Goal: Task Accomplishment & Management: Manage account settings

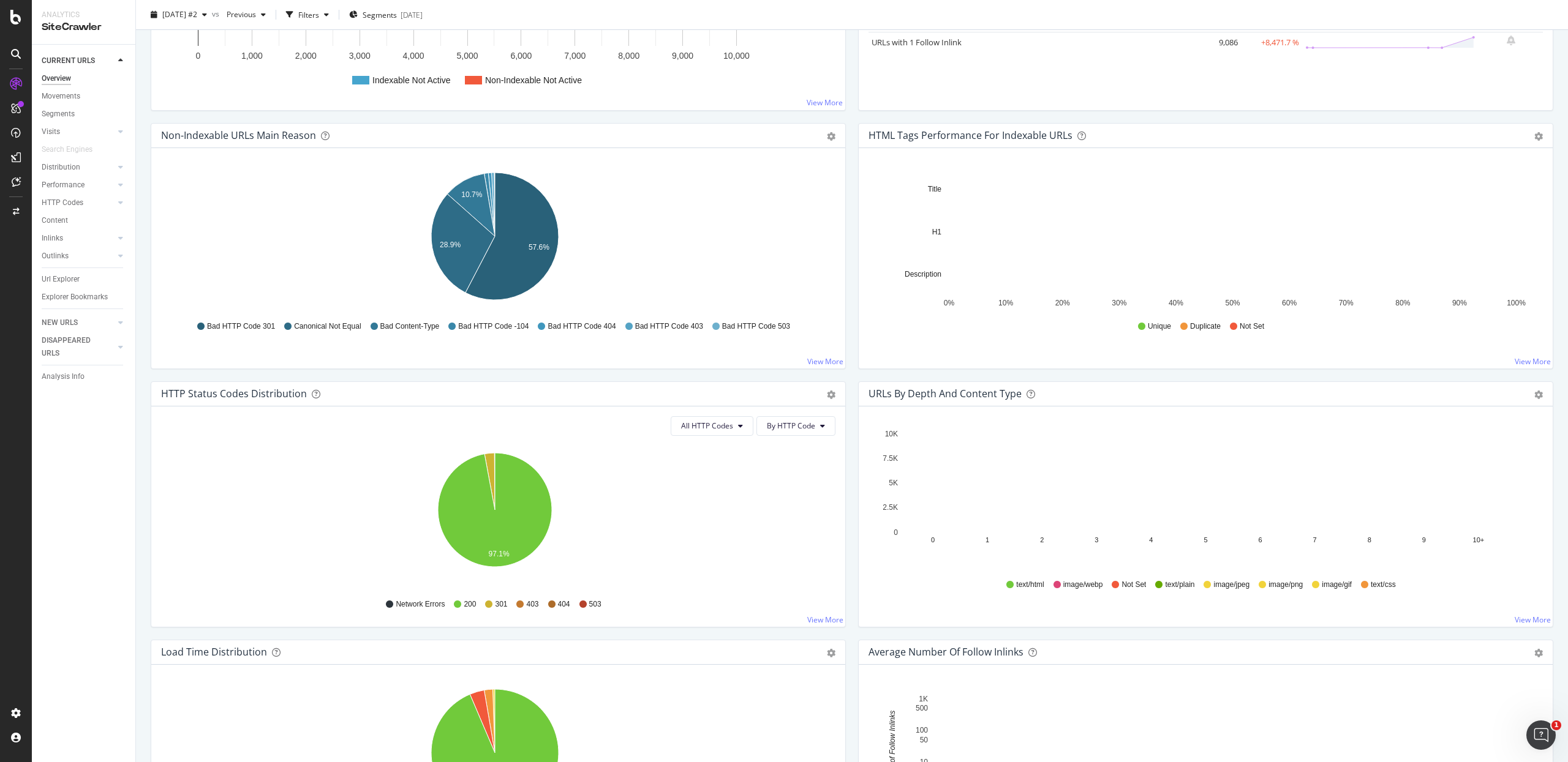
scroll to position [1016, 0]
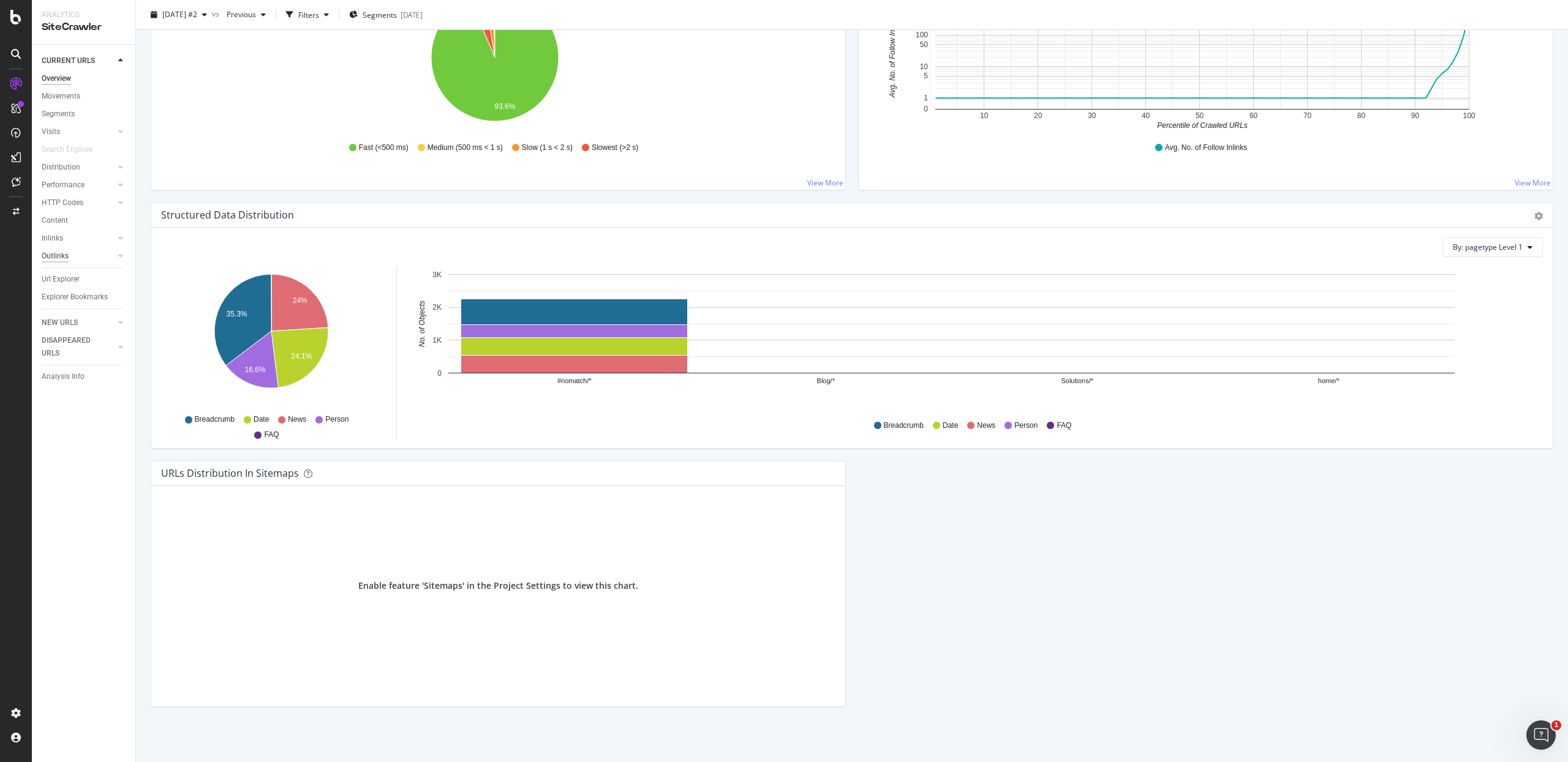
click at [54, 254] on div "Outlinks" at bounding box center [55, 256] width 27 height 13
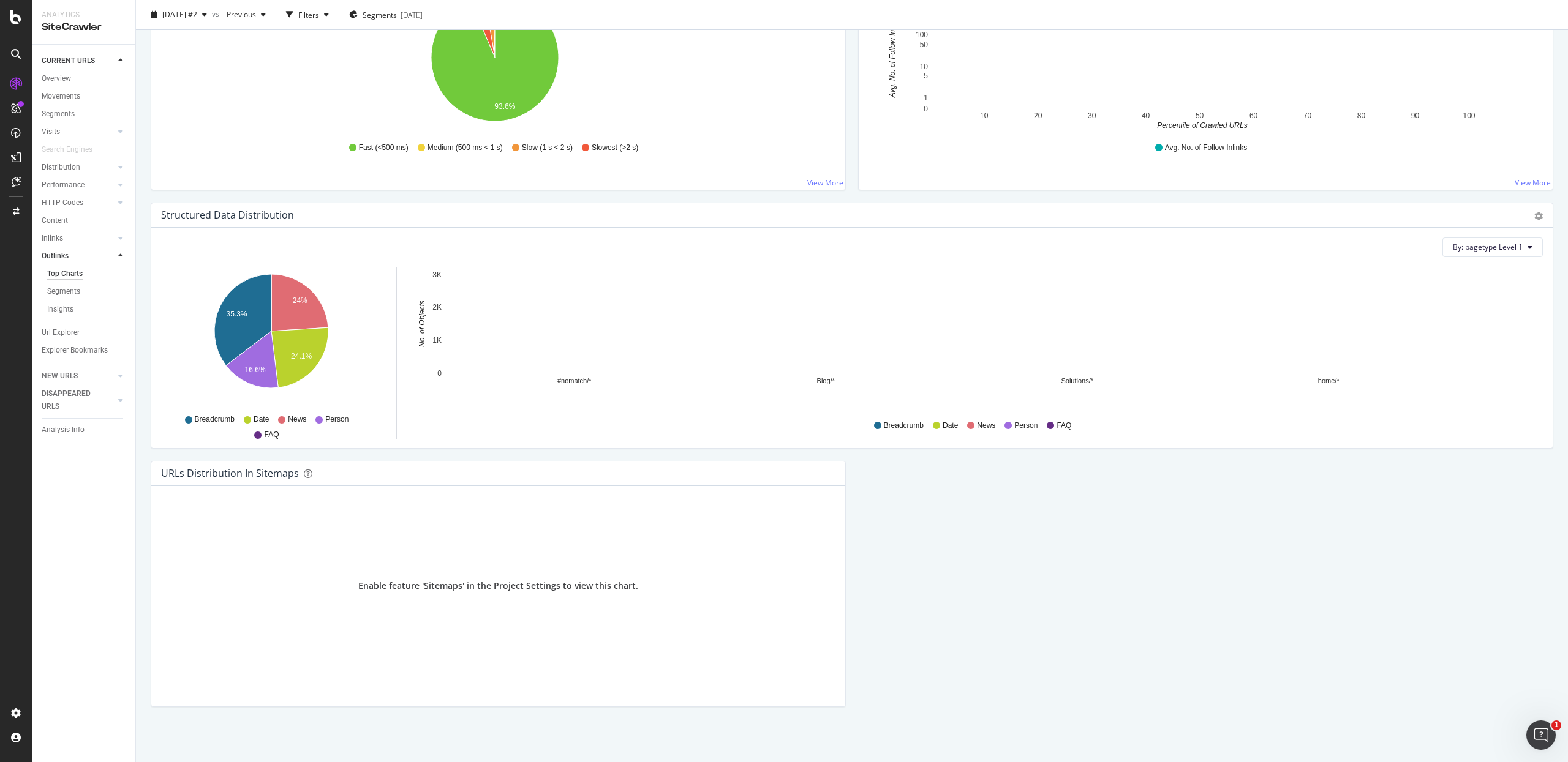
scroll to position [290, 0]
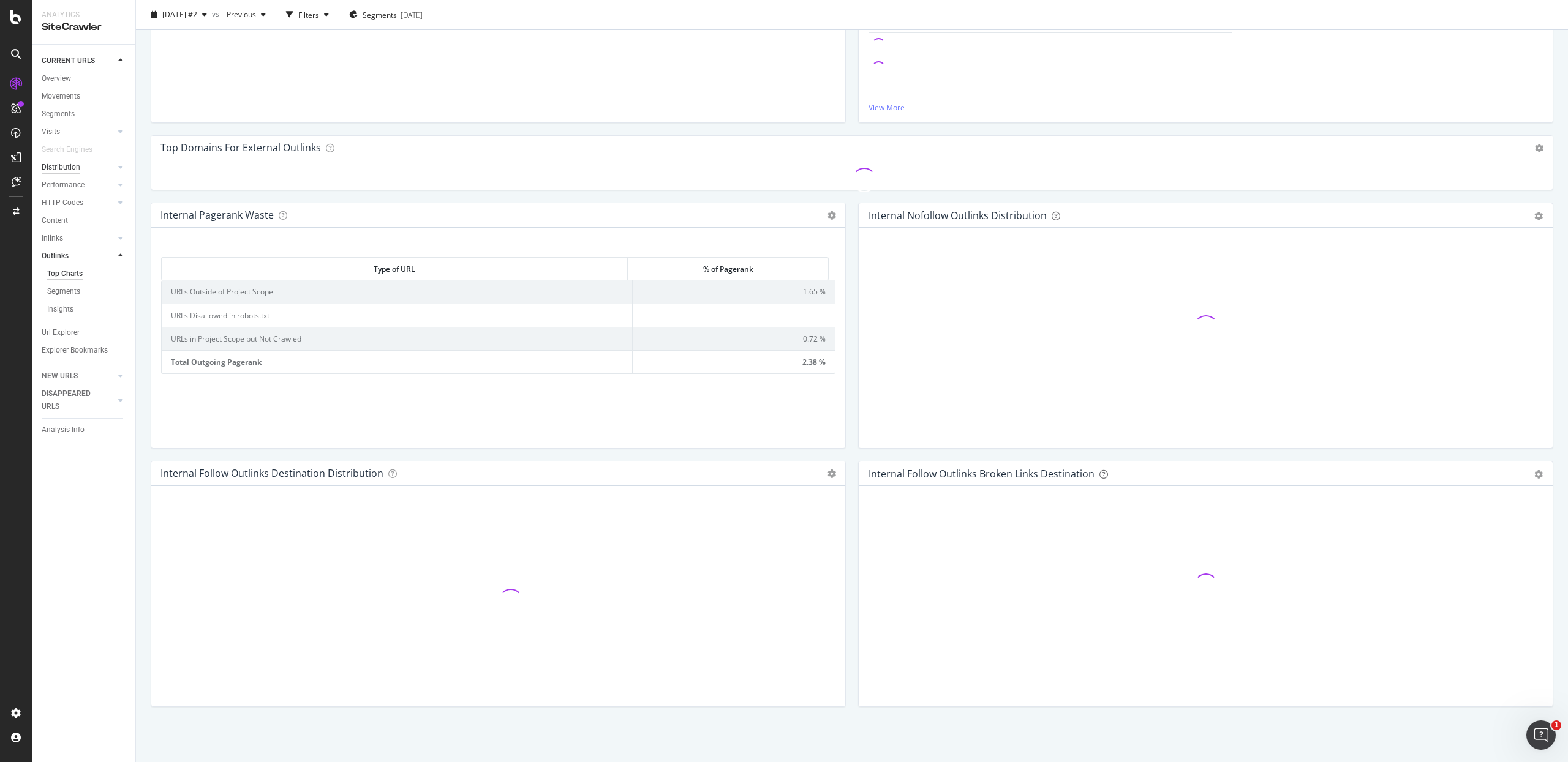
click at [74, 167] on div "Distribution" at bounding box center [61, 167] width 39 height 13
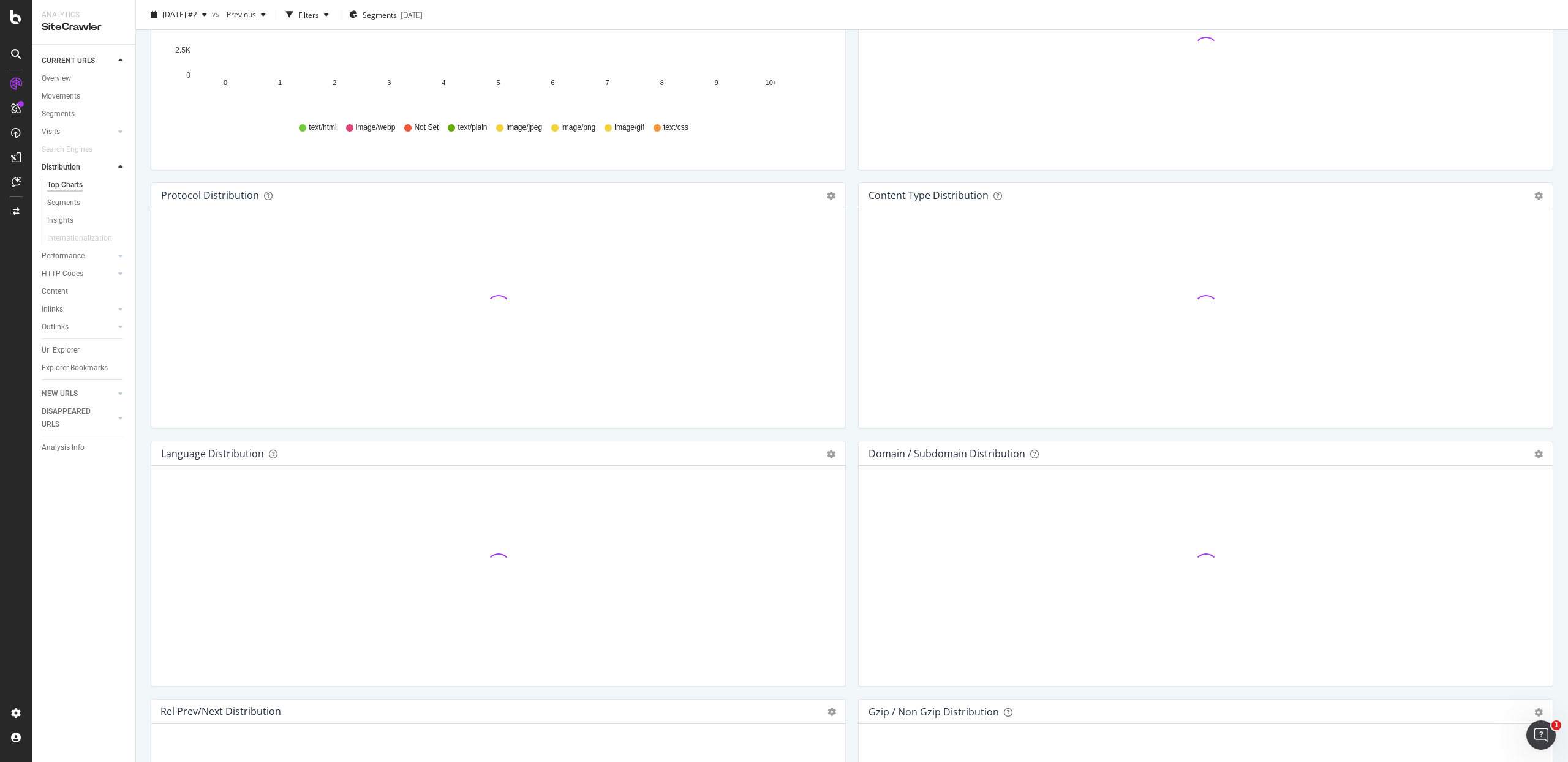
scroll to position [1516, 0]
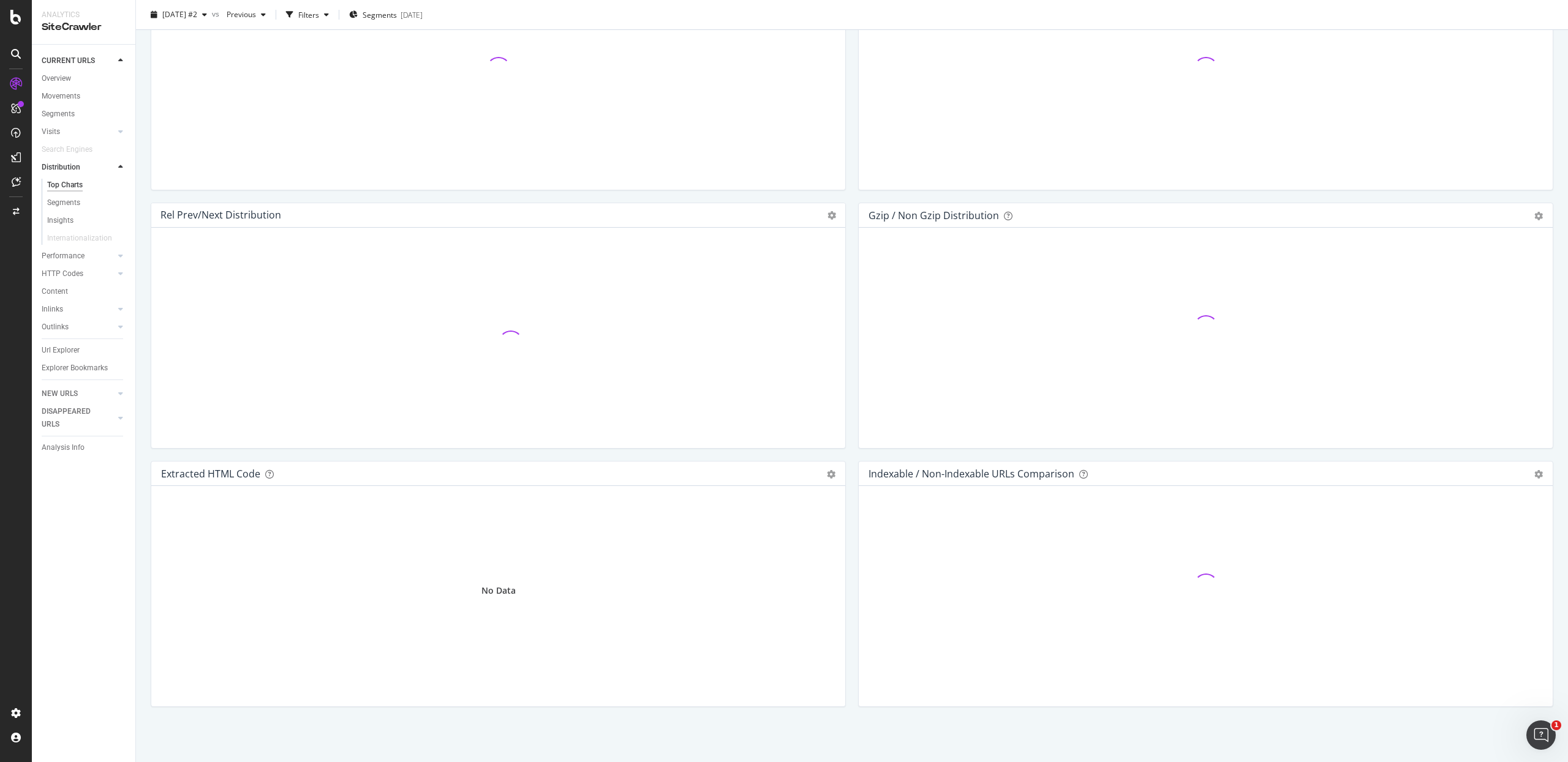
click at [843, 451] on div "Rel Prev/Next distribution Chart (by Value) Table Expand Export as CSV Export a…" at bounding box center [498, 332] width 708 height 258
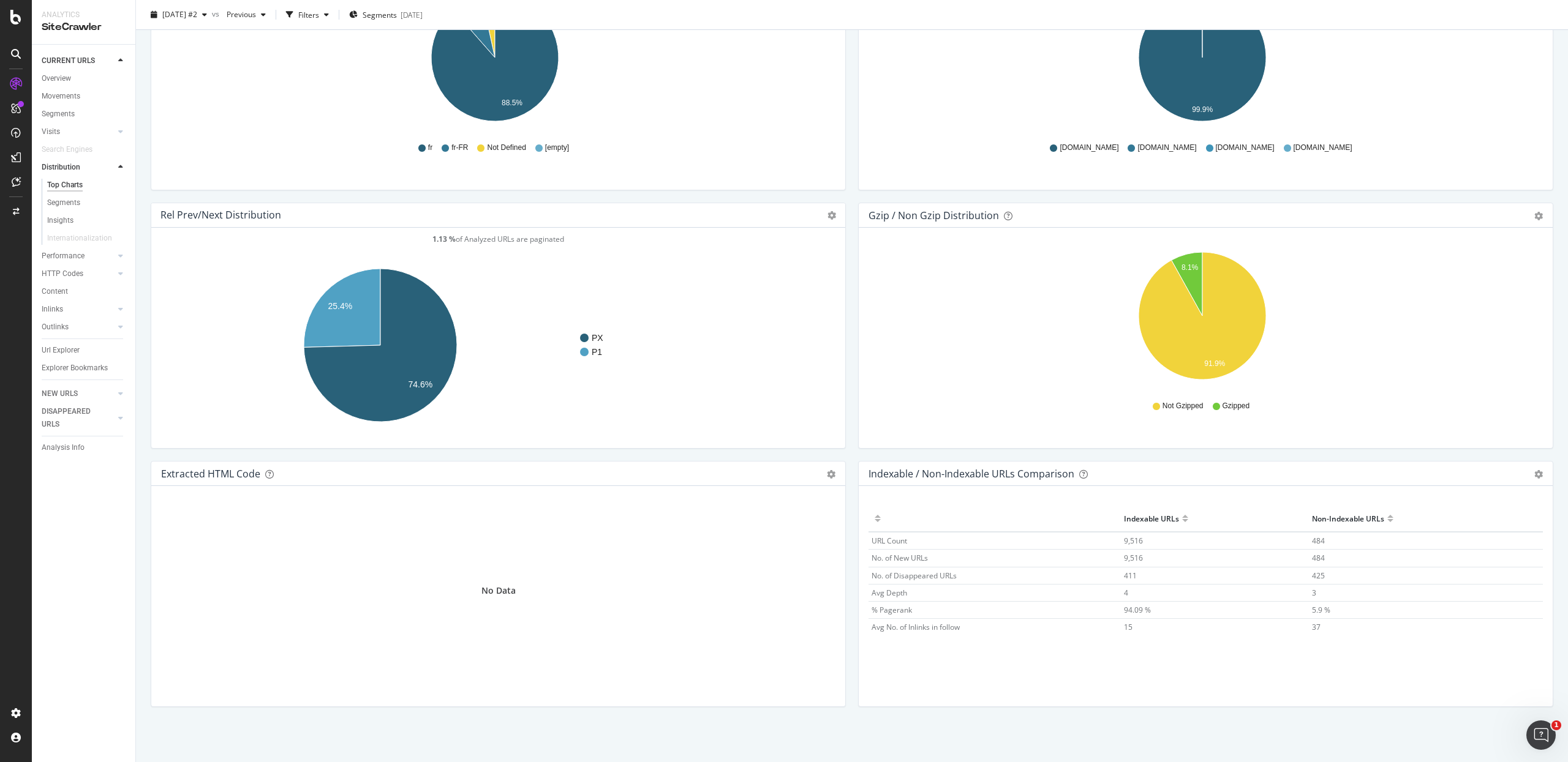
scroll to position [0, 0]
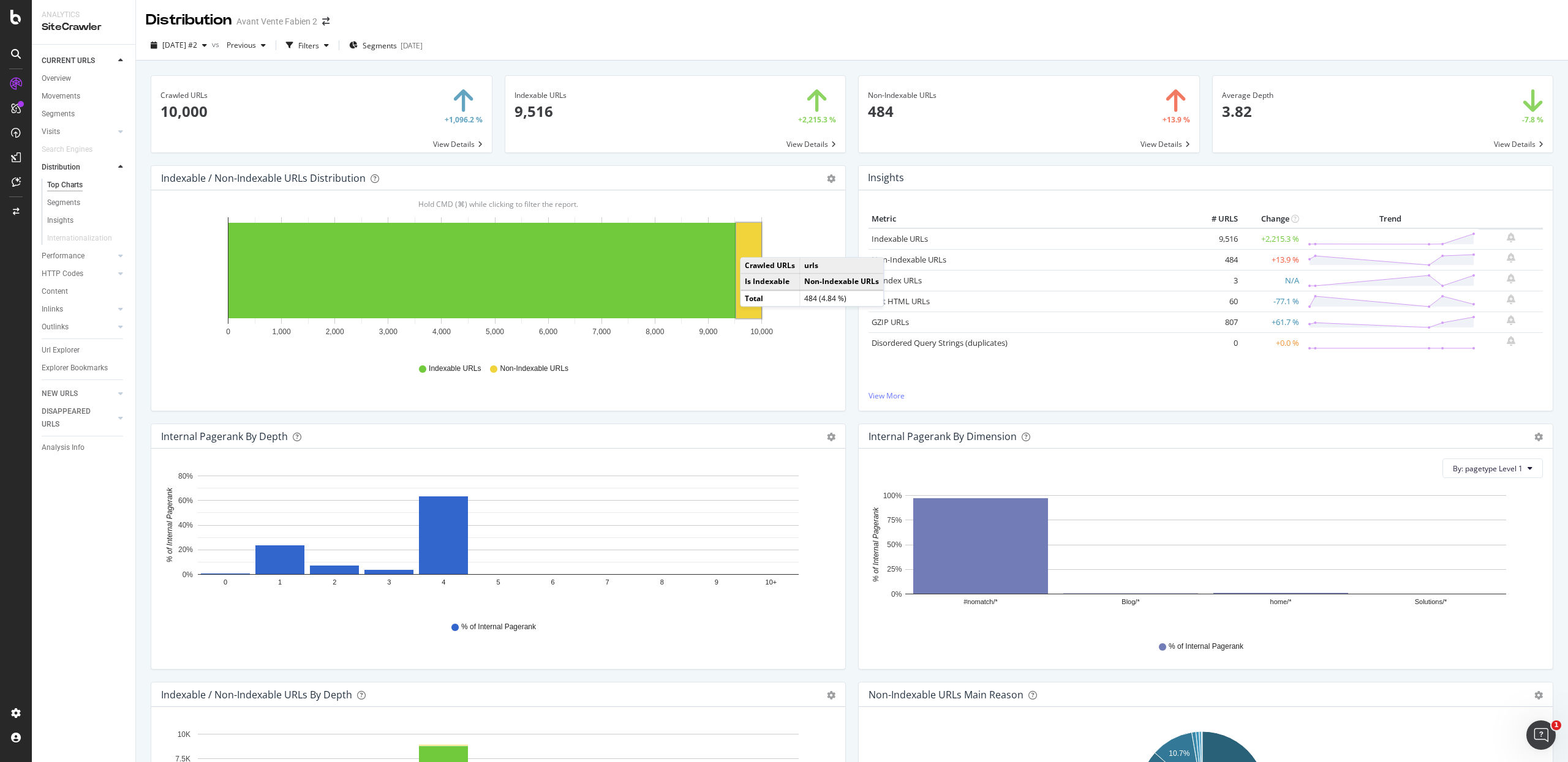
click at [753, 245] on rect "A chart." at bounding box center [749, 270] width 25 height 95
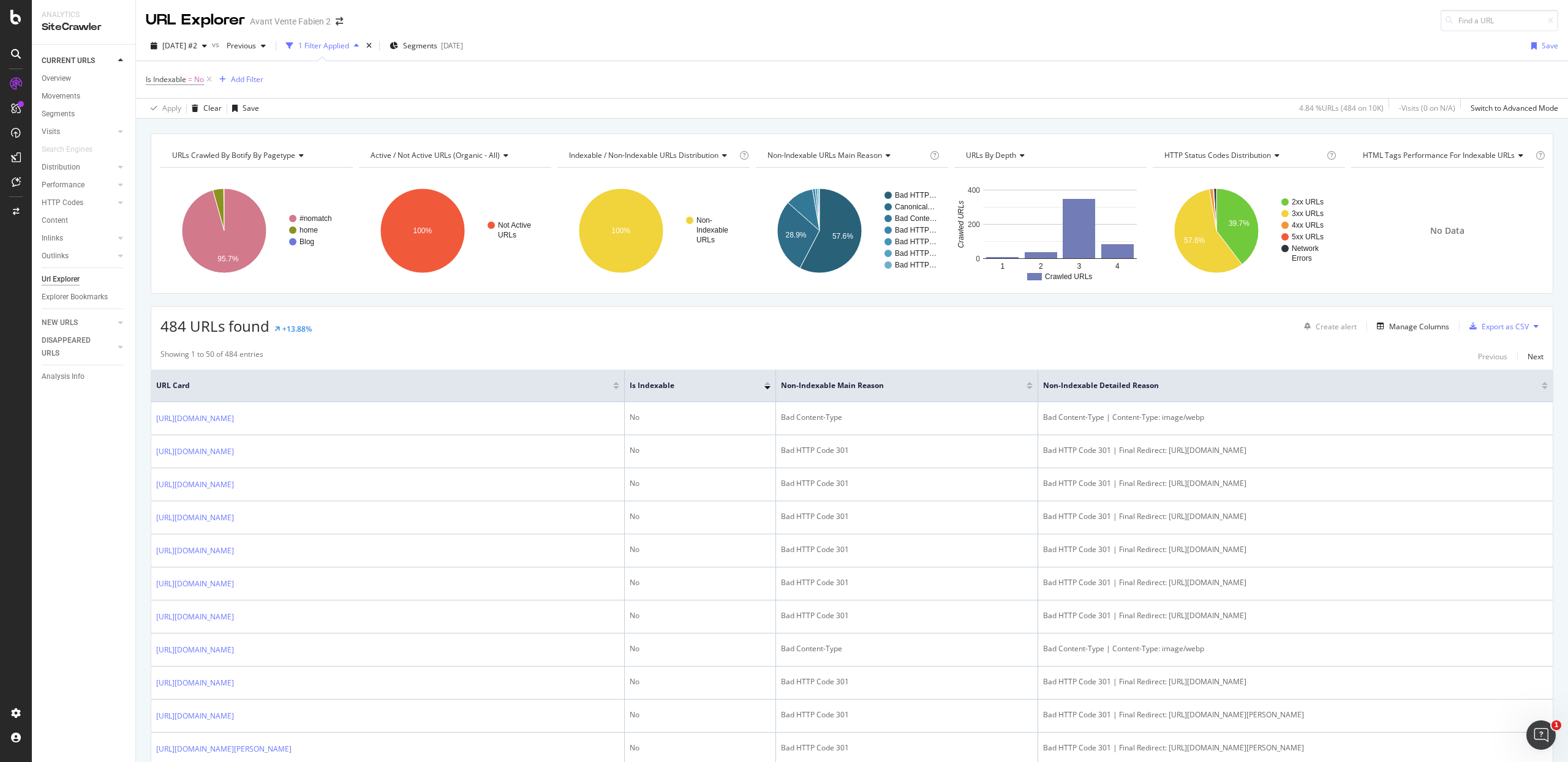
click at [44, 69] on div "CURRENT URLS" at bounding box center [88, 61] width 94 height 18
click at [52, 77] on div "Overview" at bounding box center [56, 78] width 29 height 13
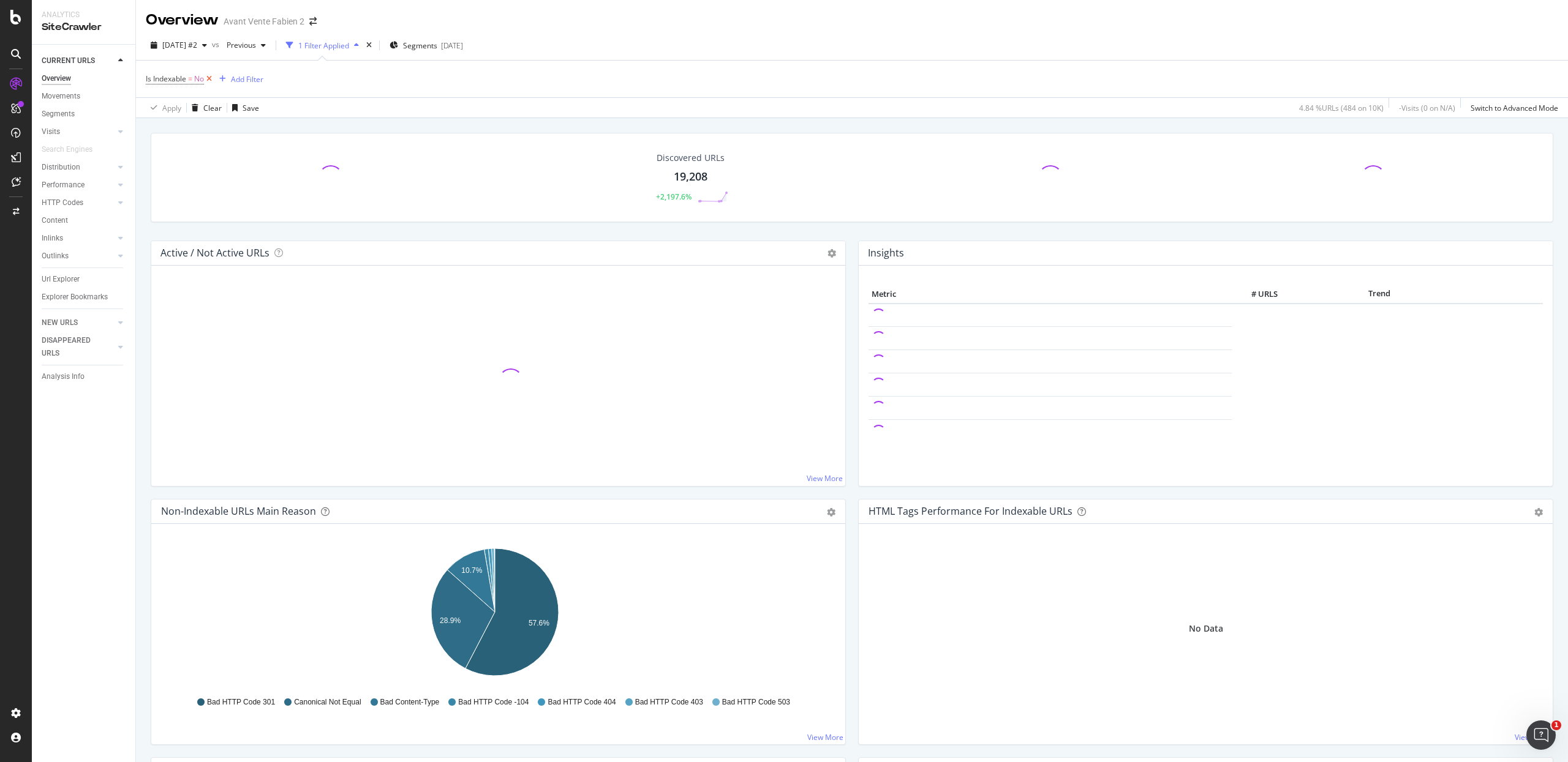
click at [210, 81] on icon at bounding box center [209, 79] width 10 height 13
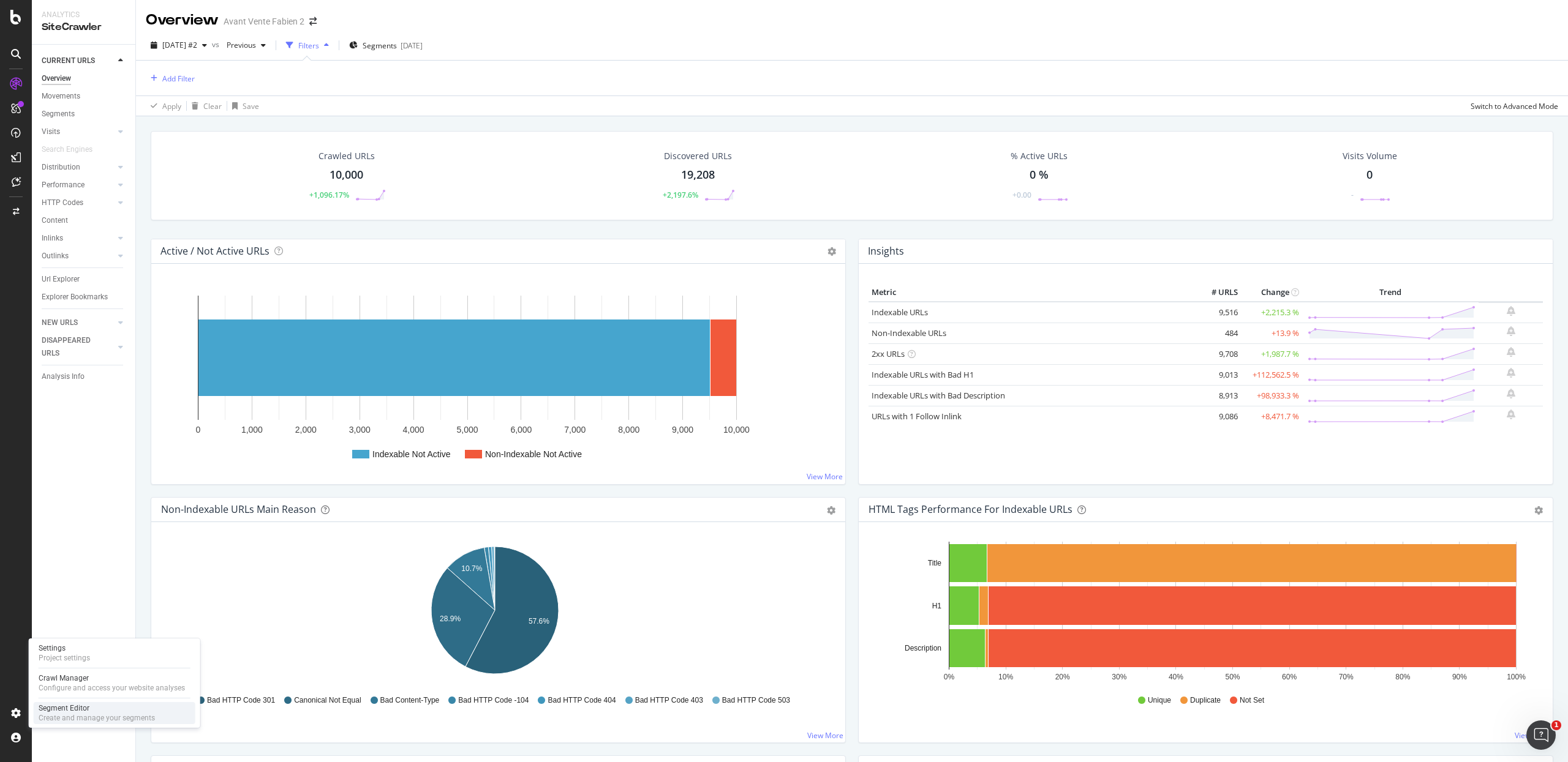
click at [54, 715] on div "Create and manage your segments" at bounding box center [97, 718] width 116 height 10
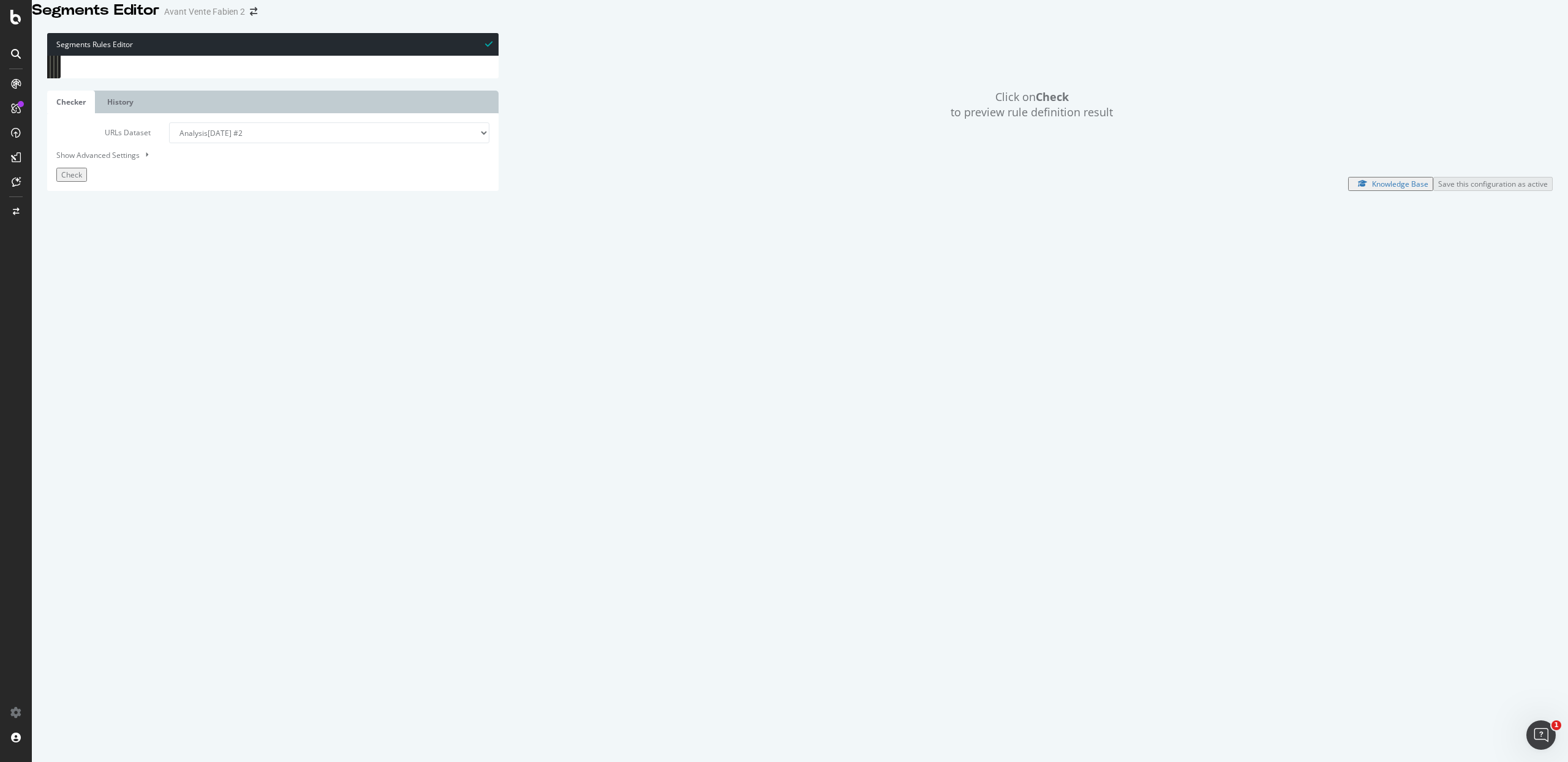
click at [152, 584] on div "[ segment : pagetype ] @ home or ( path / ) @ EN host [DOMAIN_NAME] @ ES host […" at bounding box center [287, 335] width 422 height 559
drag, startPoint x: 151, startPoint y: 594, endPoint x: 31, endPoint y: 59, distance: 548.3
click at [31, 59] on div "Segments Editor Avant Vente Fabien 2 Segments Rules Editor 1 2 3 4 5 6 7 8 9 10…" at bounding box center [784, 381] width 1568 height 762
click at [79, 180] on span "Check" at bounding box center [72, 174] width 21 height 10
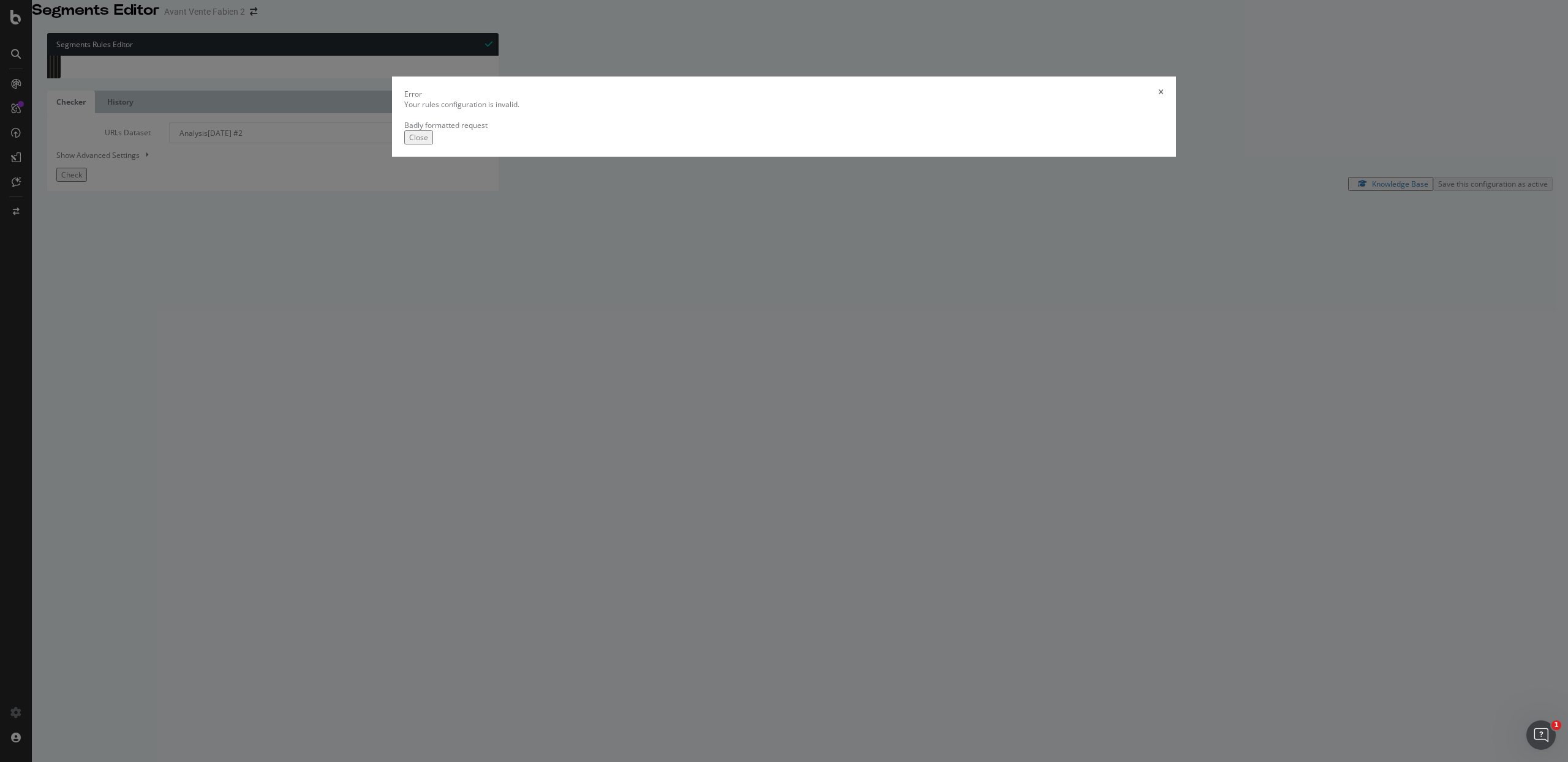
click at [428, 142] on div "Close" at bounding box center [418, 137] width 19 height 10
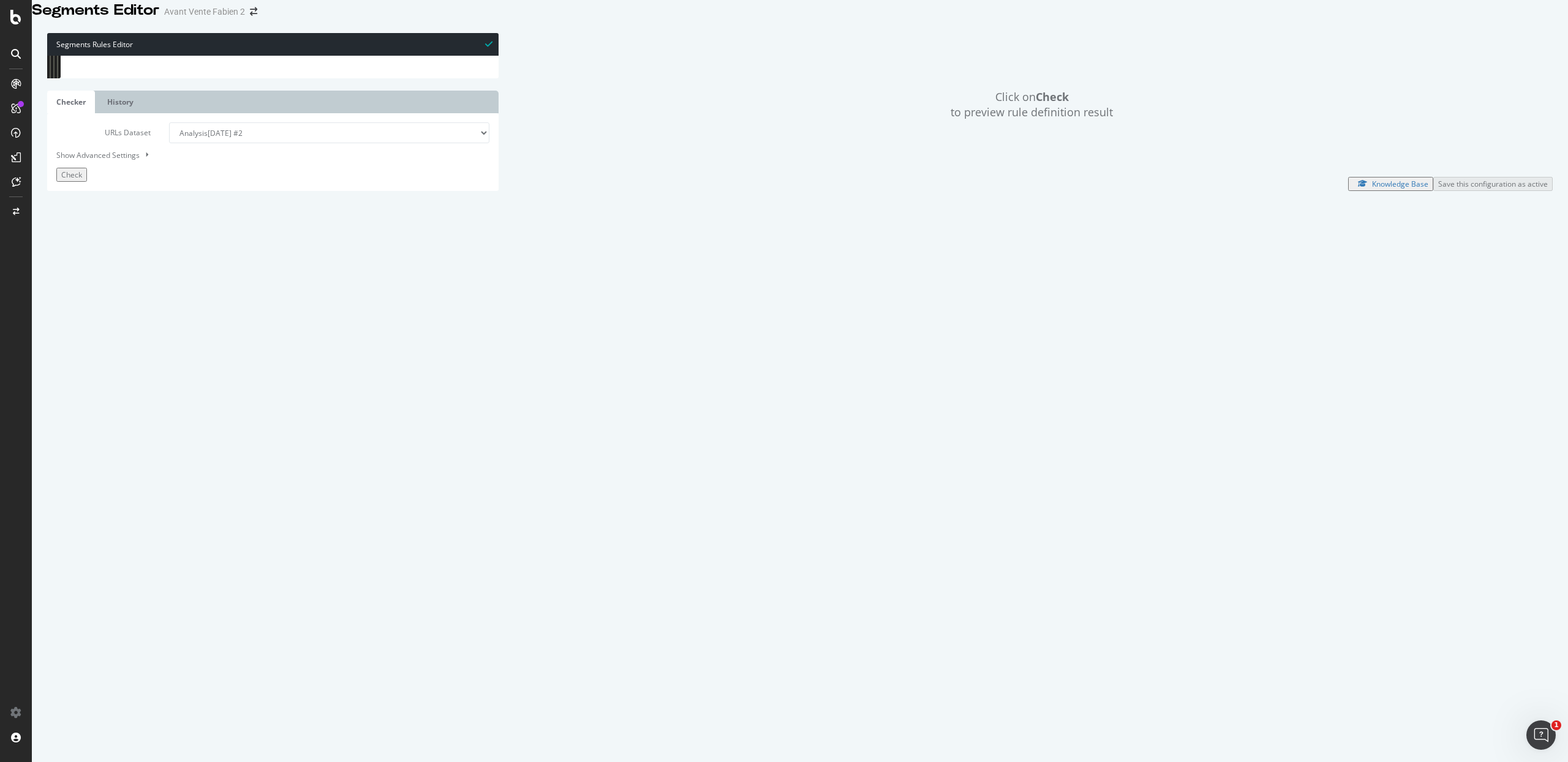
click at [82, 180] on span "Check" at bounding box center [72, 174] width 21 height 10
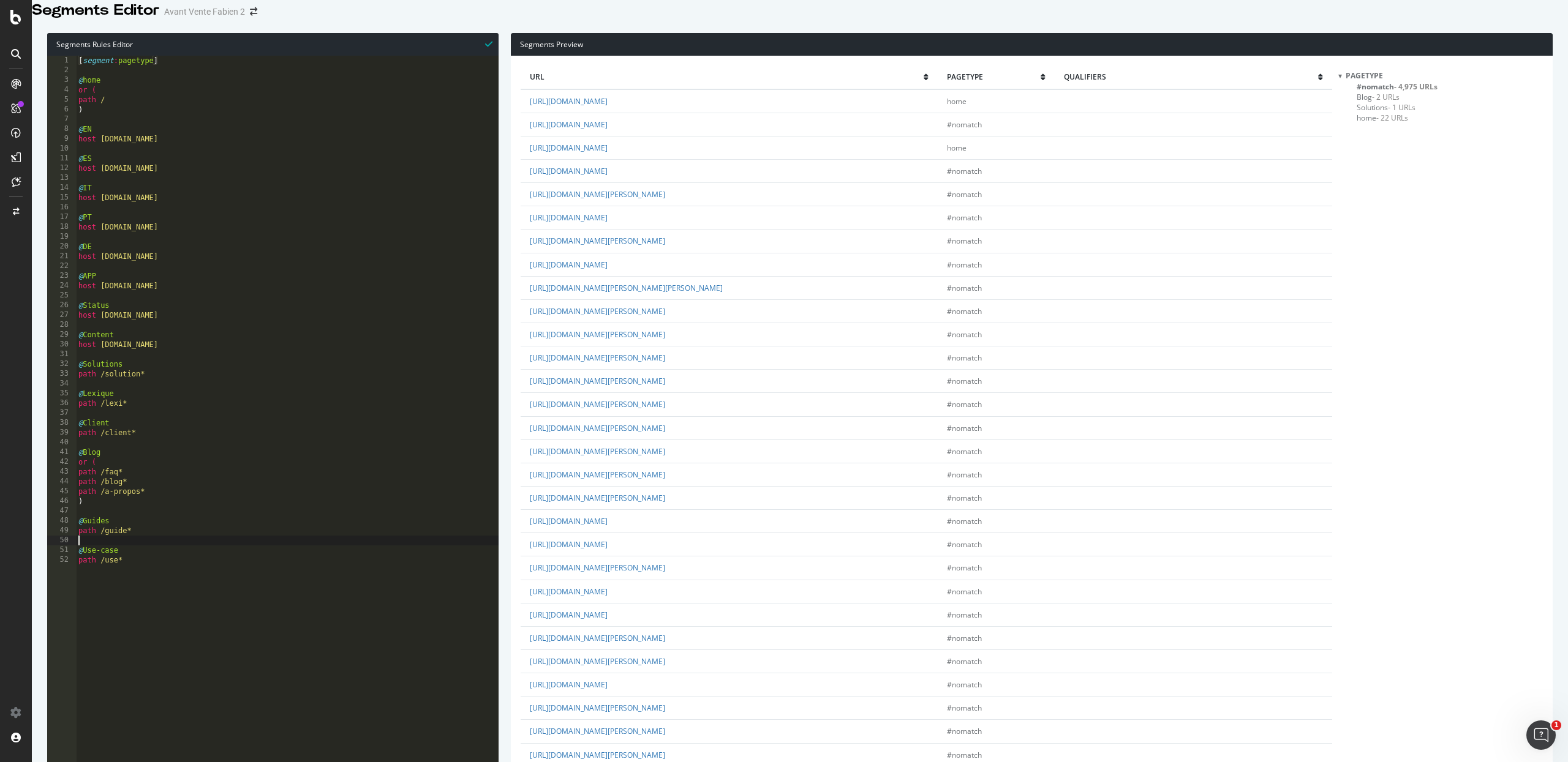
click at [209, 560] on div "[ segment : pagetype ] @ home or ( path / ) @ EN host [DOMAIN_NAME] @ ES host […" at bounding box center [287, 335] width 423 height 559
click at [188, 581] on div "[ segment : pagetype ] @ home or ( path / ) @ EN host [DOMAIN_NAME] @ ES host […" at bounding box center [287, 335] width 423 height 559
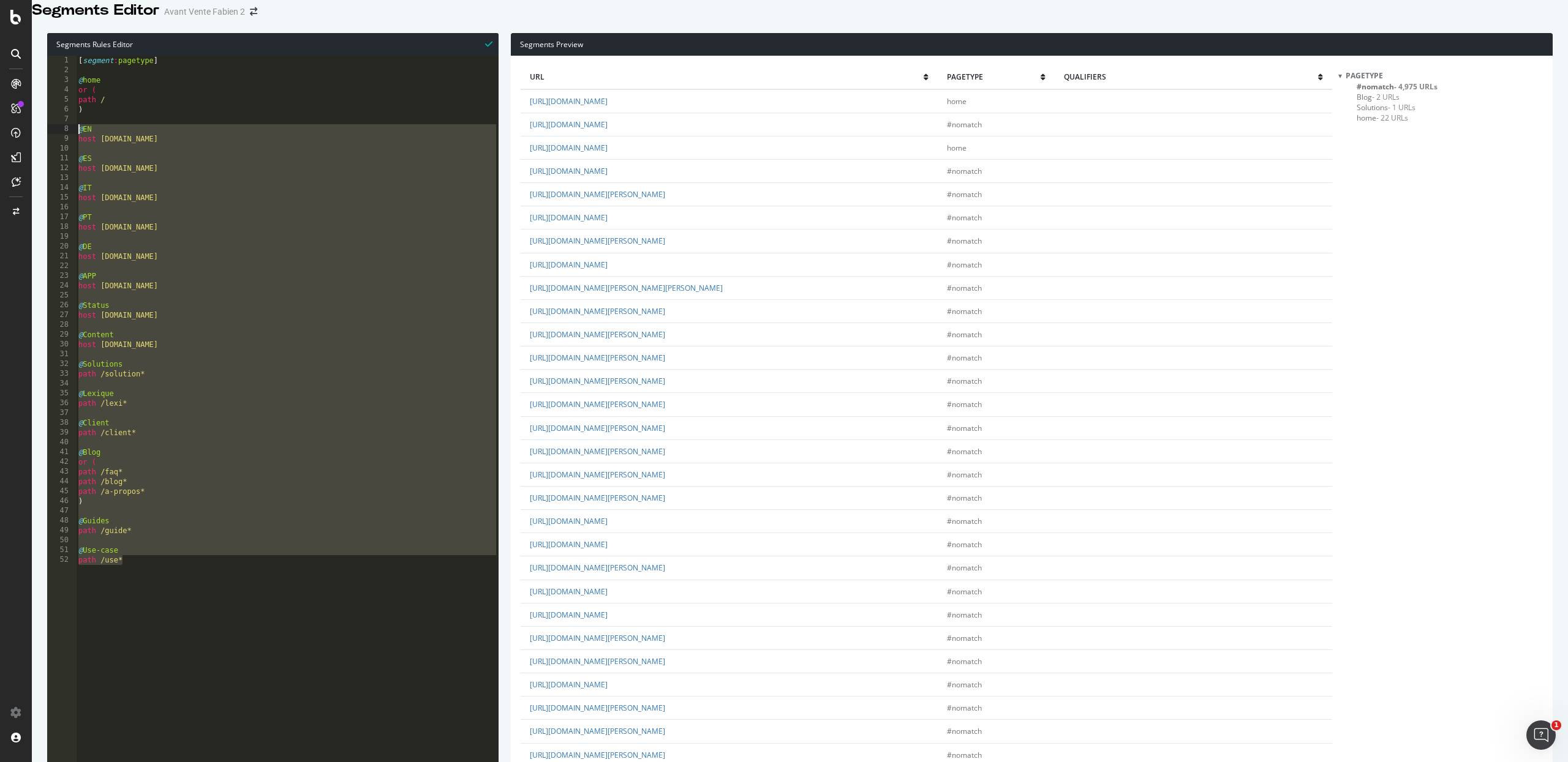
drag, startPoint x: 216, startPoint y: 592, endPoint x: 40, endPoint y: 144, distance: 481.3
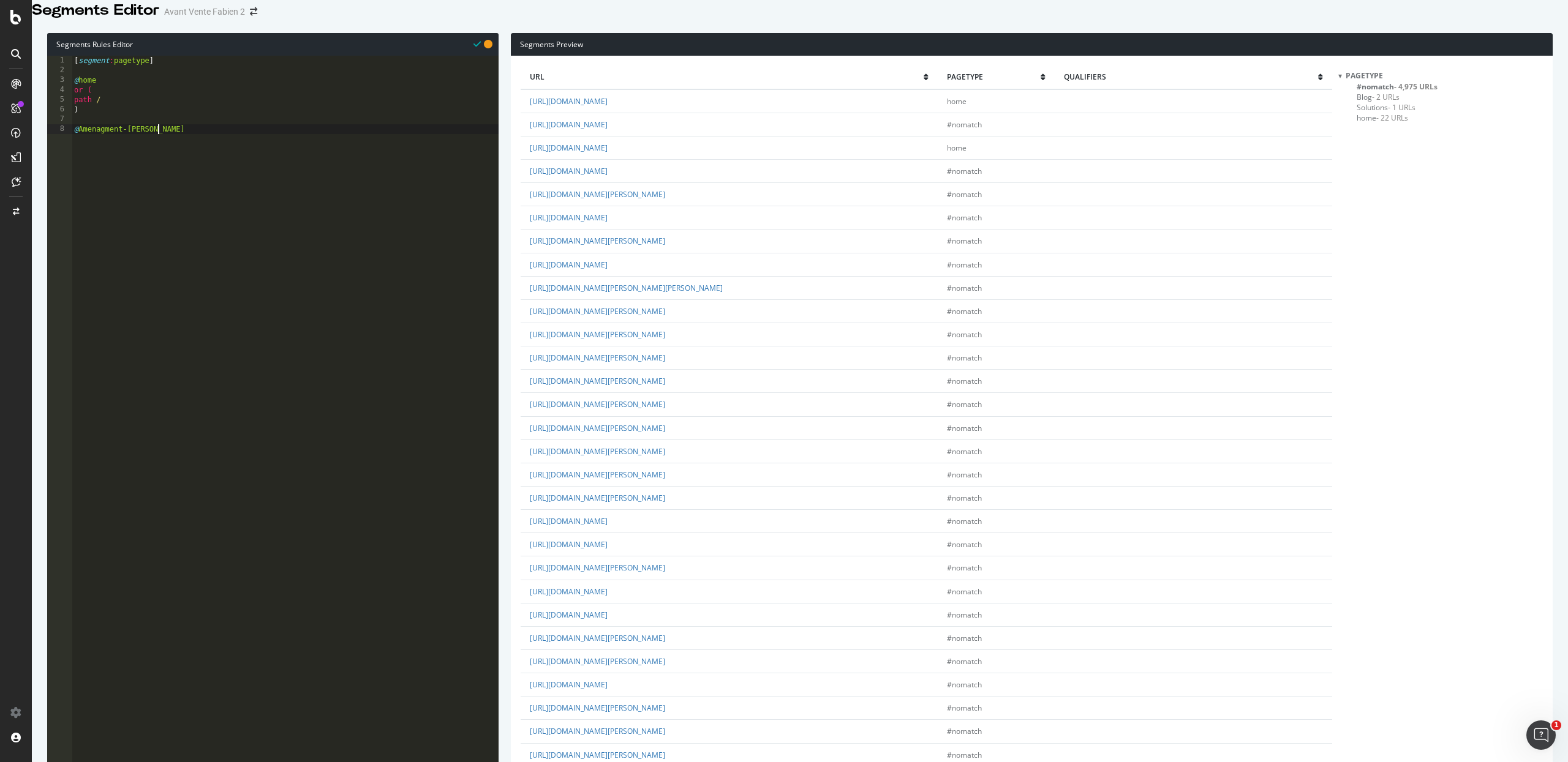
scroll to position [0, 6]
type textarea "@Amenagment-de-jarodn"
type textarea "@Amenagment-[PERSON_NAME]"
type textarea "path /amenage*"
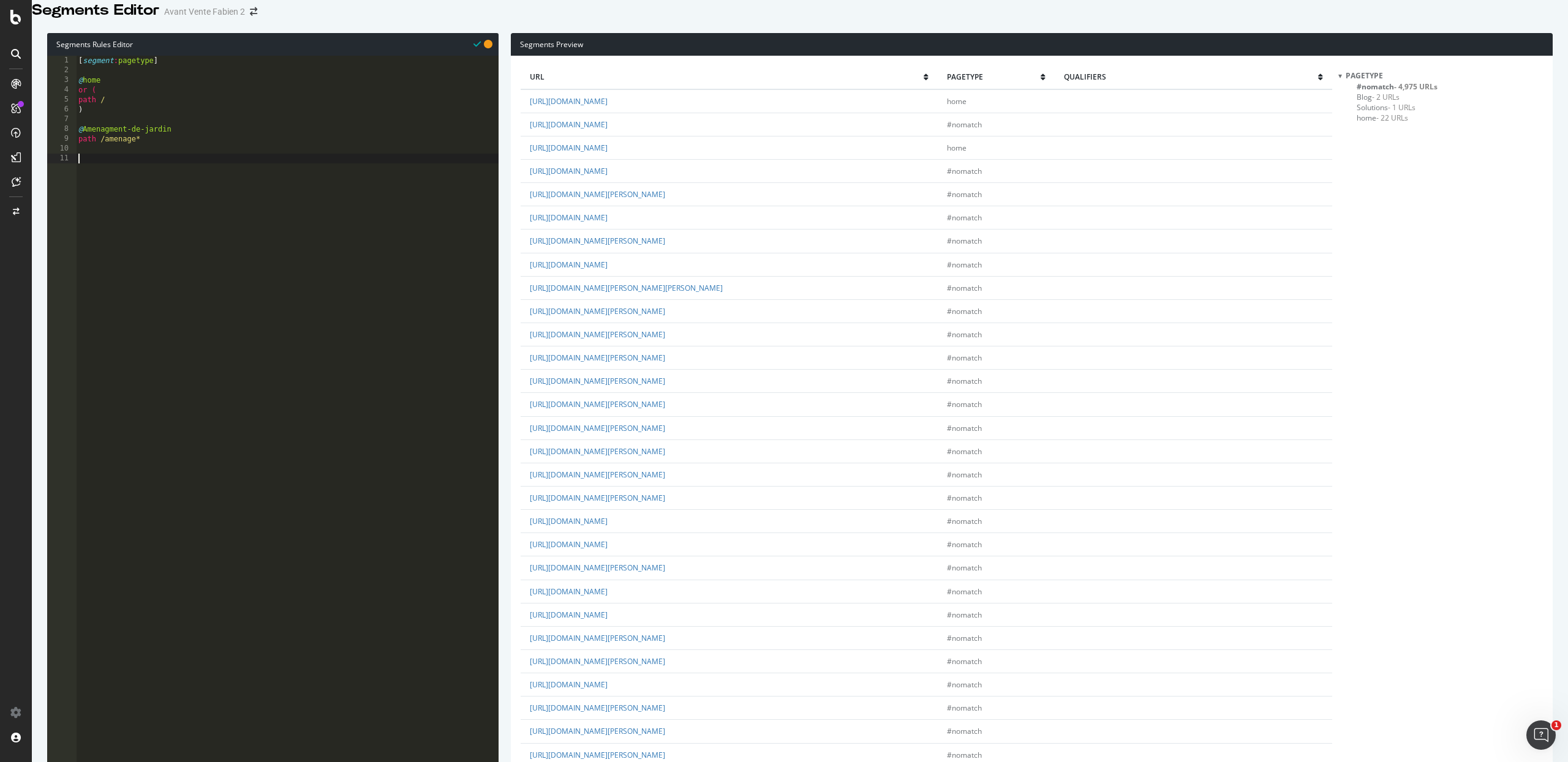
scroll to position [40, 0]
click at [276, 327] on div "[ segment : pagetype ] @ home or ( path / ) @ Amenagment-[PERSON_NAME] path /am…" at bounding box center [287, 335] width 423 height 559
type textarea "@Category"
type textarea "path /categ*"
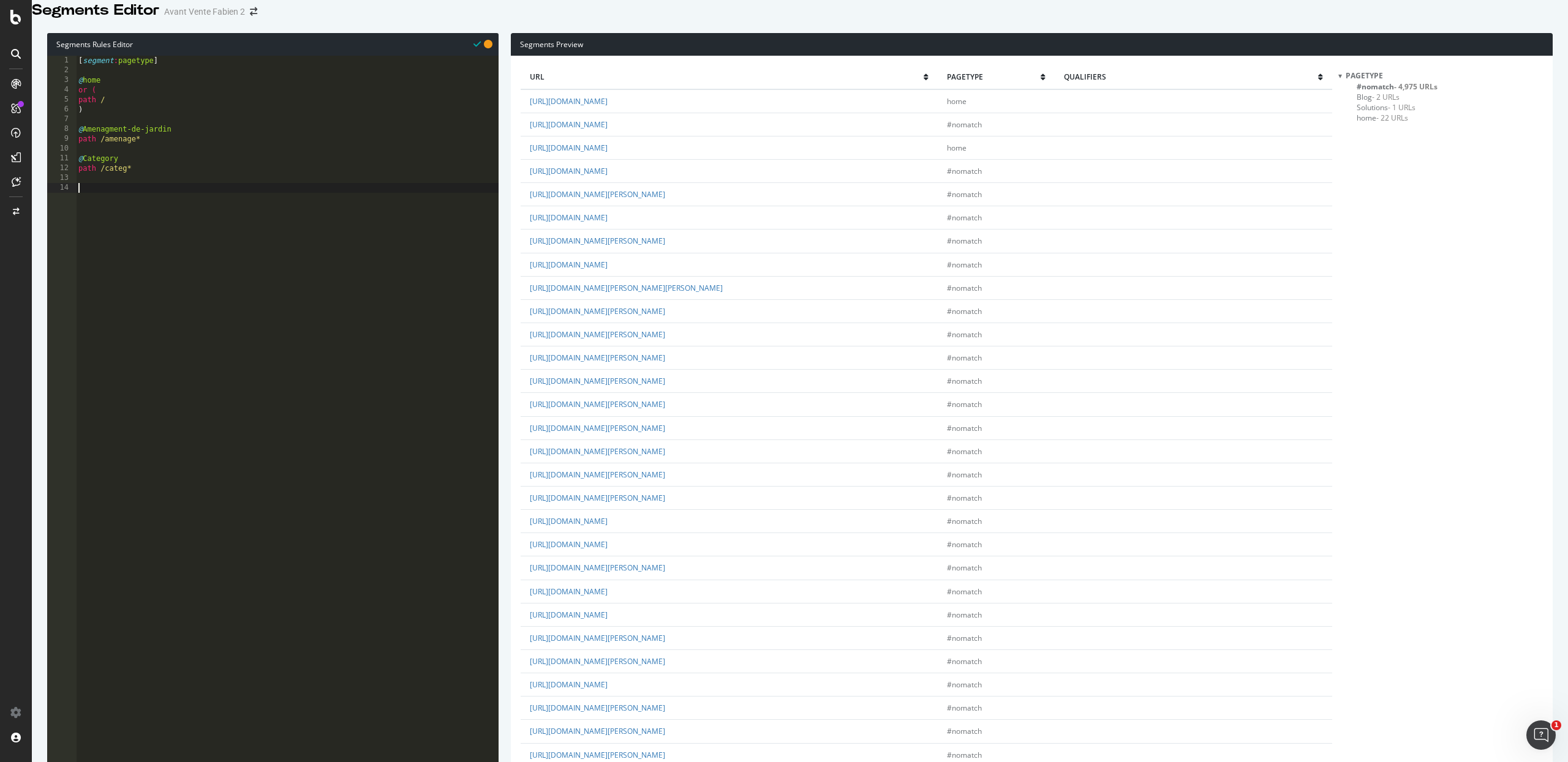
scroll to position [914, 0]
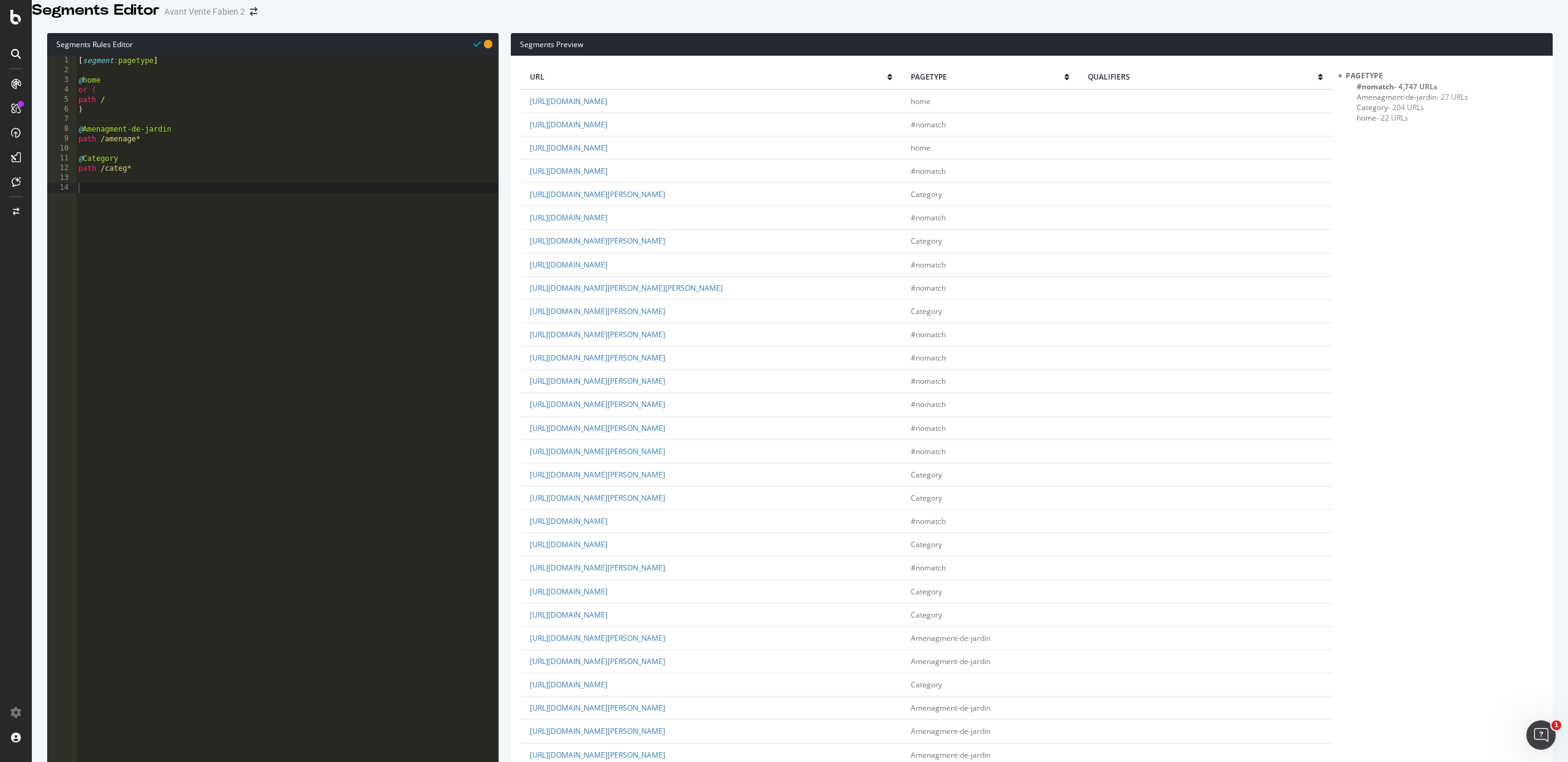
click at [250, 239] on div "[ segment : pagetype ] @ home or ( path / ) @ Amenagment-[PERSON_NAME] path /am…" at bounding box center [287, 335] width 423 height 559
click at [1376, 102] on span "Amenagment-[PERSON_NAME] - 27 URLs" at bounding box center [1412, 97] width 111 height 10
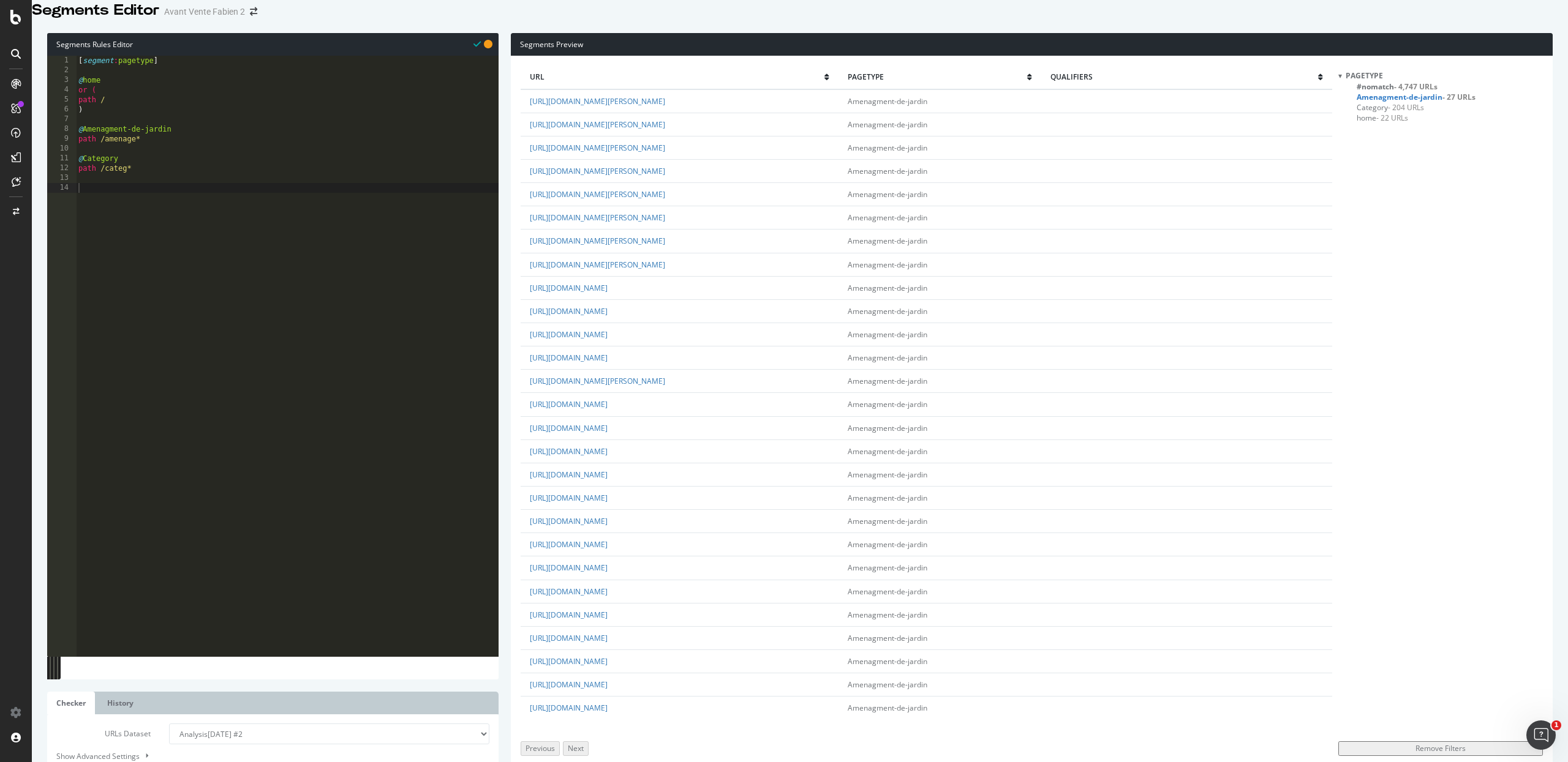
scroll to position [0, 0]
click at [1375, 92] on span "#nomatch - 4,747 URLs" at bounding box center [1397, 86] width 81 height 10
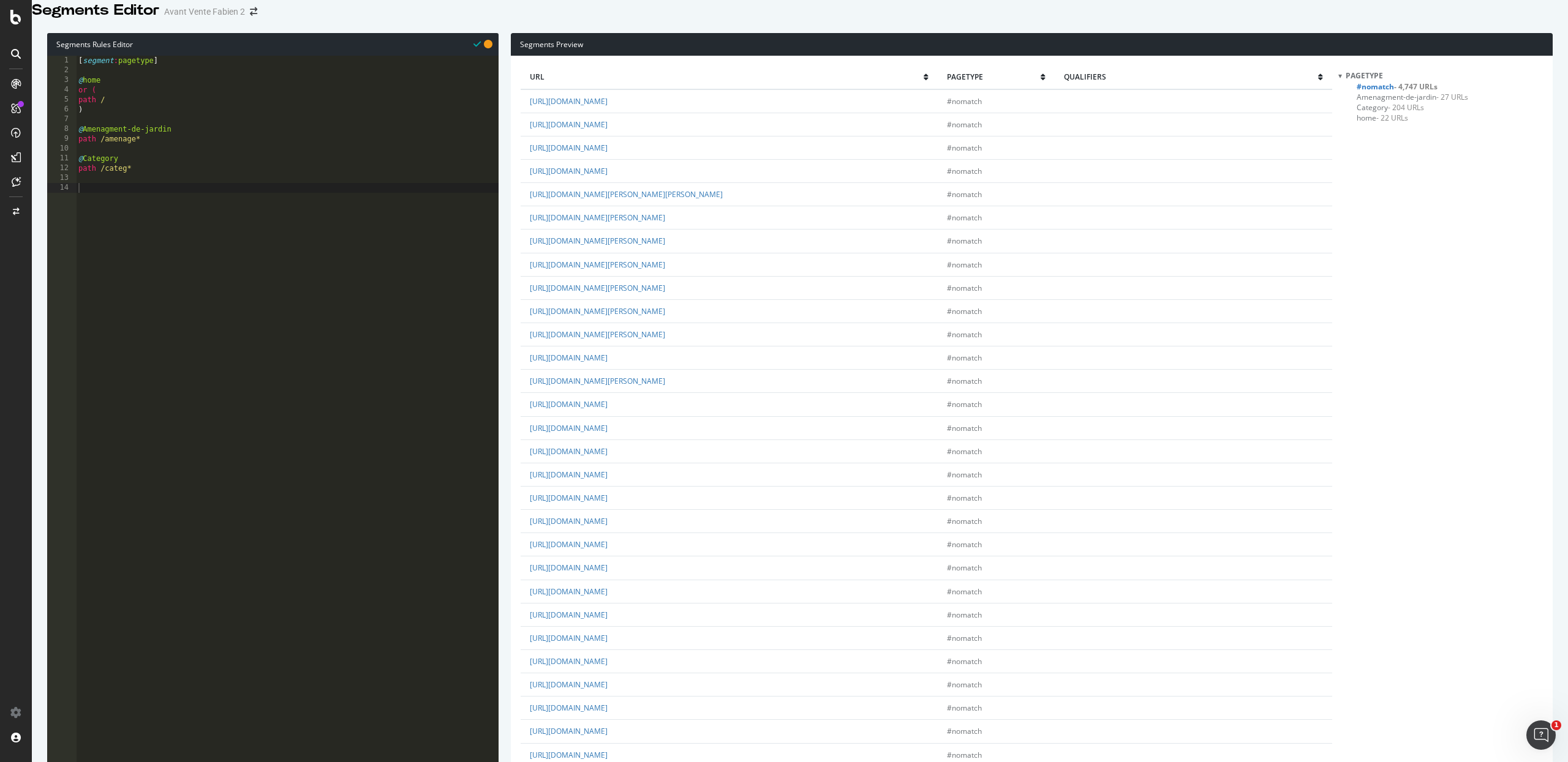
scroll to position [1790, 0]
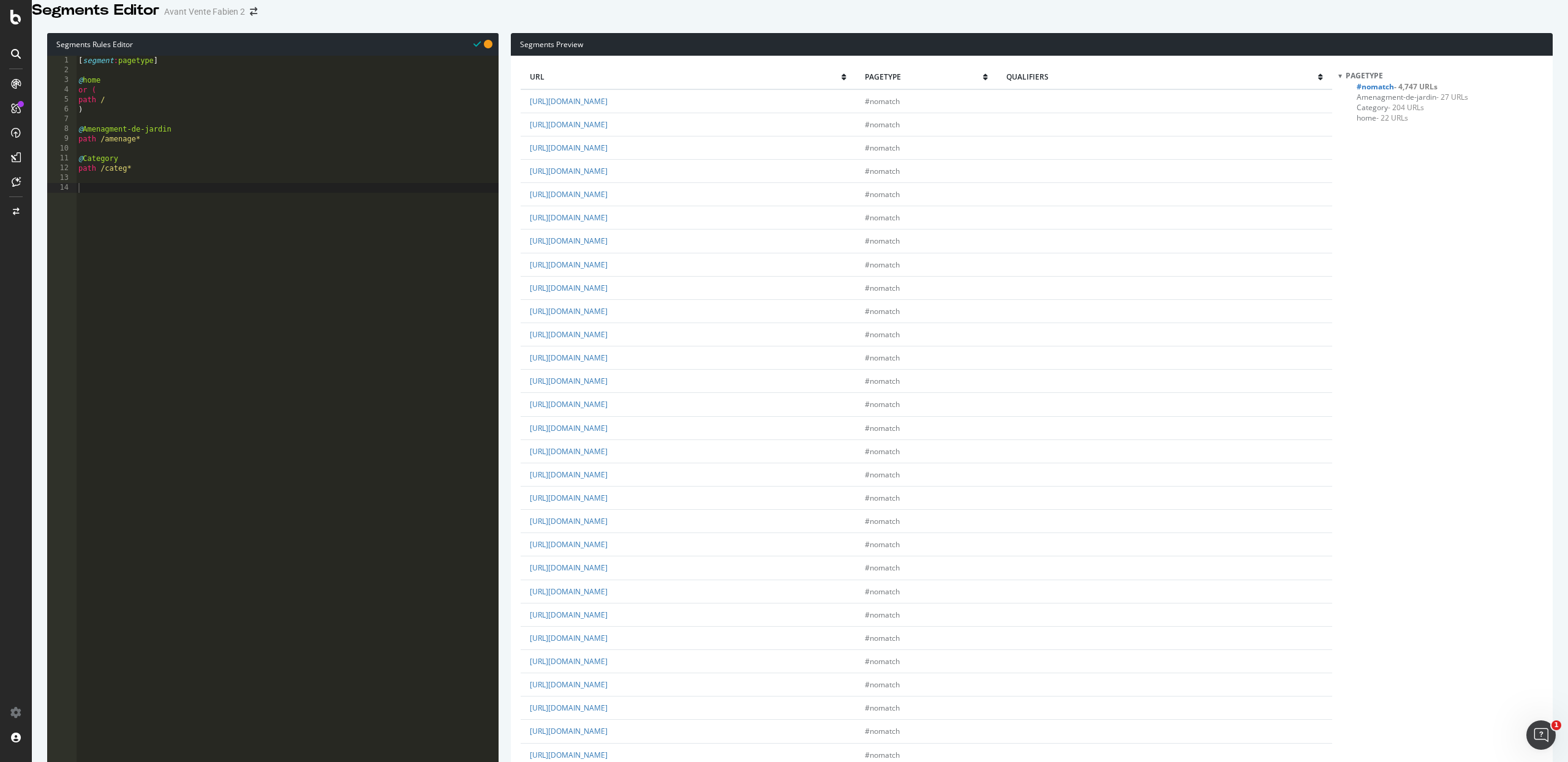
scroll to position [528, 0]
drag, startPoint x: 829, startPoint y: 576, endPoint x: 829, endPoint y: 594, distance: 18.0
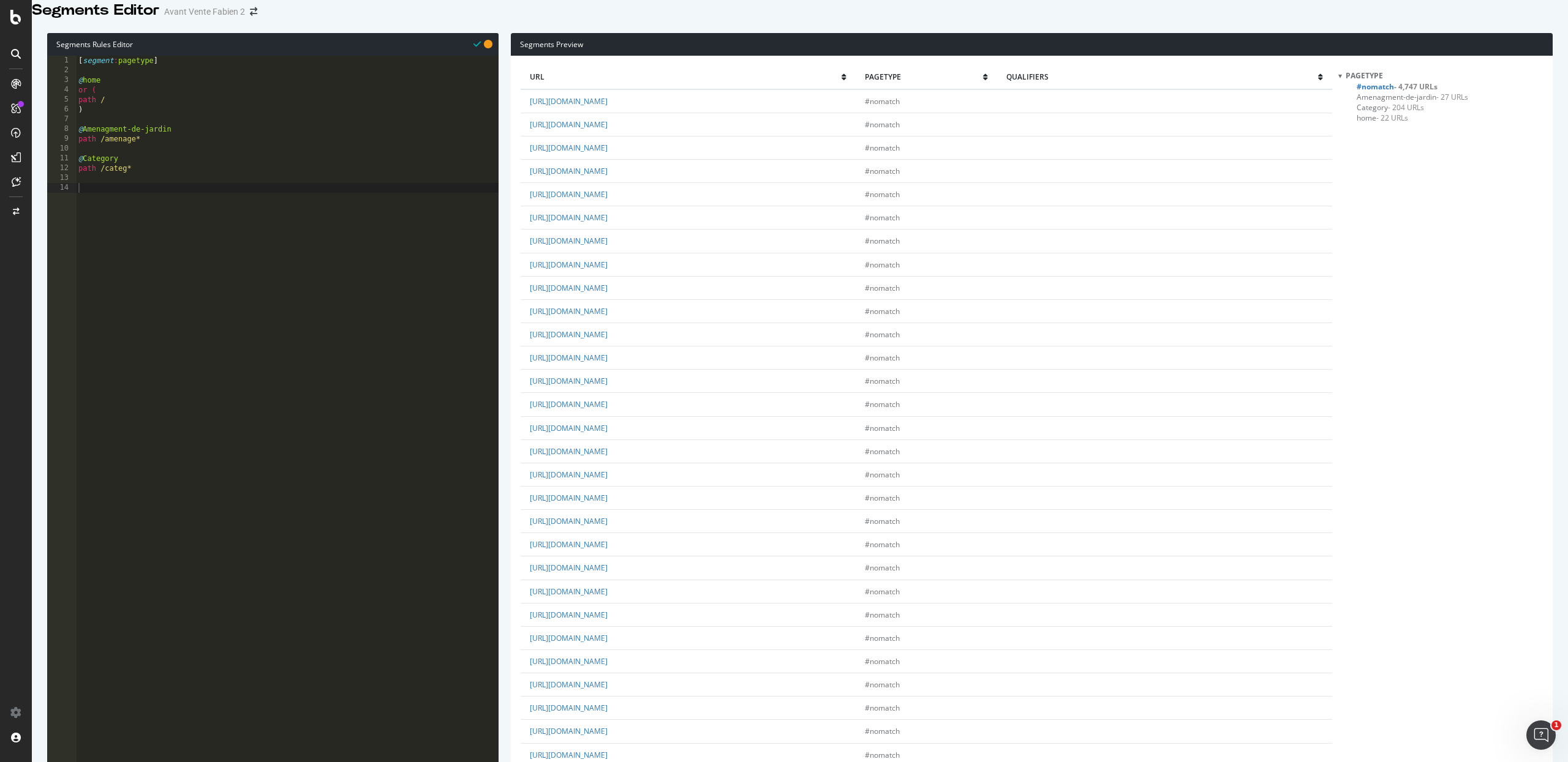
copy link "trouver-un-jardinier-par-departement/?dpt=15"
click at [83, 240] on div "[ segment : pagetype ] @ home or ( path / ) @ Amenagment-[PERSON_NAME] path /am…" at bounding box center [287, 335] width 423 height 559
paste textarea "trouver-un-jardinier-par-departement/?dpt=15"
type textarea "trouver-un-jardinier-par-departement/?dpt=15"
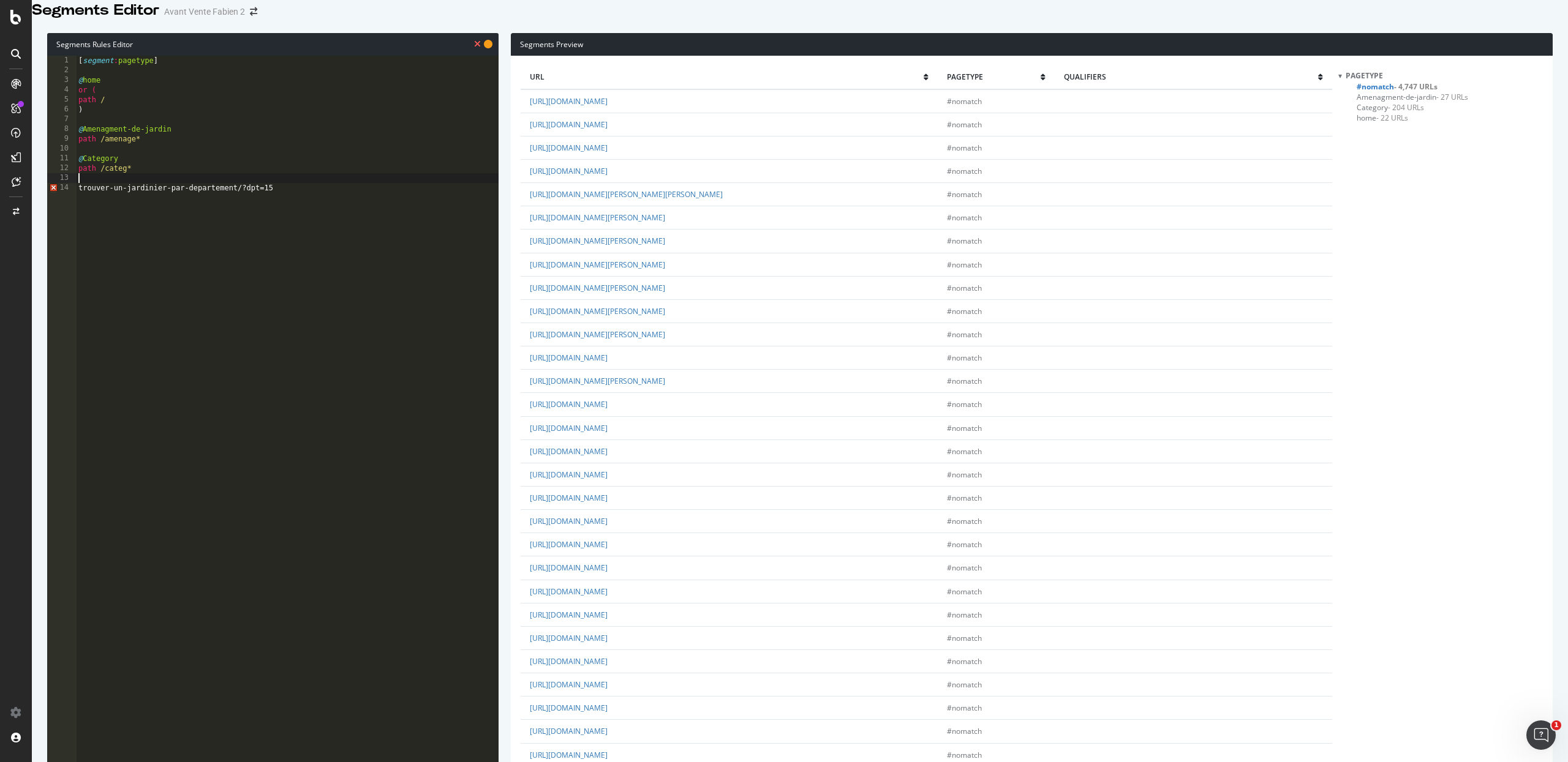
click at [85, 192] on div "[ segment : pagetype ] @ home or ( path / ) @ Amenagment-[PERSON_NAME] path /am…" at bounding box center [287, 335] width 423 height 559
click at [81, 216] on div "[ segment : pagetype ] @ home or ( path / ) @ Amenagment-[PERSON_NAME] path /am…" at bounding box center [287, 335] width 423 height 559
drag, startPoint x: 268, startPoint y: 210, endPoint x: 353, endPoint y: 208, distance: 85.0
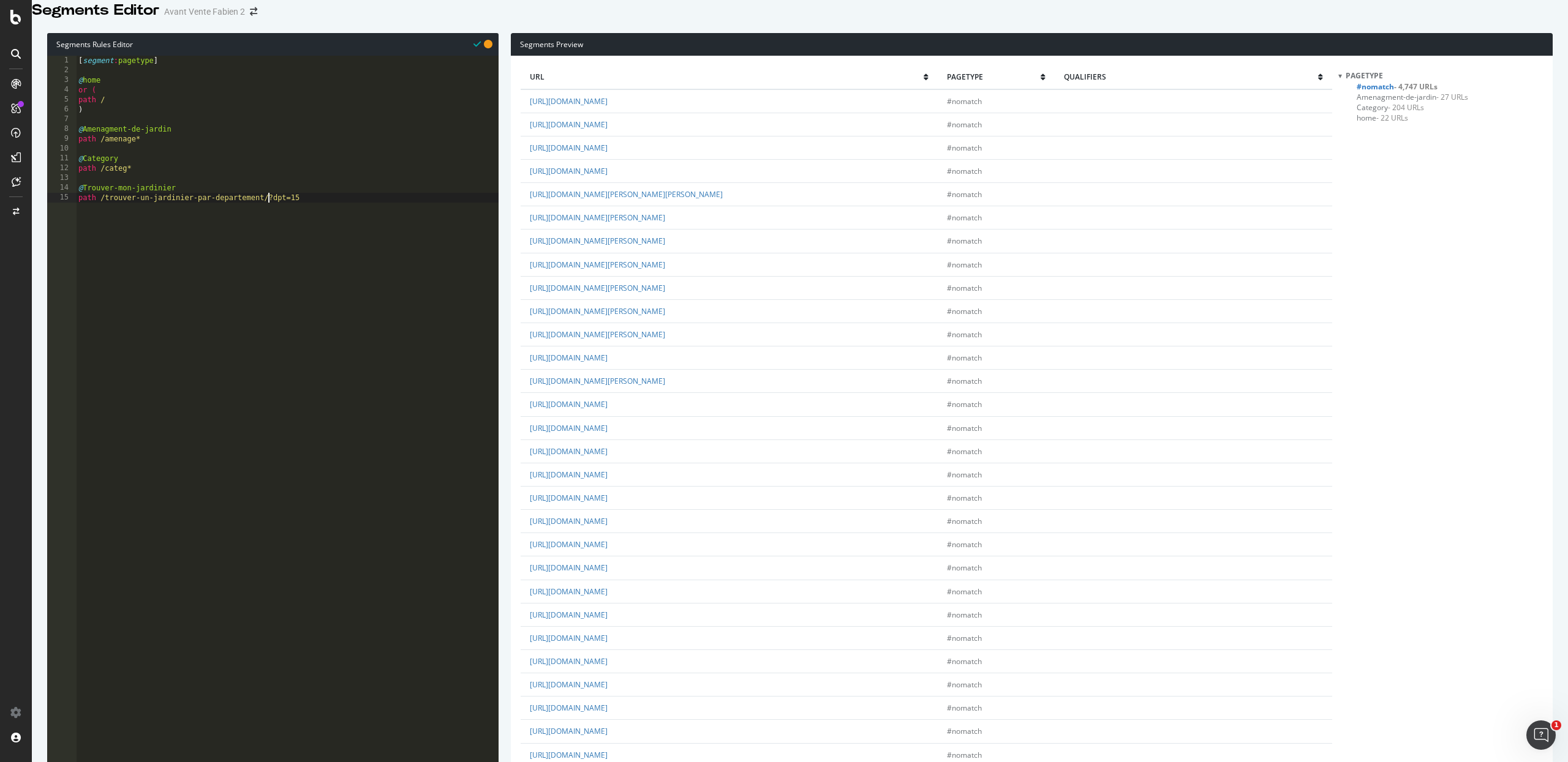
click at [353, 208] on div "[ segment : pagetype ] @ home or ( path / ) @ Amenagment-[PERSON_NAME] path /am…" at bounding box center [287, 335] width 423 height 559
type textarea "path /trouver-un-jardinier-par-departement"
click at [291, 219] on div "[ segment : pagetype ] @ home or ( path / ) @ Amenagment-[PERSON_NAME] path /am…" at bounding box center [287, 335] width 423 height 559
click at [281, 215] on div "[ segment : pagetype ] @ home or ( path / ) @ Amenagment-[PERSON_NAME] path /am…" at bounding box center [287, 335] width 423 height 559
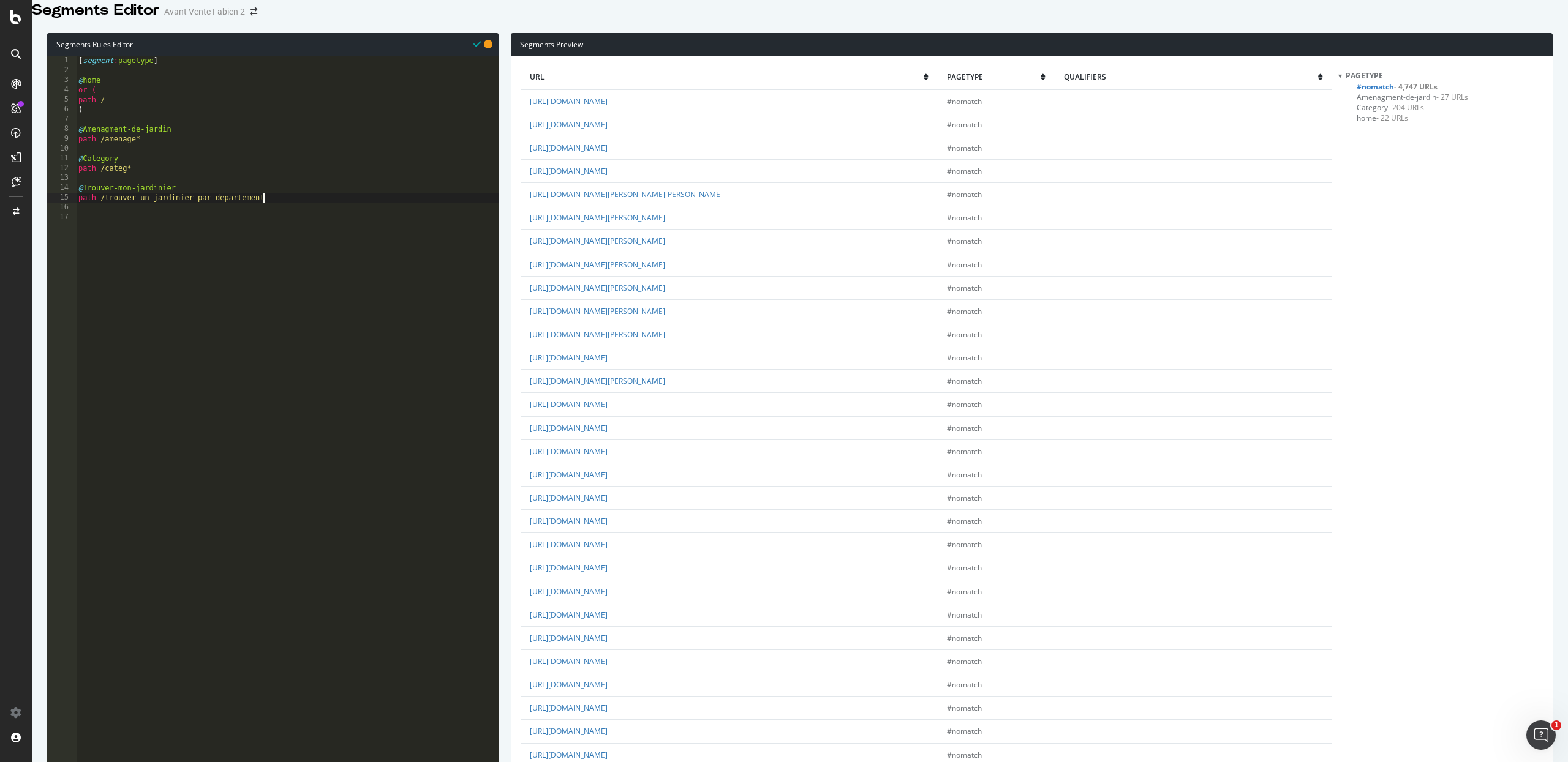
scroll to position [0, 15]
type textarea "path /trouver-un-jardinier-par-departement*"
click at [1379, 123] on span "Trouver-mon-jardinier - 102 URLs" at bounding box center [1412, 117] width 112 height 10
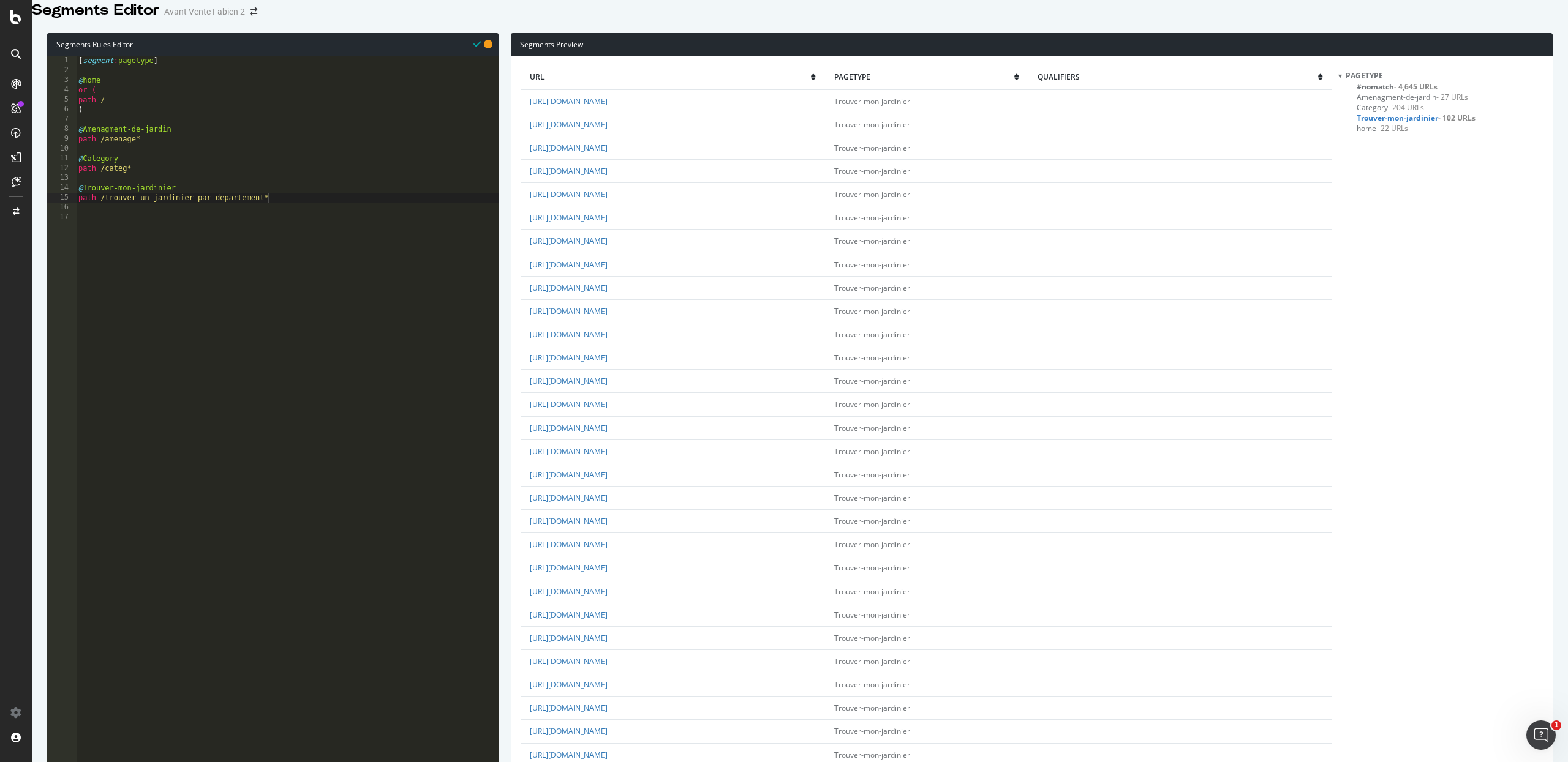
click at [1382, 92] on span "#nomatch - 4,645 URLs" at bounding box center [1397, 86] width 81 height 10
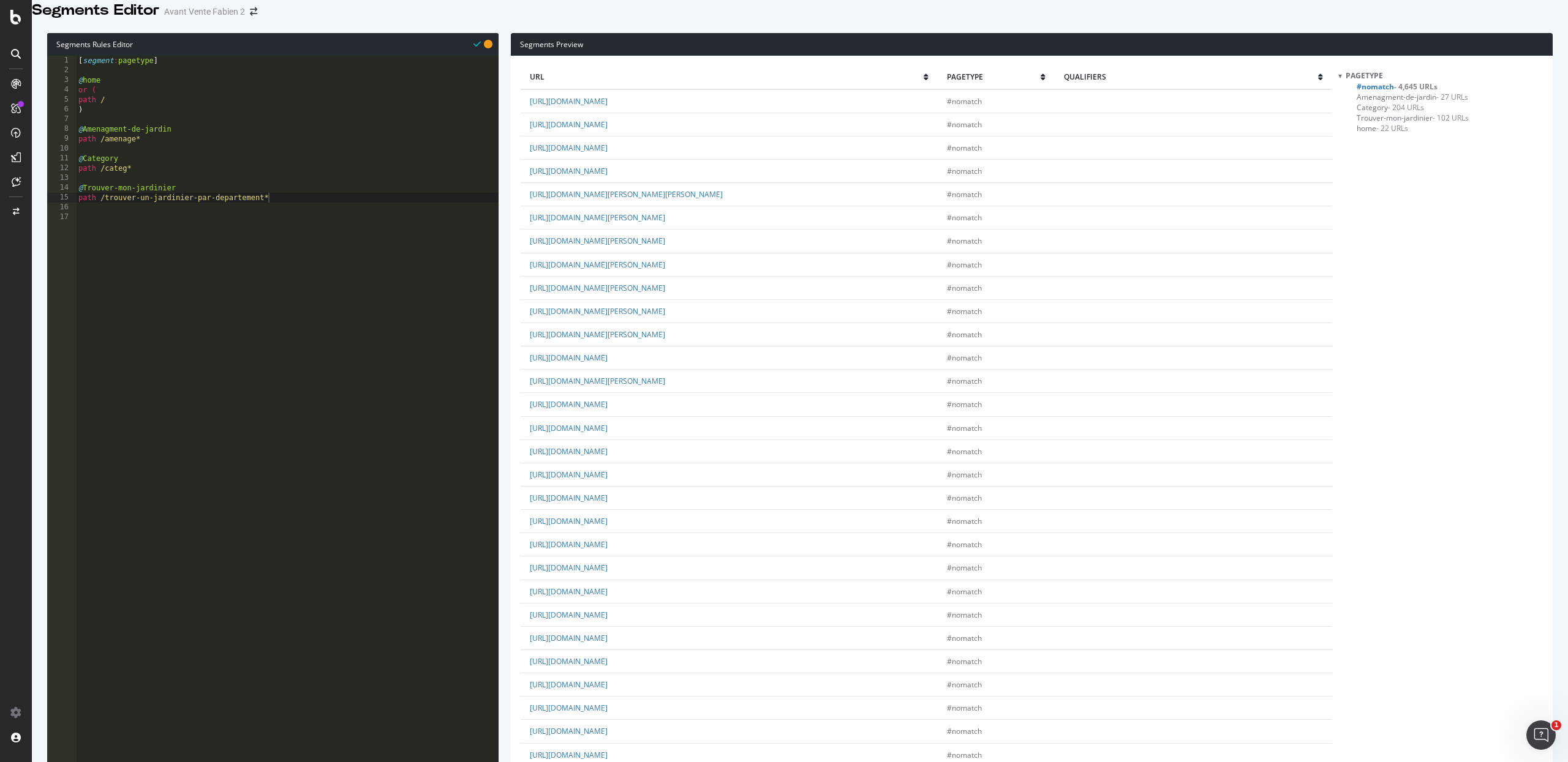
scroll to position [1790, 0]
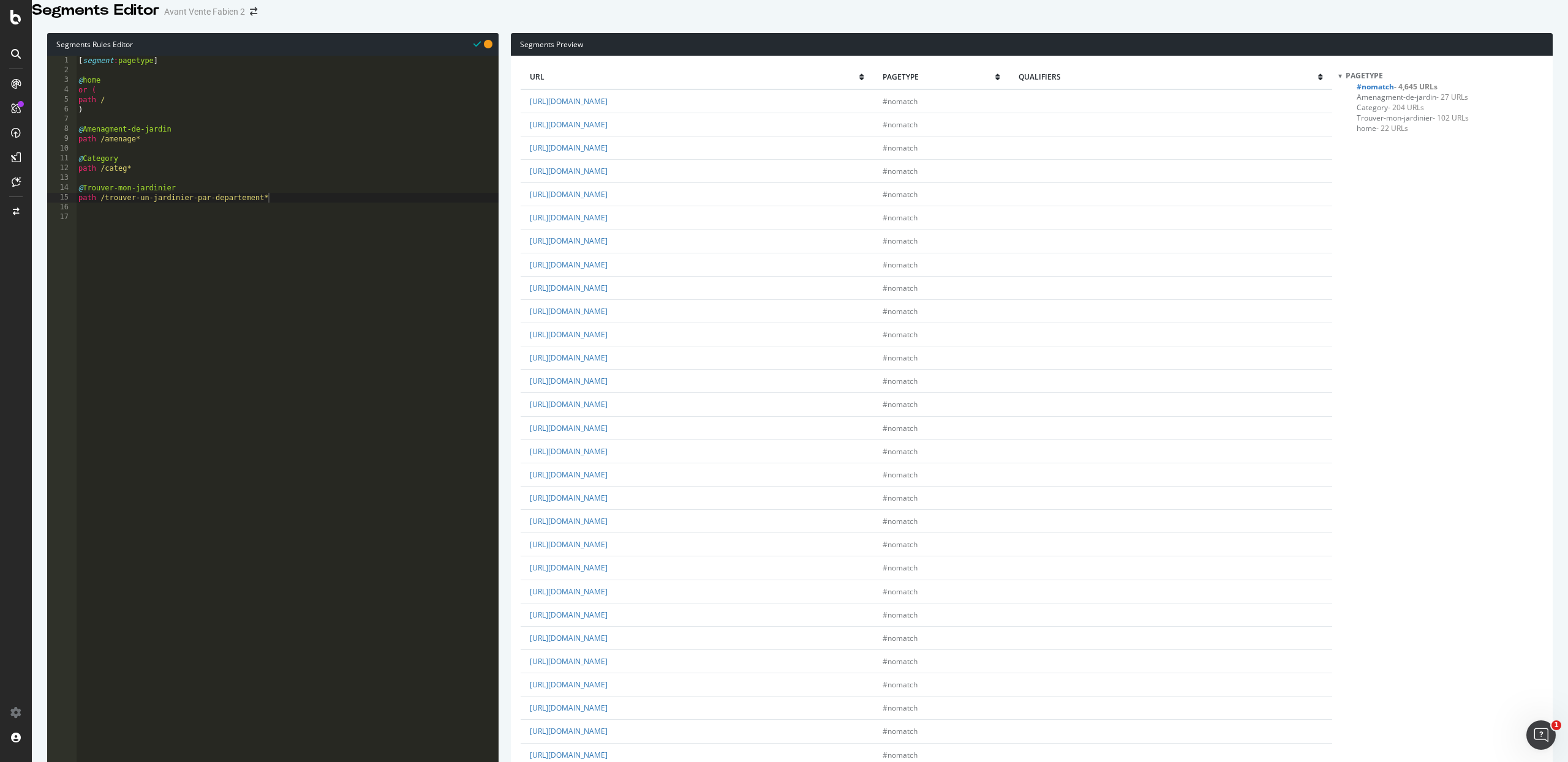
click at [304, 214] on div "[ segment : pagetype ] @ home or ( path / ) @ Amenagment-[PERSON_NAME] path /am…" at bounding box center [287, 335] width 423 height 559
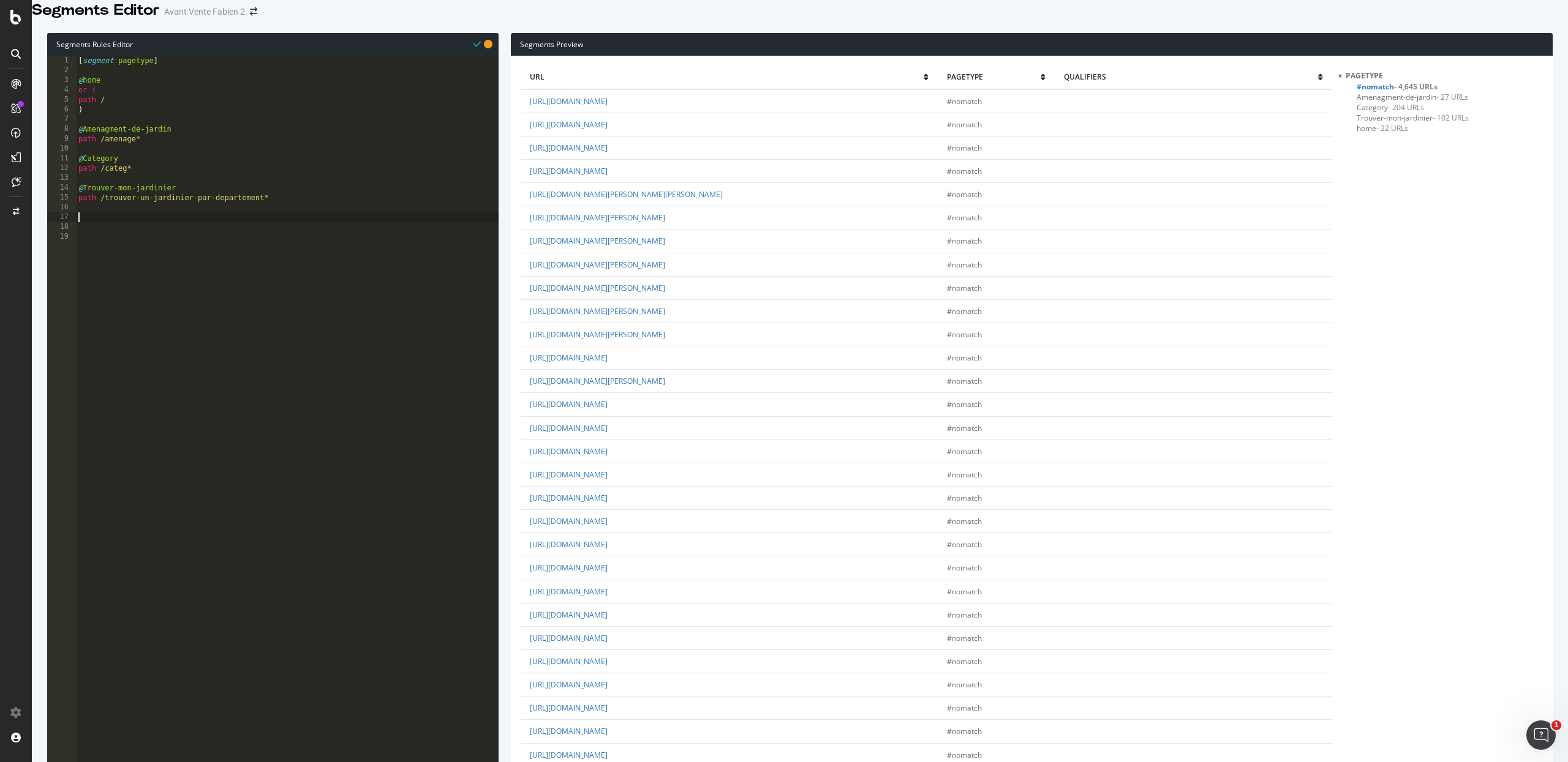
click at [183, 186] on div "[ segment : pagetype ] @ home or ( path / ) @ Amenagment-[PERSON_NAME] path /am…" at bounding box center [287, 335] width 423 height 559
type textarea "path /categ*"
type textarea "@Trouver"
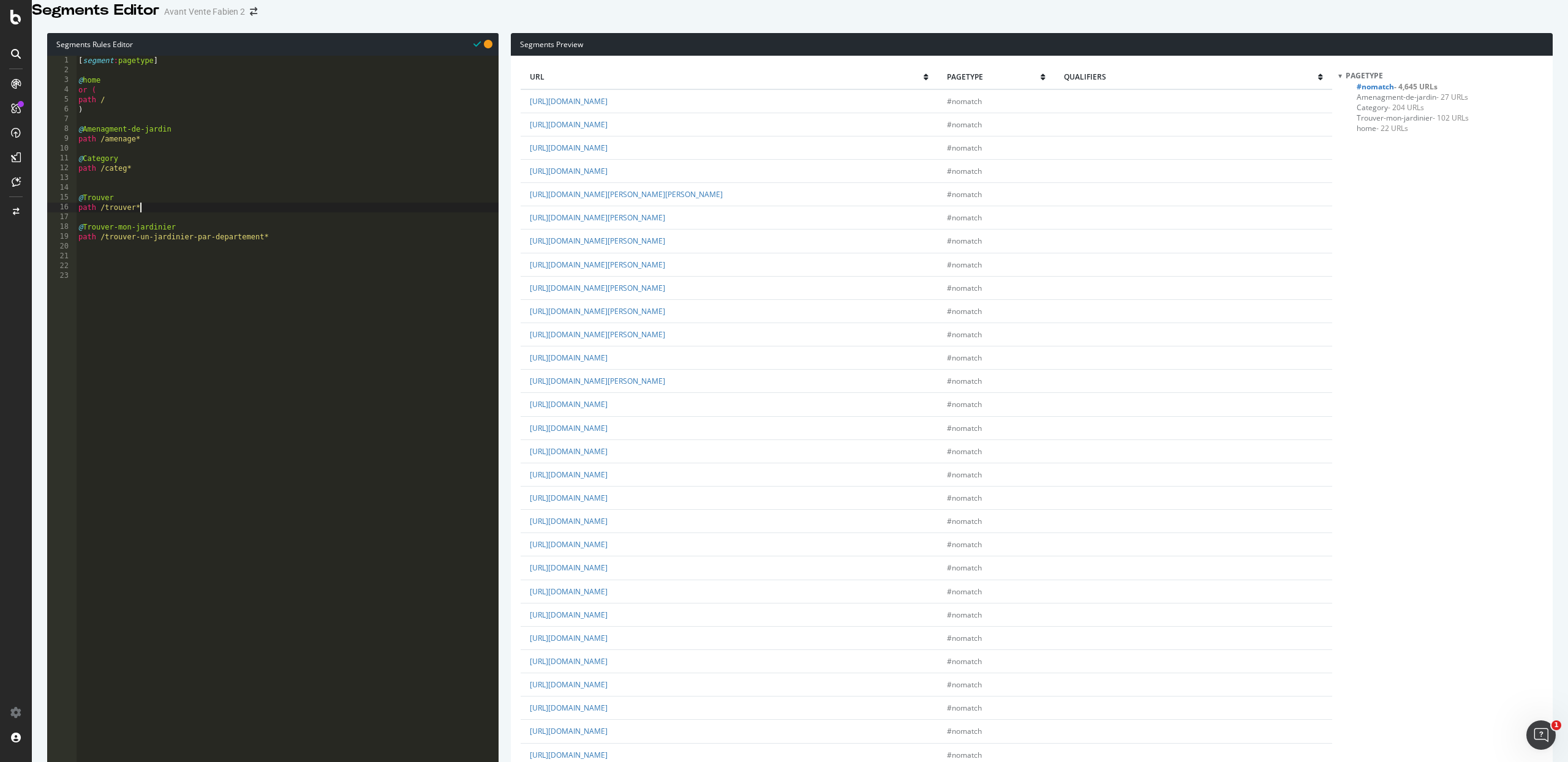
click at [259, 322] on div "[ segment : pagetype ] @ home or ( path / ) @ Amenagment-[PERSON_NAME] path /am…" at bounding box center [287, 335] width 423 height 559
click at [1374, 123] on span "Trouver - 106 URLs" at bounding box center [1388, 117] width 63 height 10
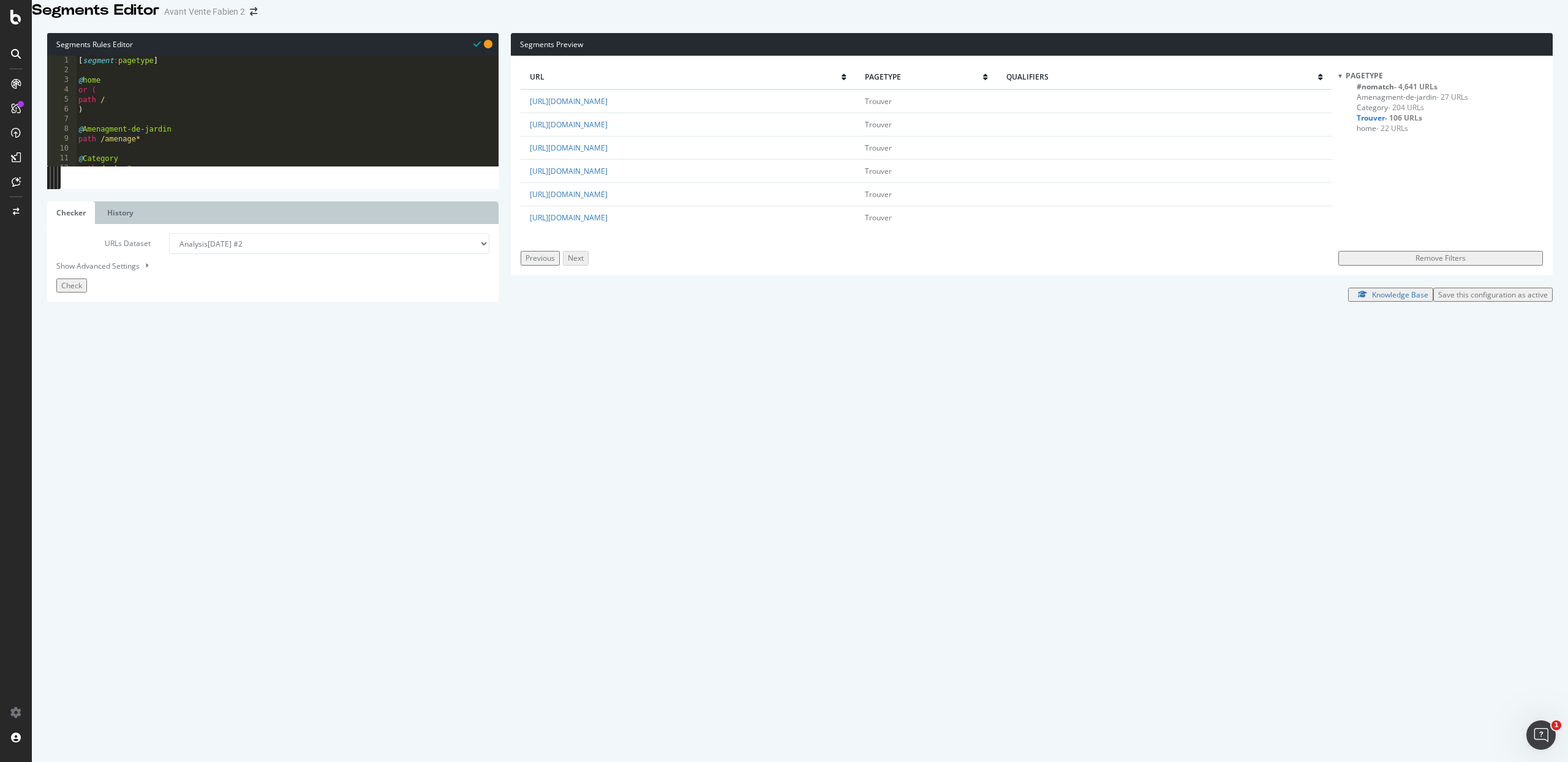
click at [139, 213] on div "[ segment : pagetype ] @ home or ( path / ) @ Amenagment-[PERSON_NAME] path /am…" at bounding box center [287, 335] width 423 height 559
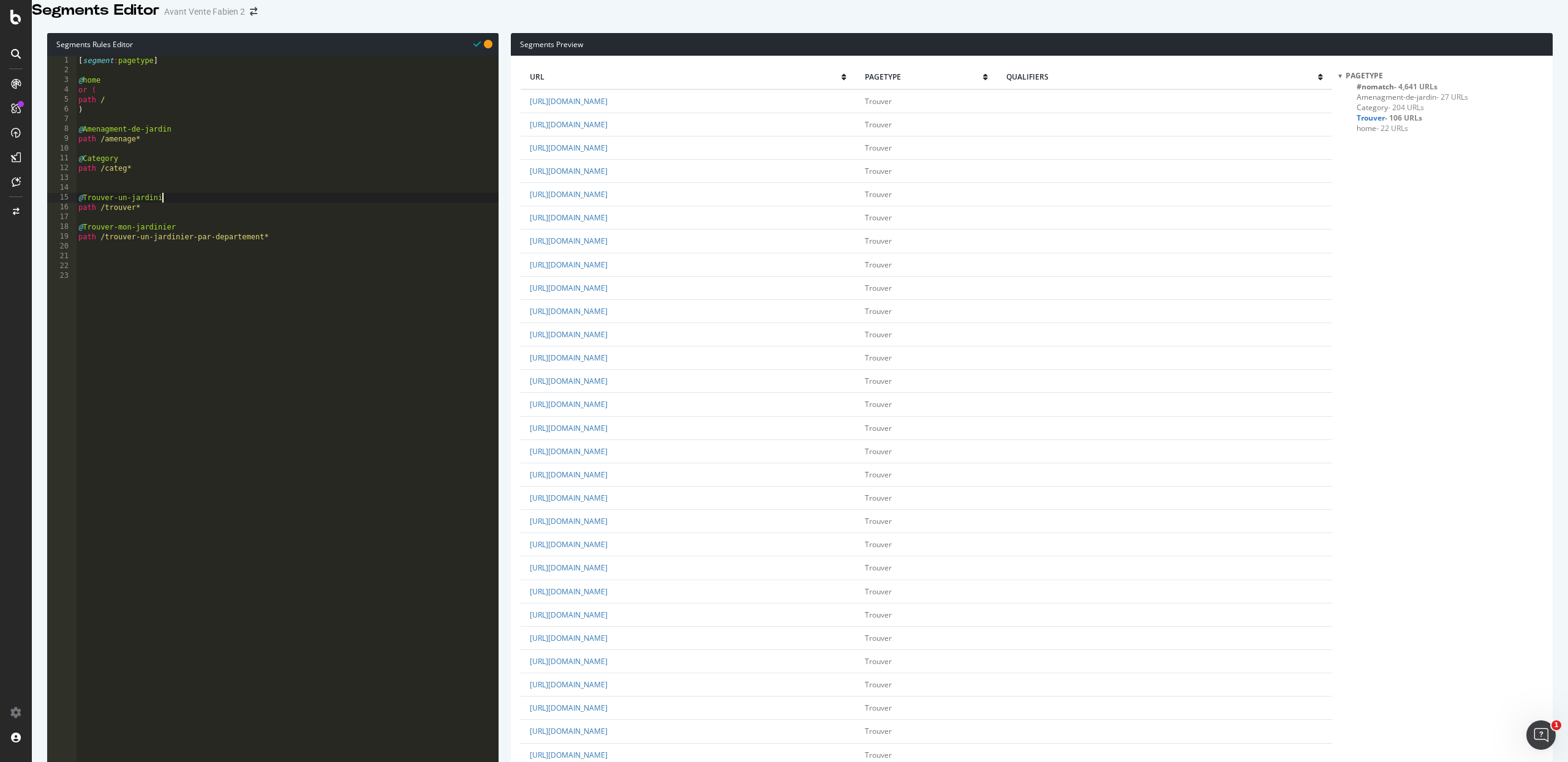
scroll to position [0, 6]
drag, startPoint x: 276, startPoint y: 257, endPoint x: 3, endPoint y: 243, distance: 273.4
click at [3, 243] on div "Segments Editor Avant Vente Fabien 2 Segments Rules Editor @Trouver-un-jardinie…" at bounding box center [784, 381] width 1568 height 762
type textarea "@Trouver-mon-jardinier path /trouver-un-jardinier-par-departement*"
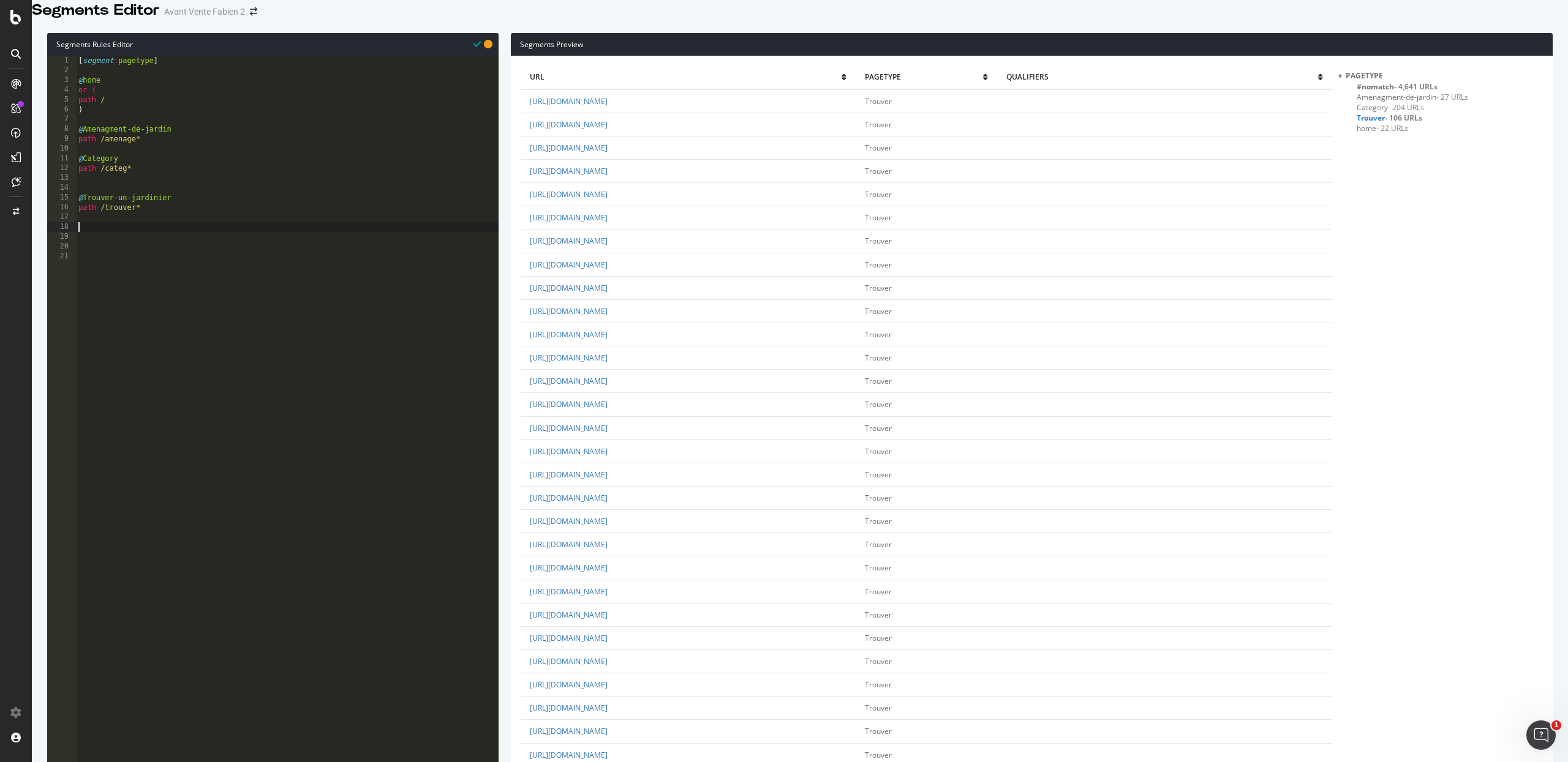
click at [1380, 92] on span "#nomatch - 4,641 URLs" at bounding box center [1397, 86] width 81 height 10
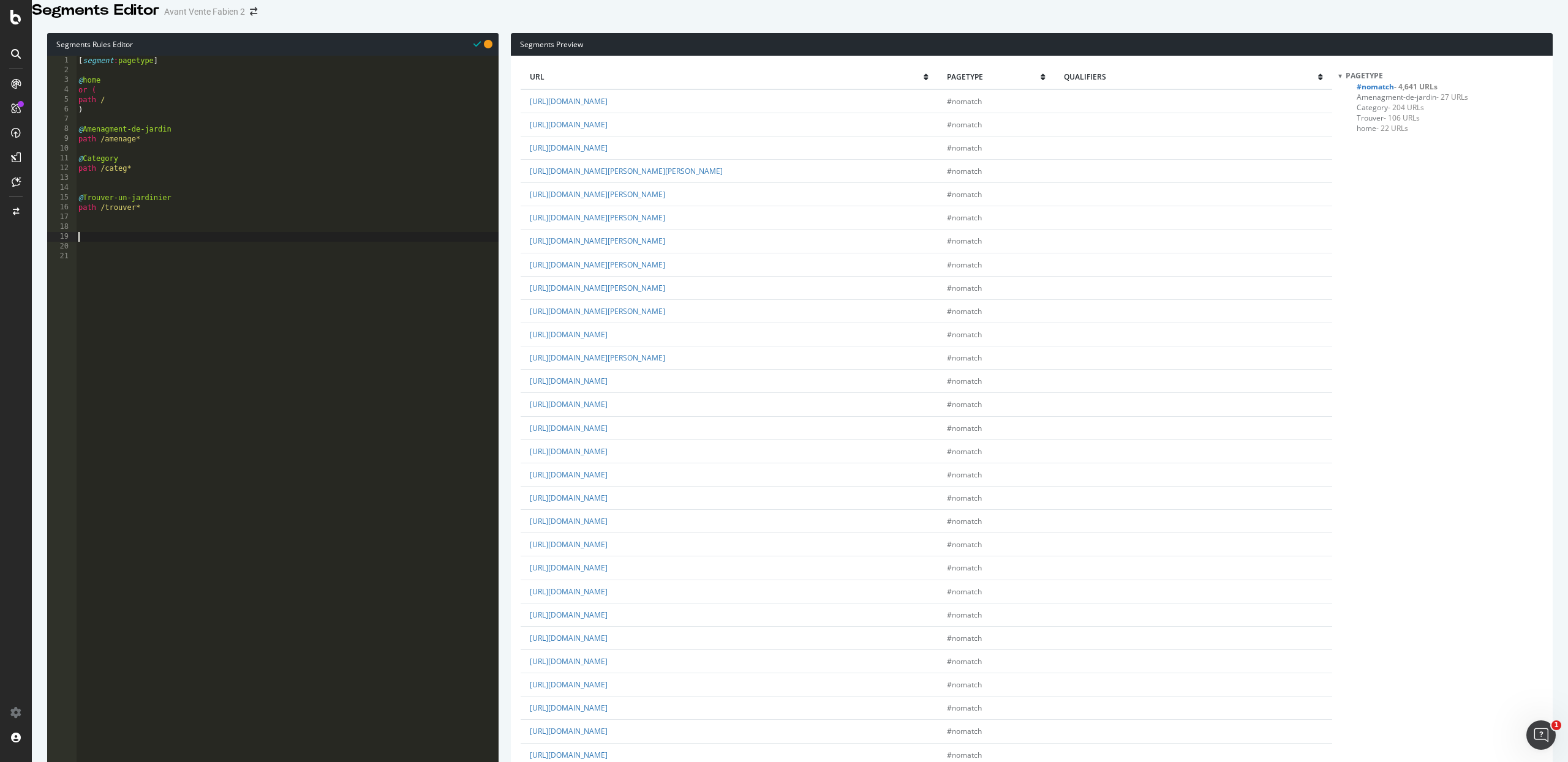
click at [168, 251] on div "[ segment : pagetype ] @ home or ( path / ) @ Amenagment-[PERSON_NAME] path /am…" at bounding box center [287, 335] width 423 height 559
type textarea "@Faire-[PERSON_NAME]-paysagiste"
paste textarea "faire-[PERSON_NAME]-a-un-paysagiste/"
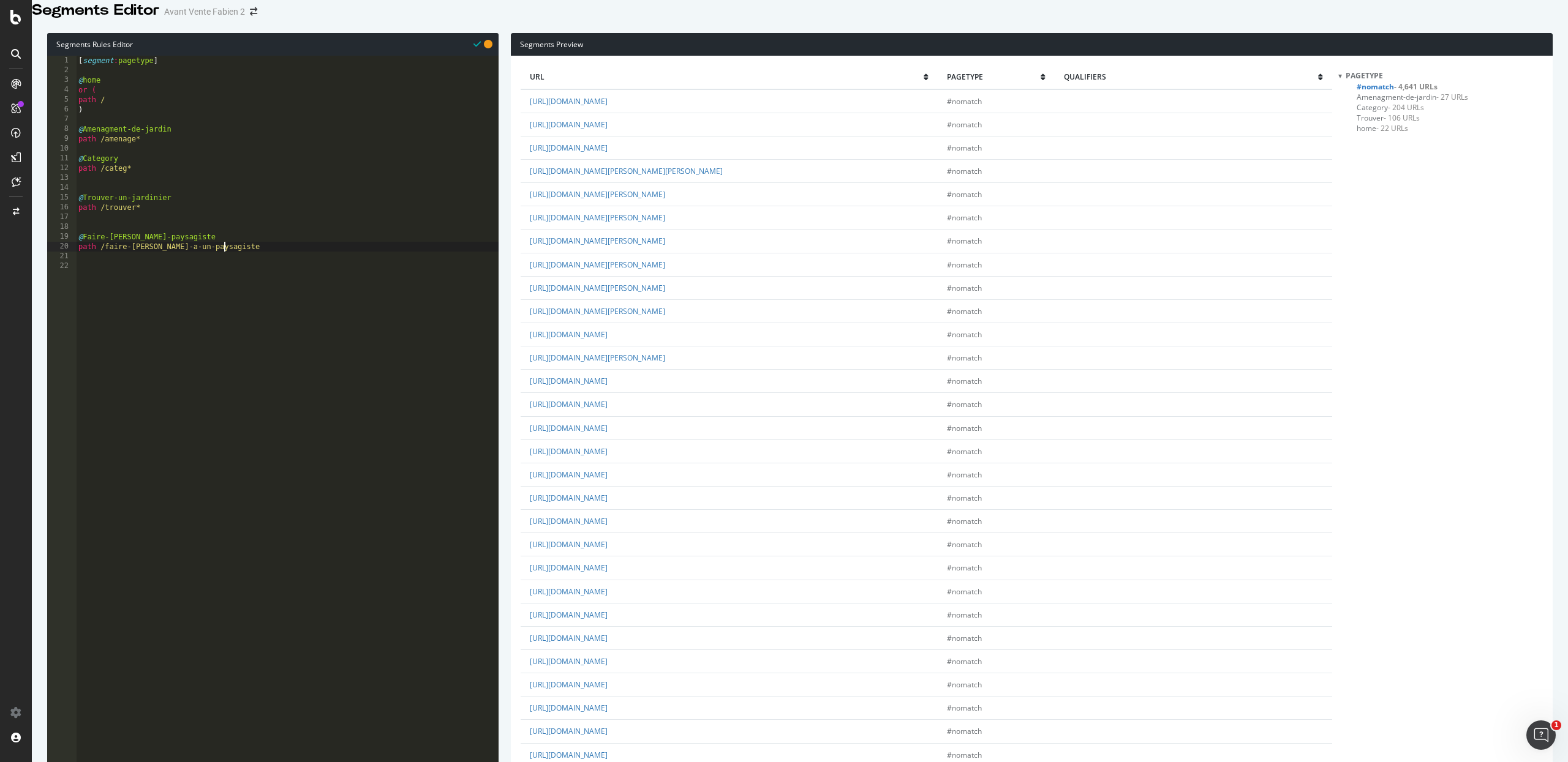
type textarea "path /faire-[PERSON_NAME]-a-un-paysagiste*"
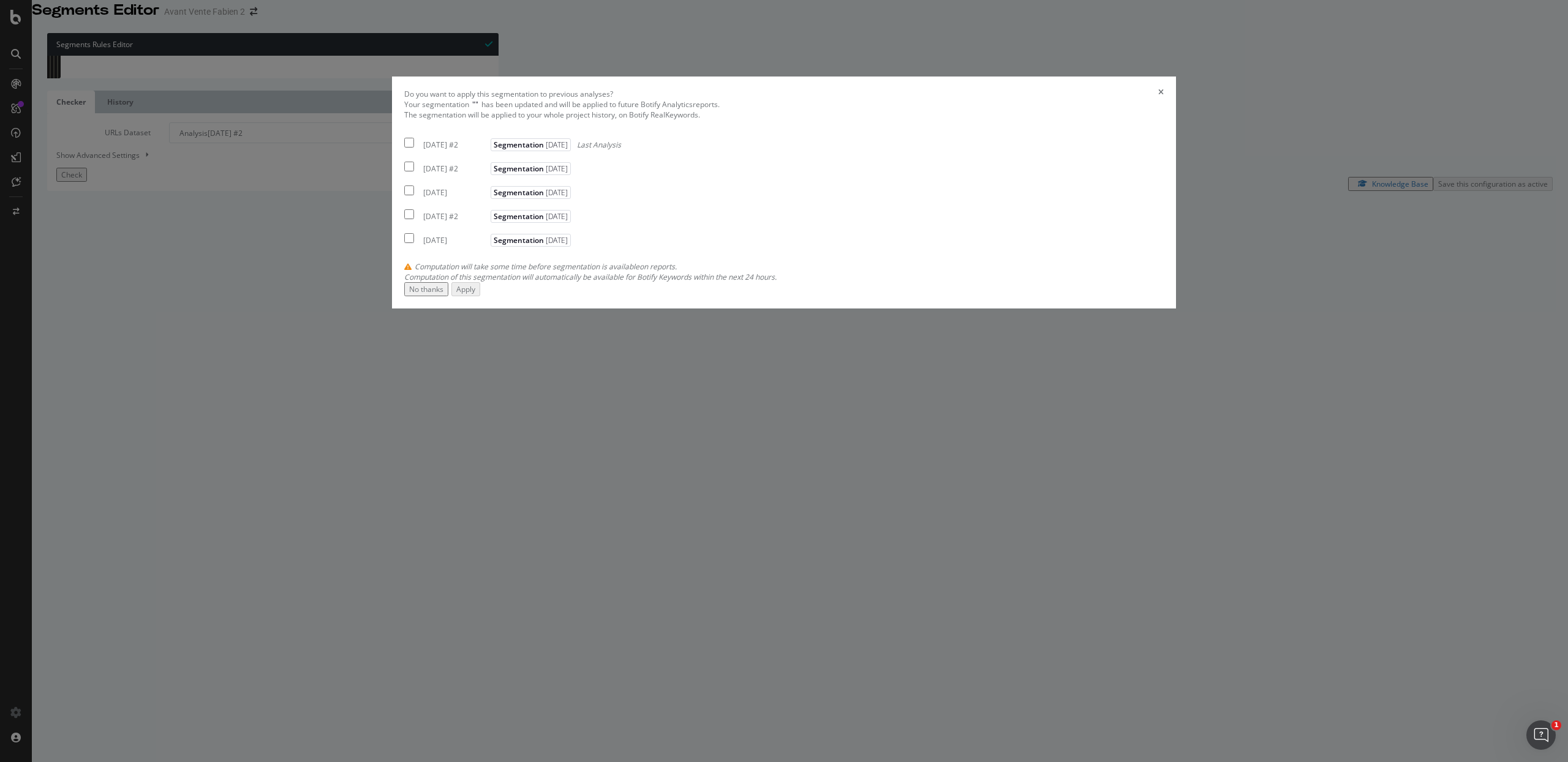
click at [579, 150] on div "[DATE] #2 Segmentation [DATE] Last Analysis" at bounding box center [513, 142] width 217 height 15
checkbox input "true"
click at [480, 296] on button "Apply" at bounding box center [465, 289] width 28 height 14
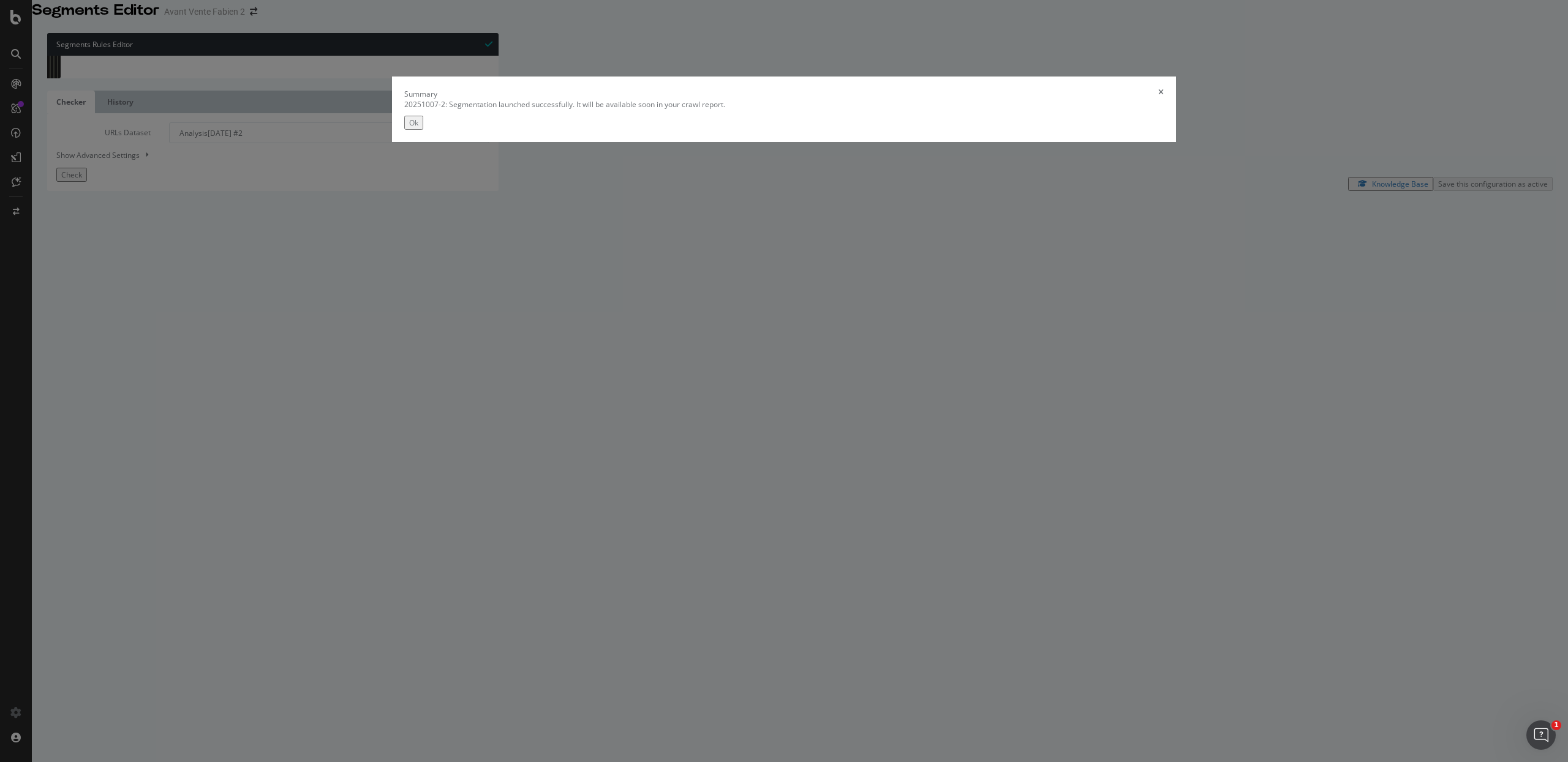
click at [423, 130] on button "Ok" at bounding box center [414, 123] width 19 height 14
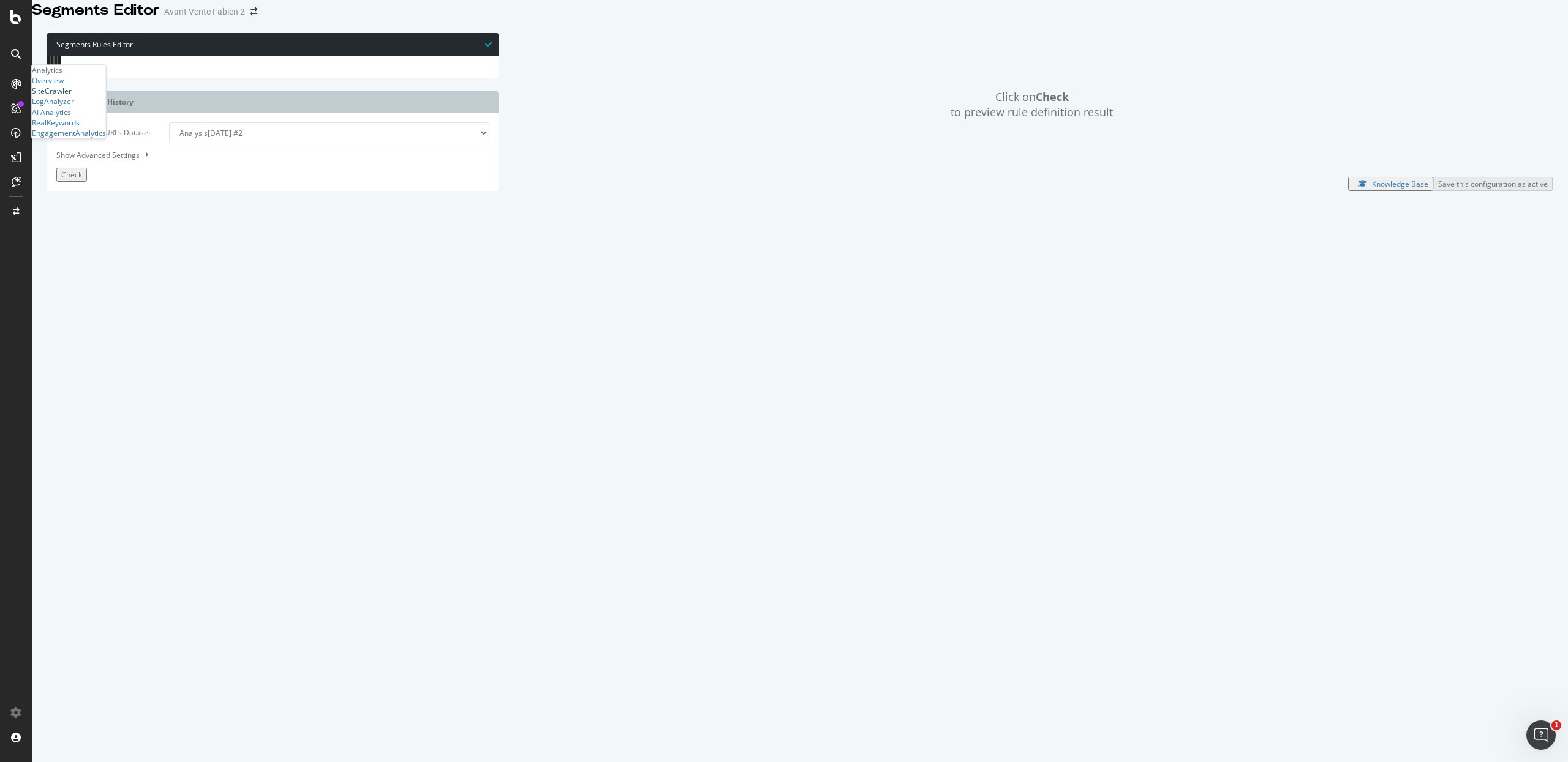
click at [72, 97] on div "SiteCrawler" at bounding box center [51, 91] width 40 height 10
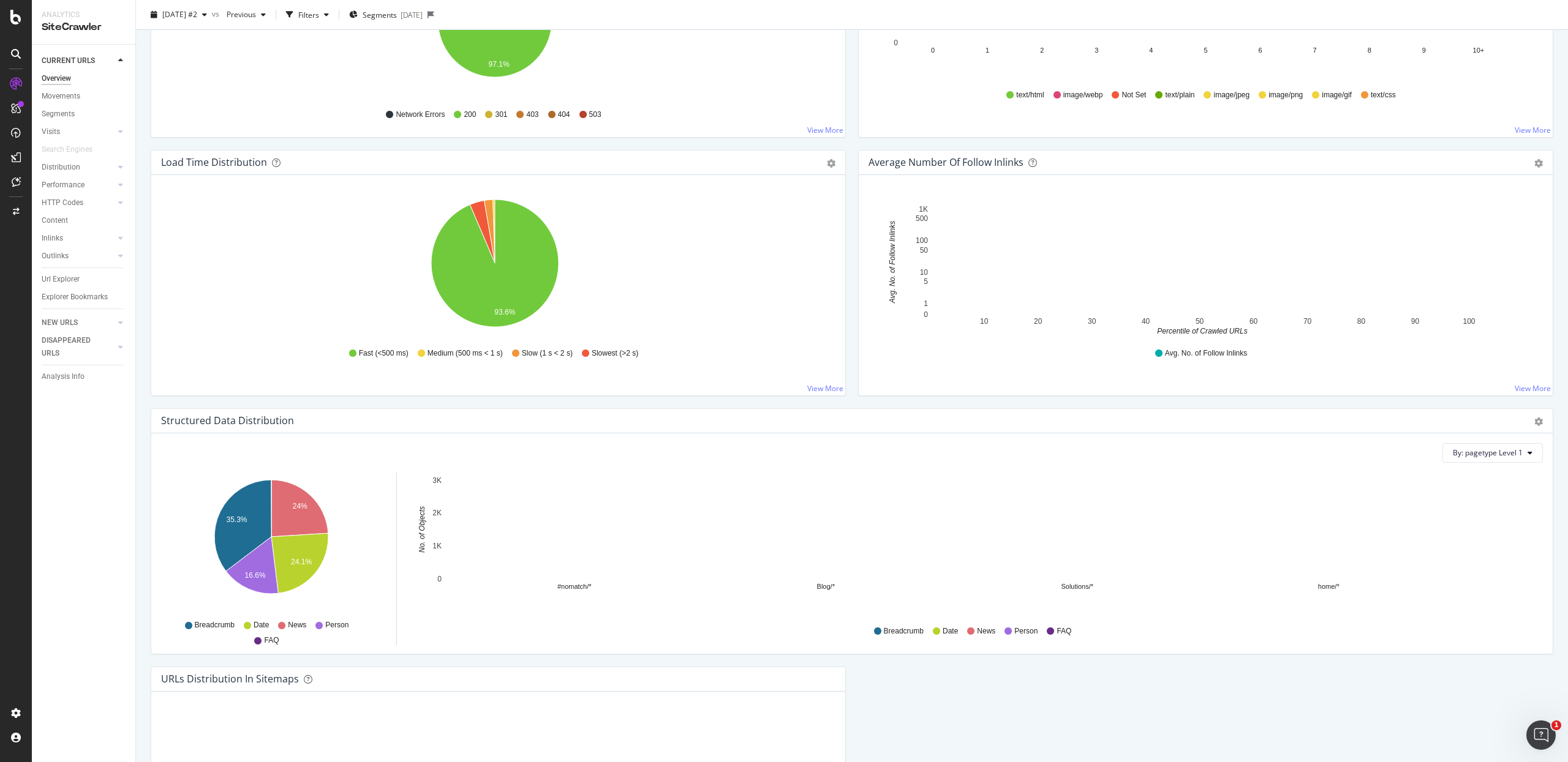
scroll to position [1016, 0]
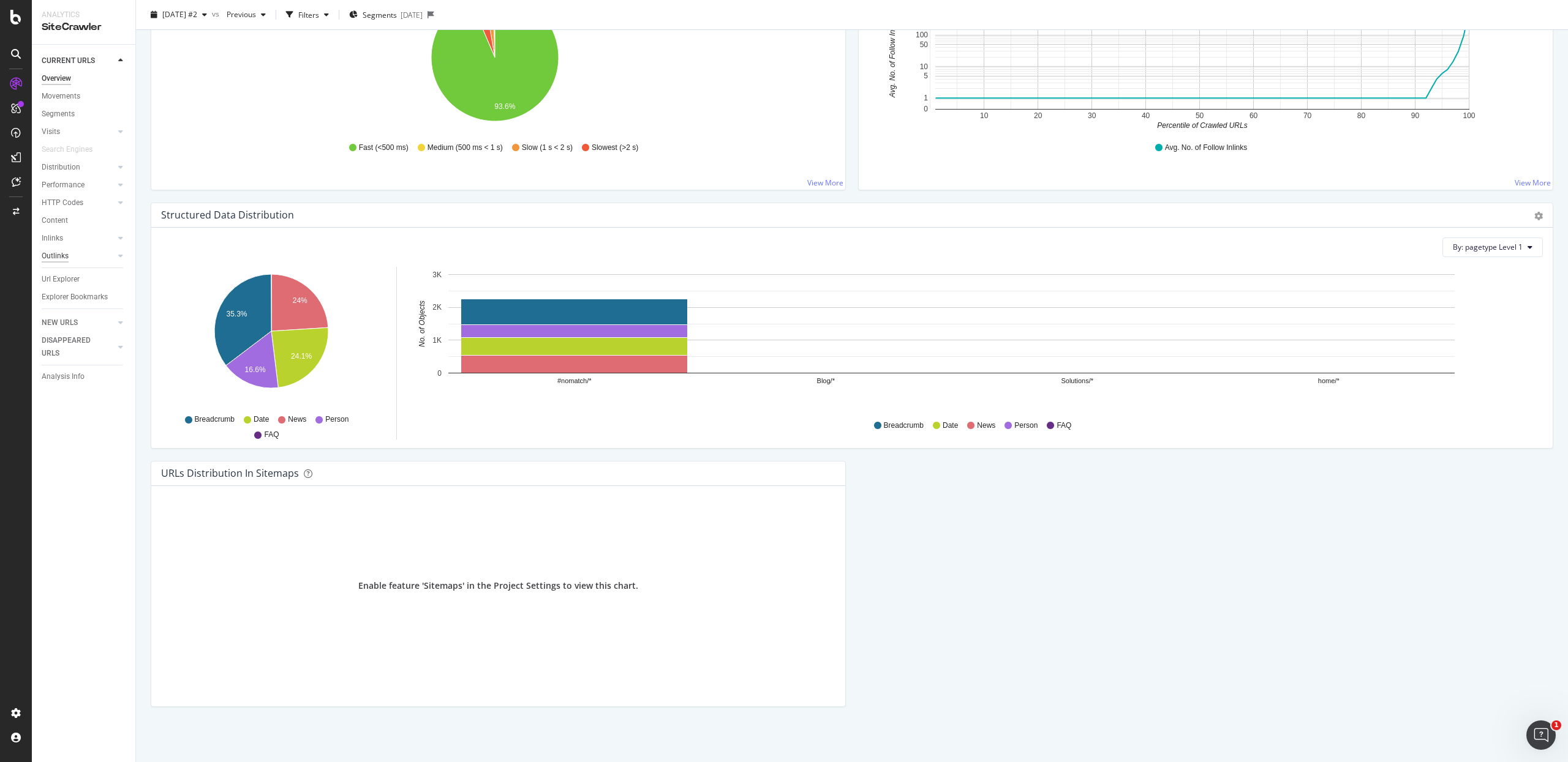
click at [48, 260] on div "Outlinks" at bounding box center [55, 256] width 27 height 13
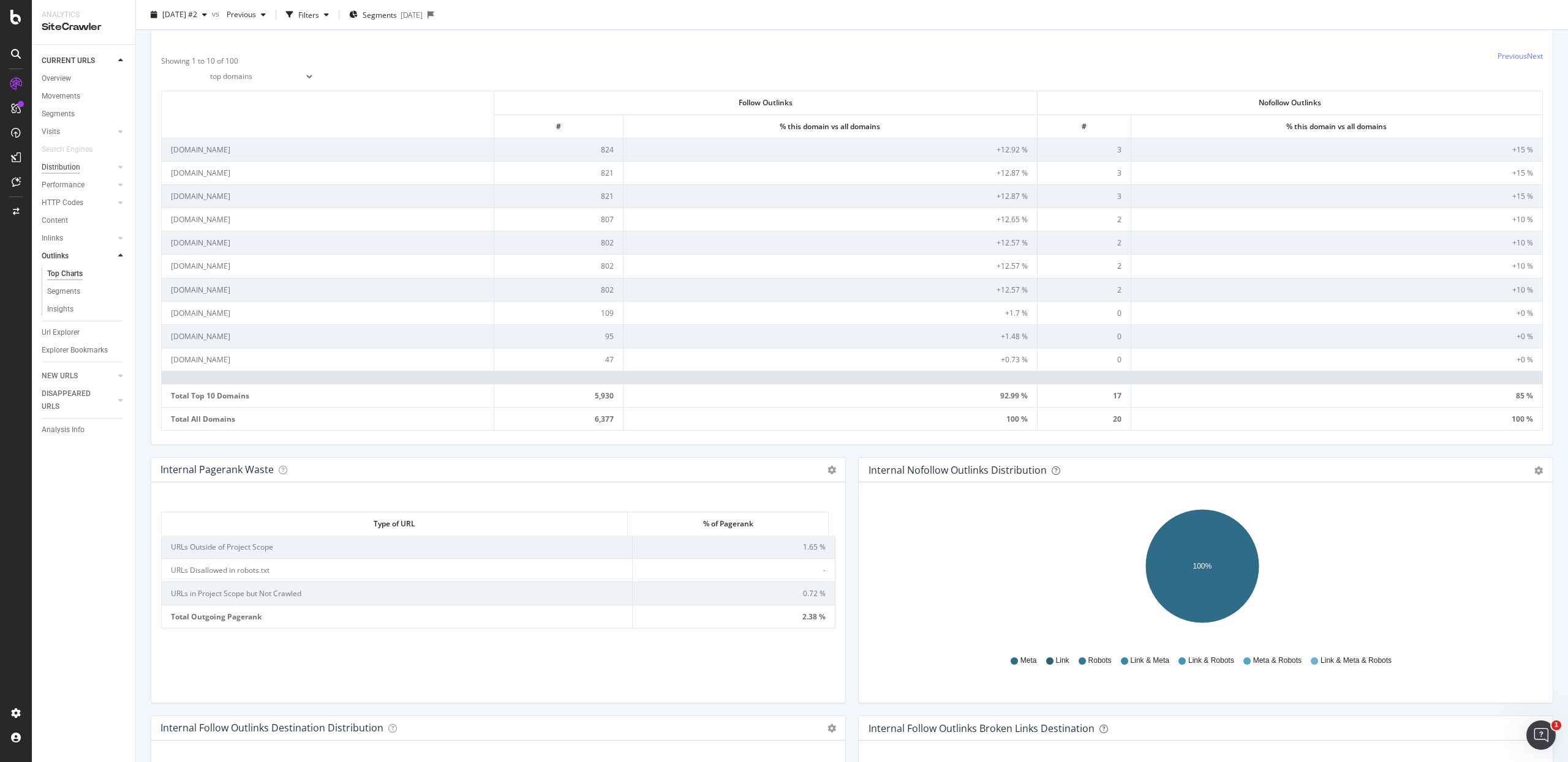
click at [61, 165] on div "Distribution" at bounding box center [61, 167] width 39 height 13
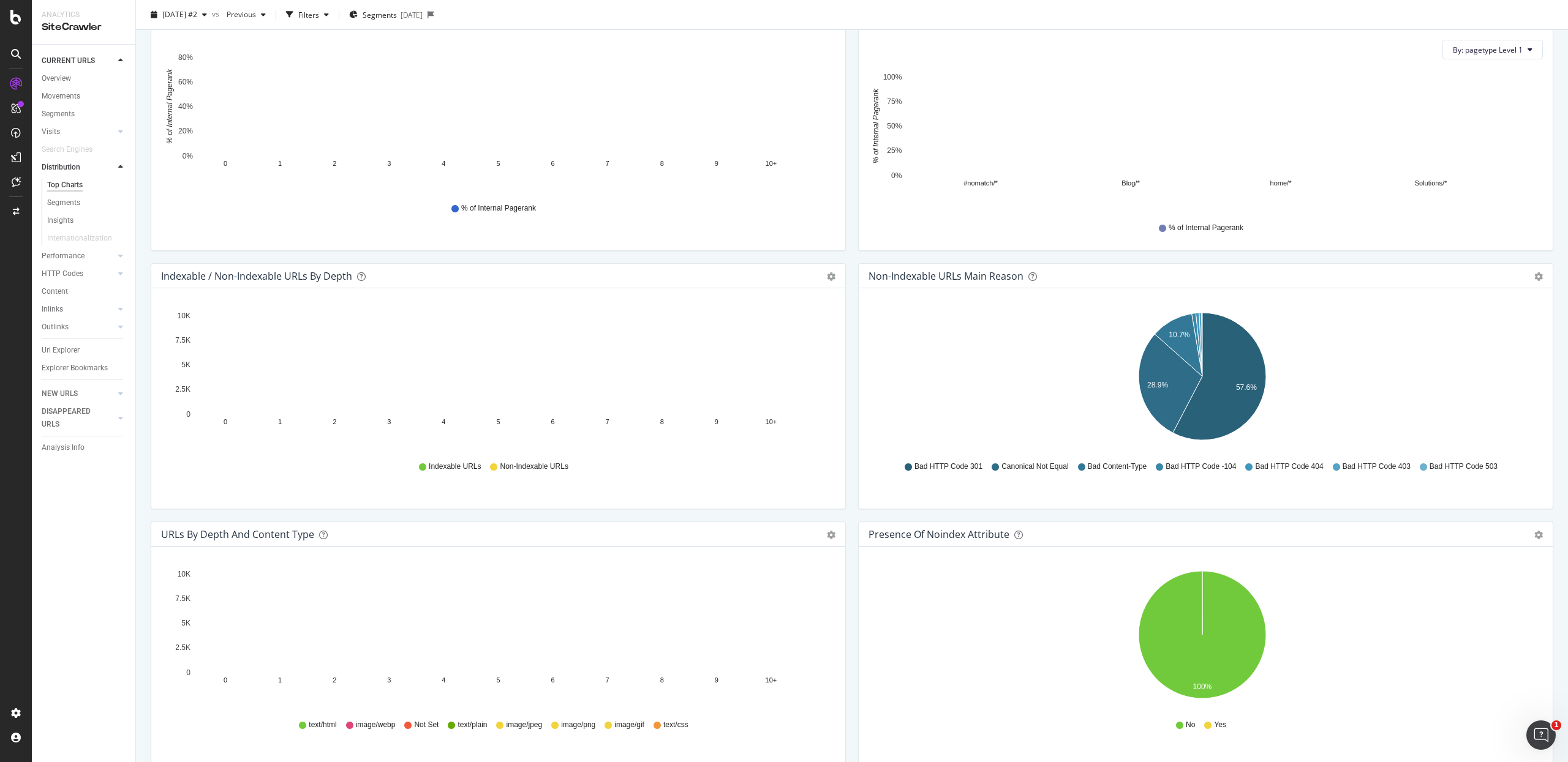
scroll to position [192, 0]
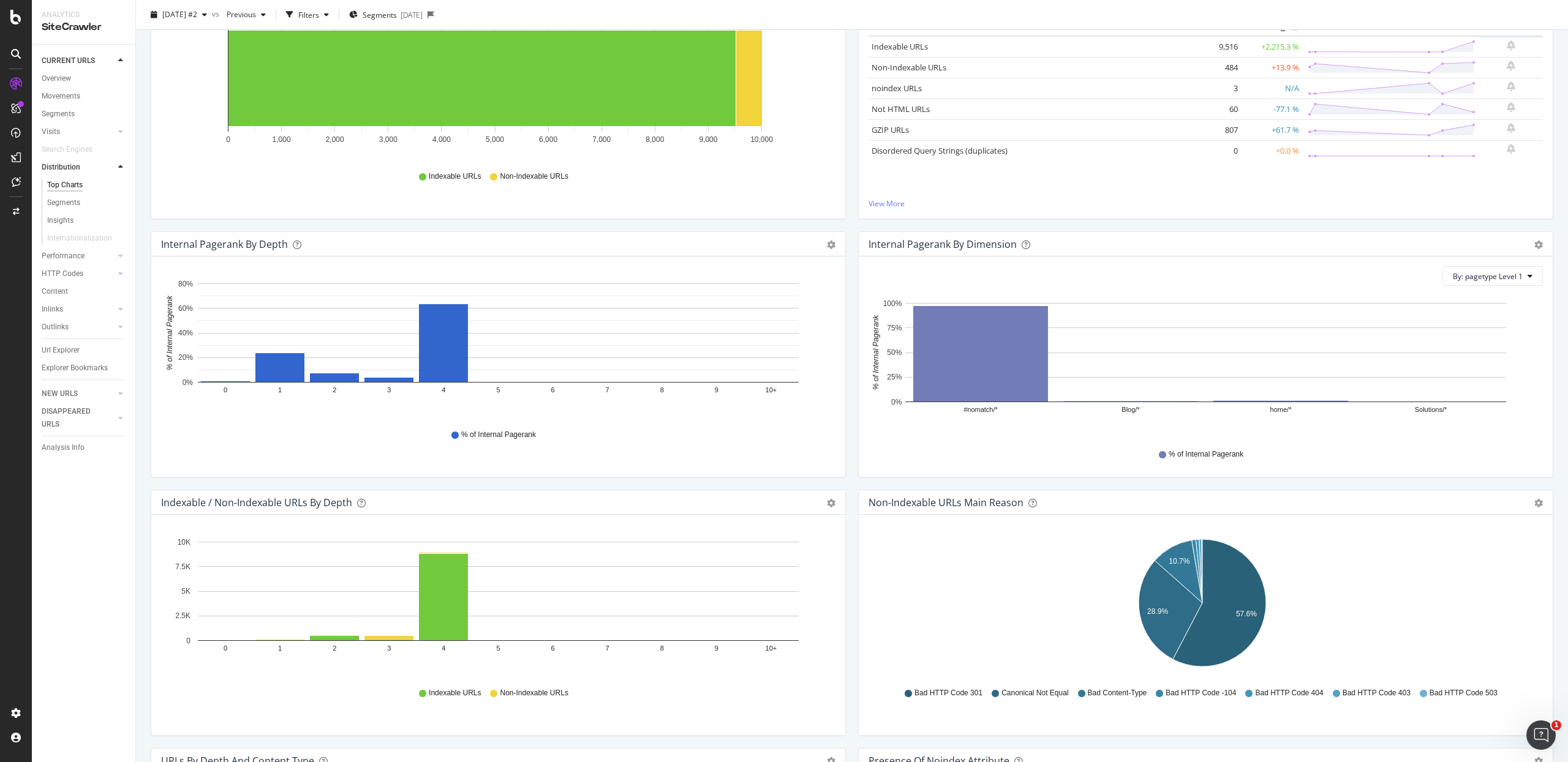
click at [145, 422] on div "Internal Pagerank by Depth Bar (by Value) Bar (by Percentage) Table Export as C…" at bounding box center [498, 361] width 708 height 258
click at [145, 421] on div "Internal Pagerank by Depth Bar (by Value) Bar (by Percentage) Table Export as C…" at bounding box center [498, 361] width 708 height 258
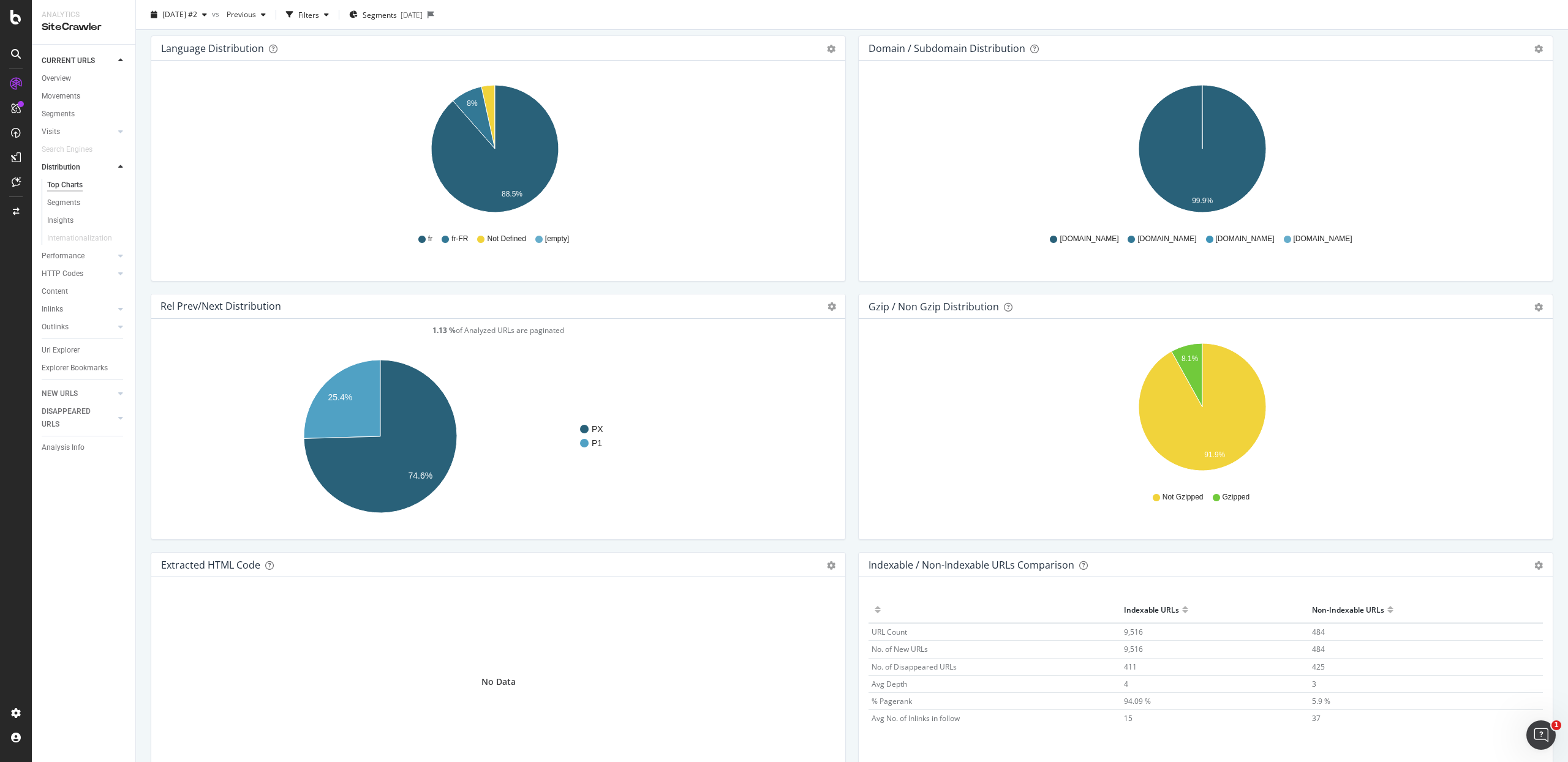
scroll to position [1516, 0]
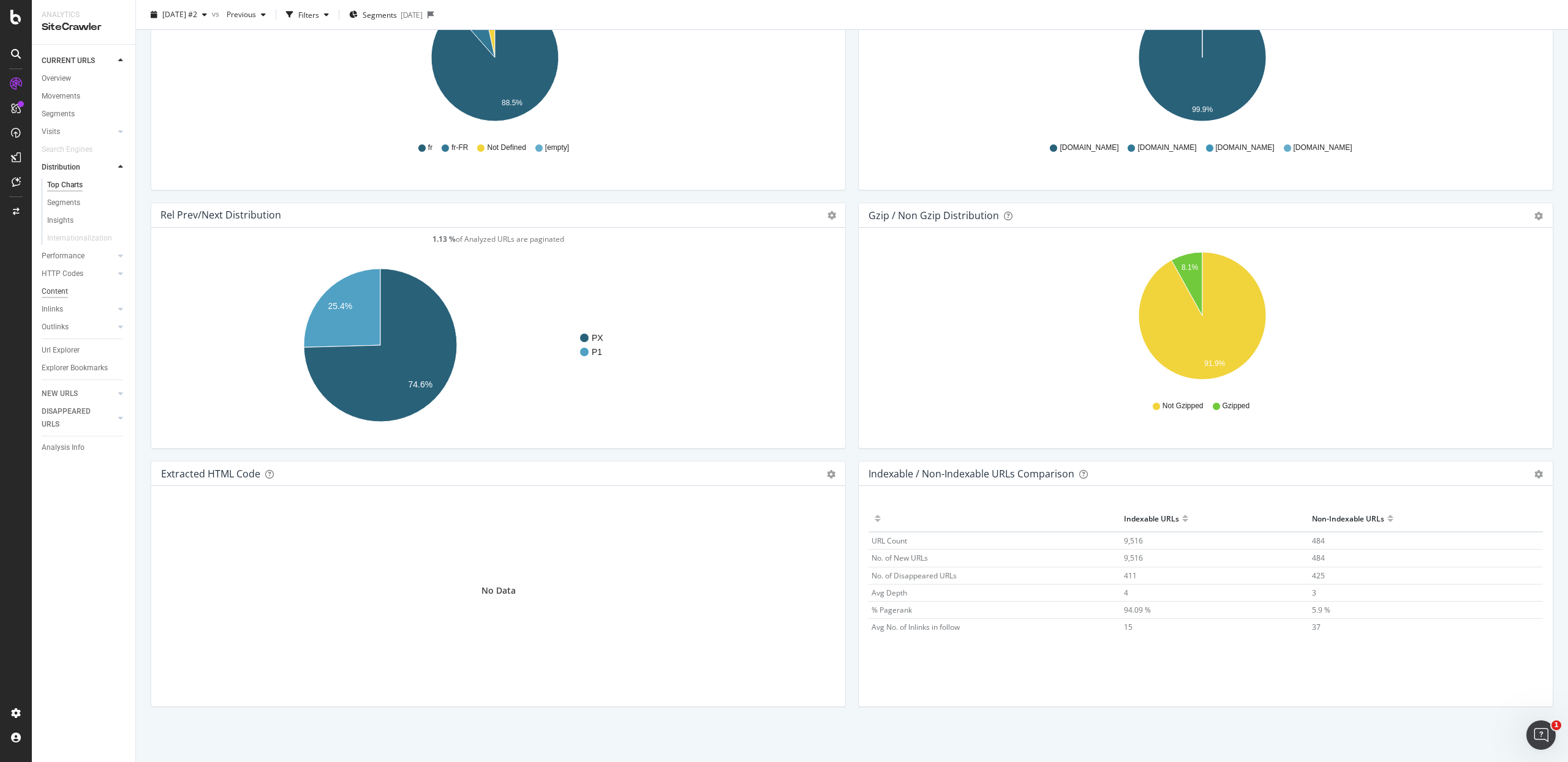
click at [65, 290] on div "Content" at bounding box center [55, 292] width 26 height 13
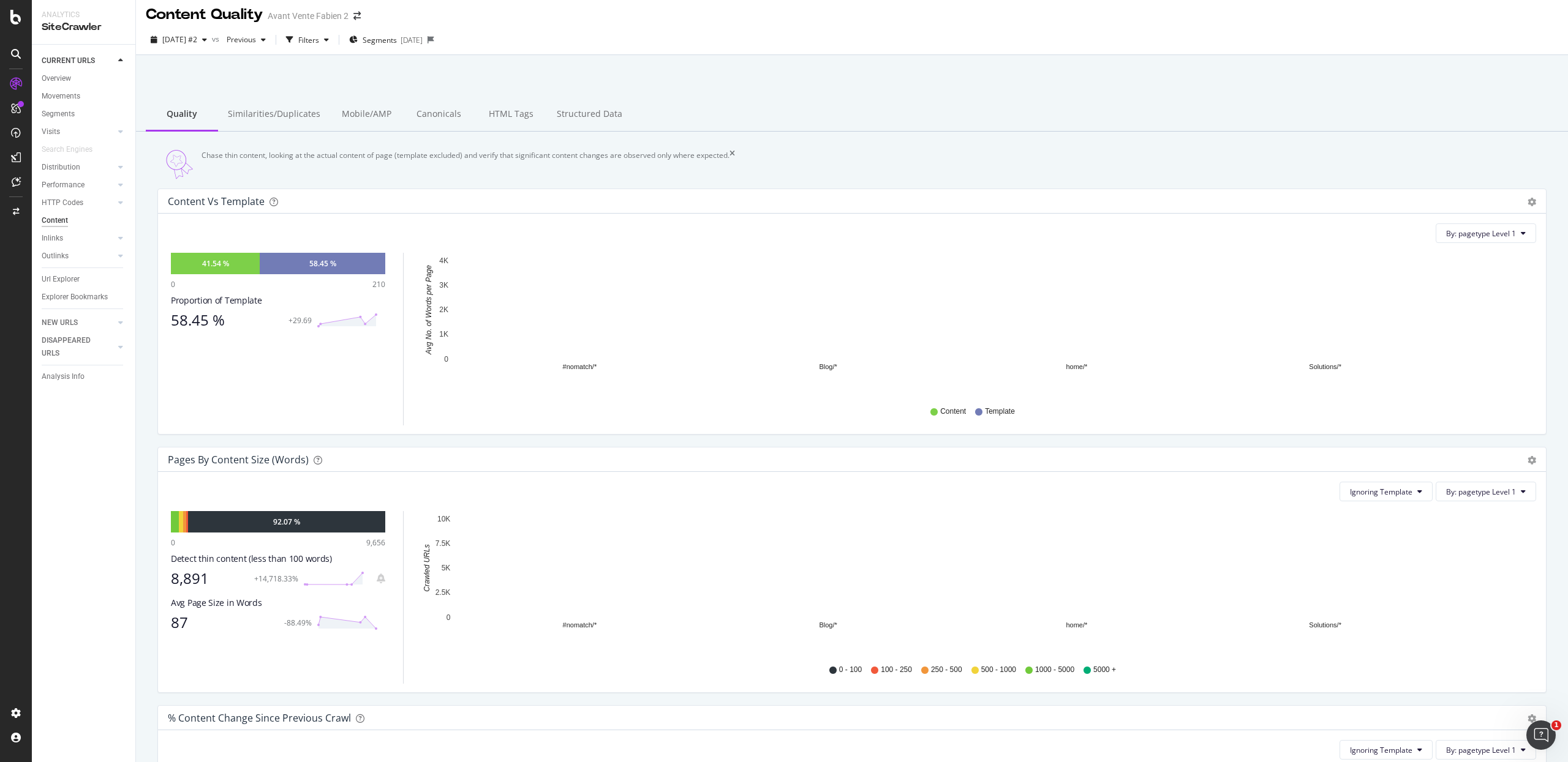
scroll to position [6, 0]
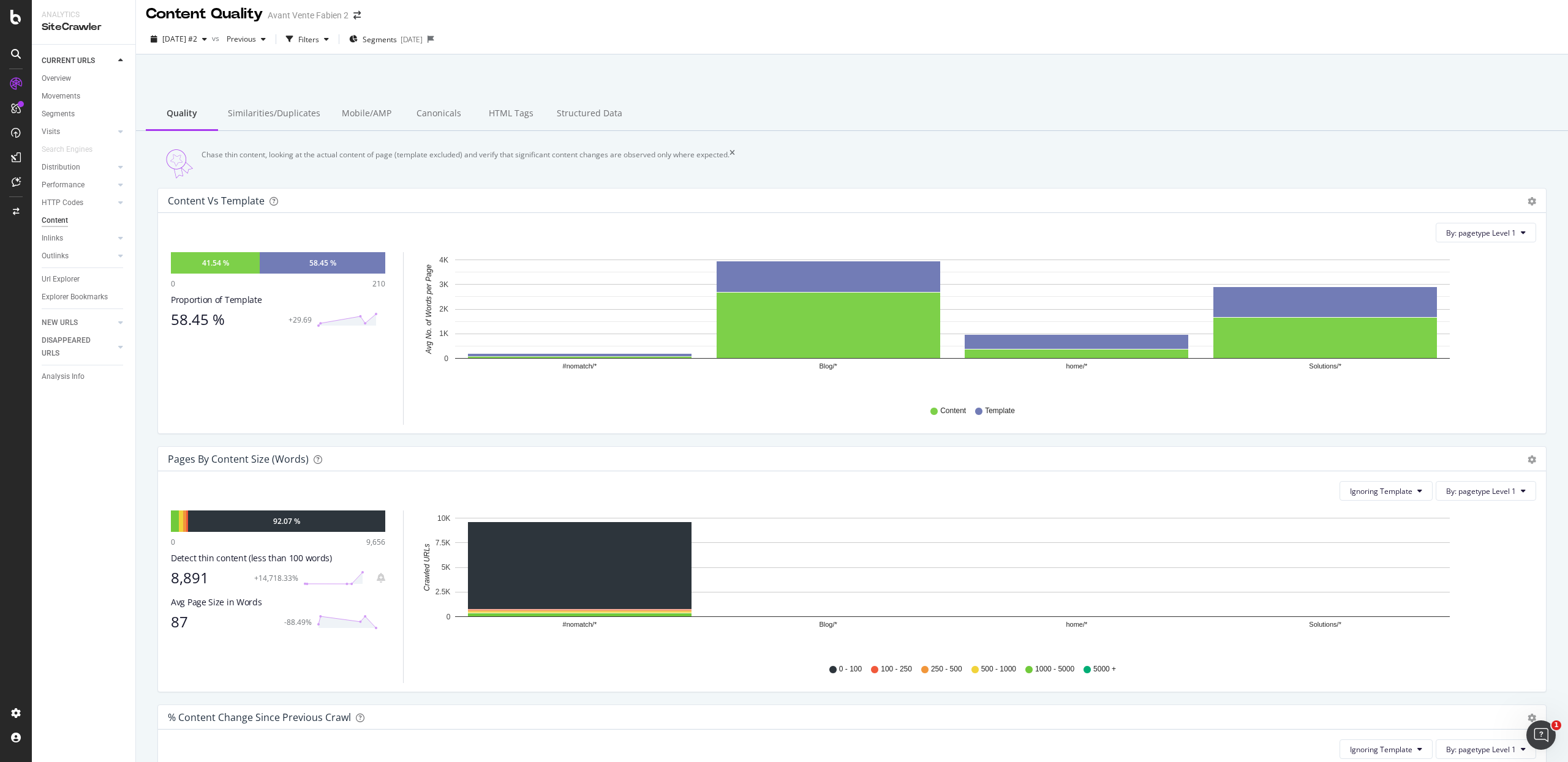
click at [147, 446] on div "Chase thin content, looking at the actual content of page (template excluded) a…" at bounding box center [852, 679] width 1432 height 1096
click at [57, 81] on div "Overview" at bounding box center [56, 78] width 29 height 13
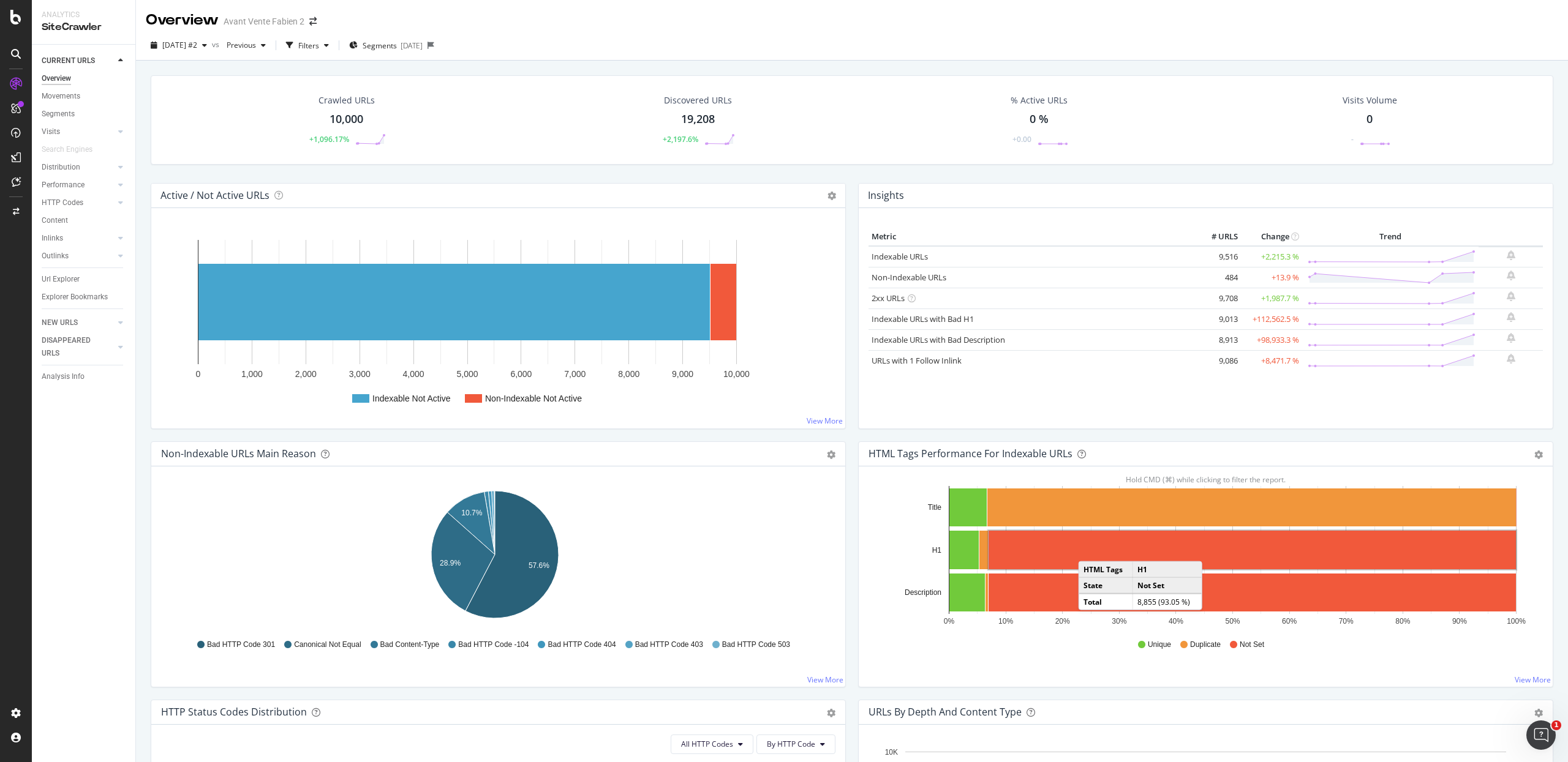
click at [1085, 549] on rect "A chart." at bounding box center [1252, 550] width 528 height 39
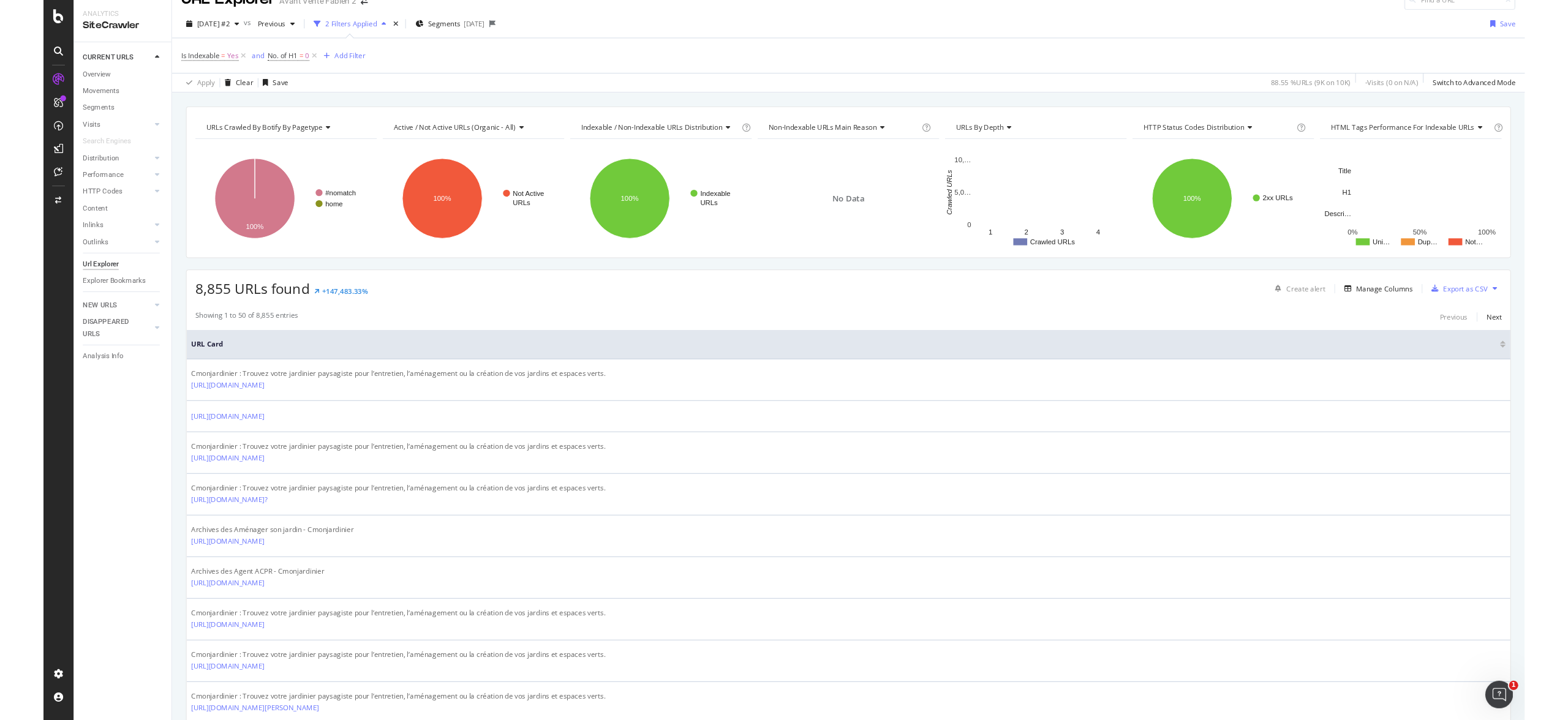
scroll to position [28, 0]
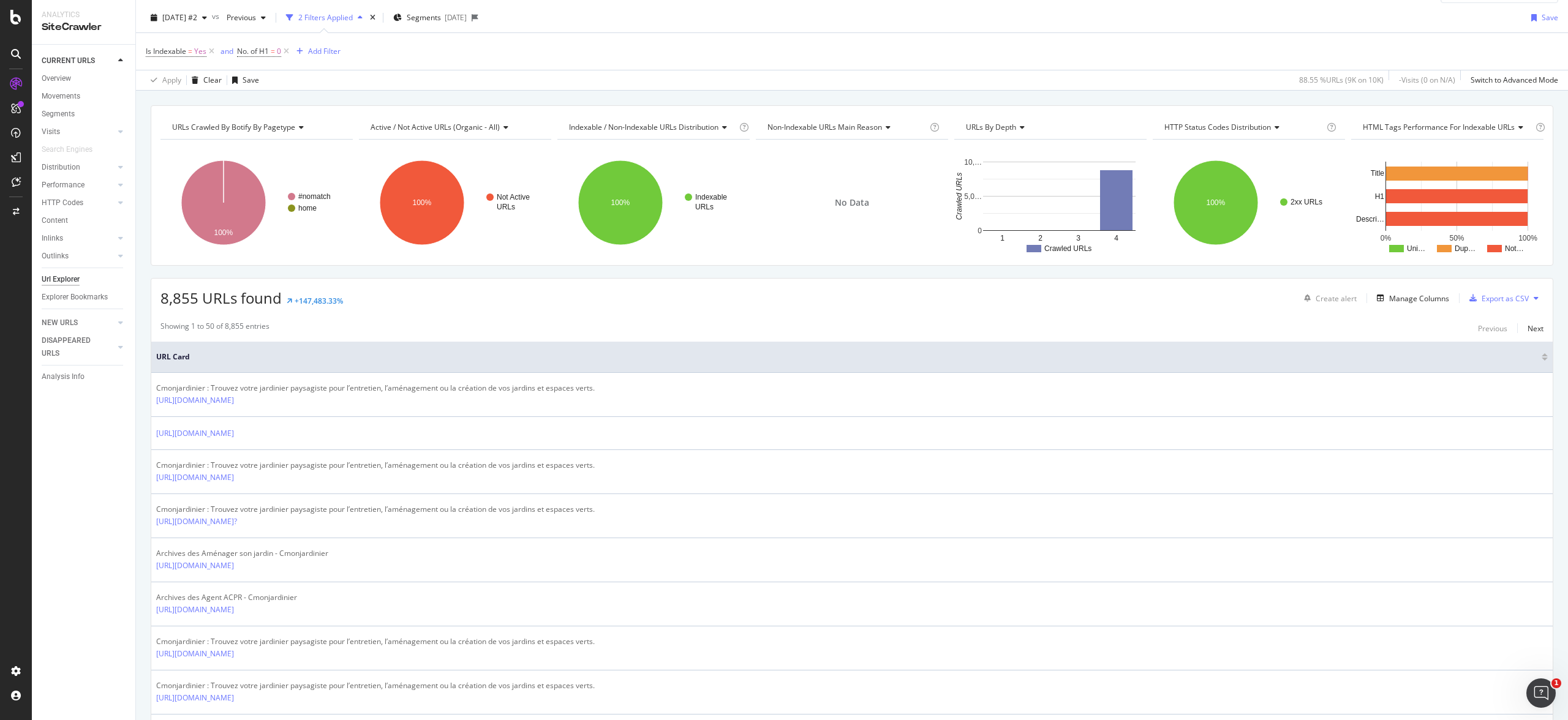
click at [70, 69] on div "CURRENT URLS" at bounding box center [88, 61] width 94 height 18
click at [67, 75] on div "Overview" at bounding box center [56, 79] width 29 height 13
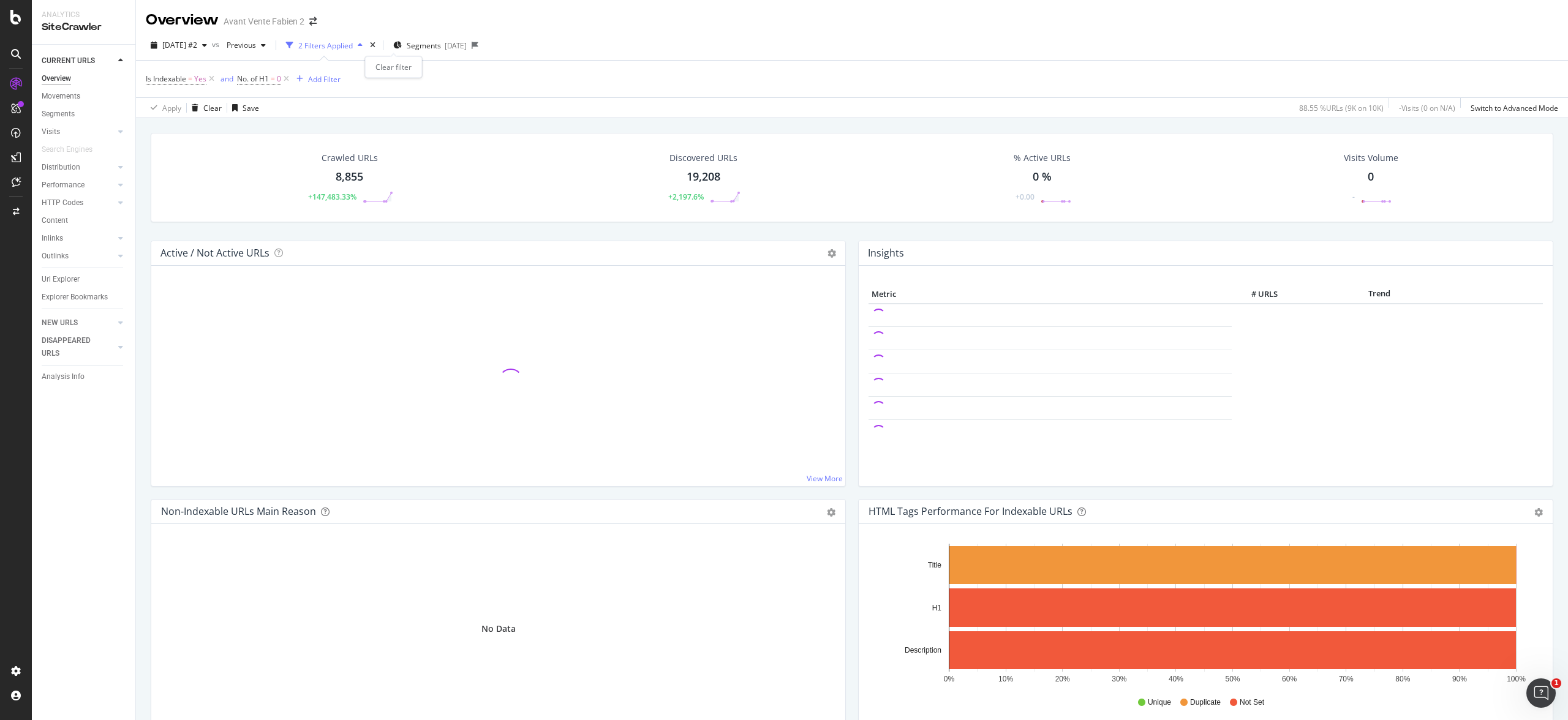
click at [378, 46] on div "times" at bounding box center [373, 45] width 10 height 13
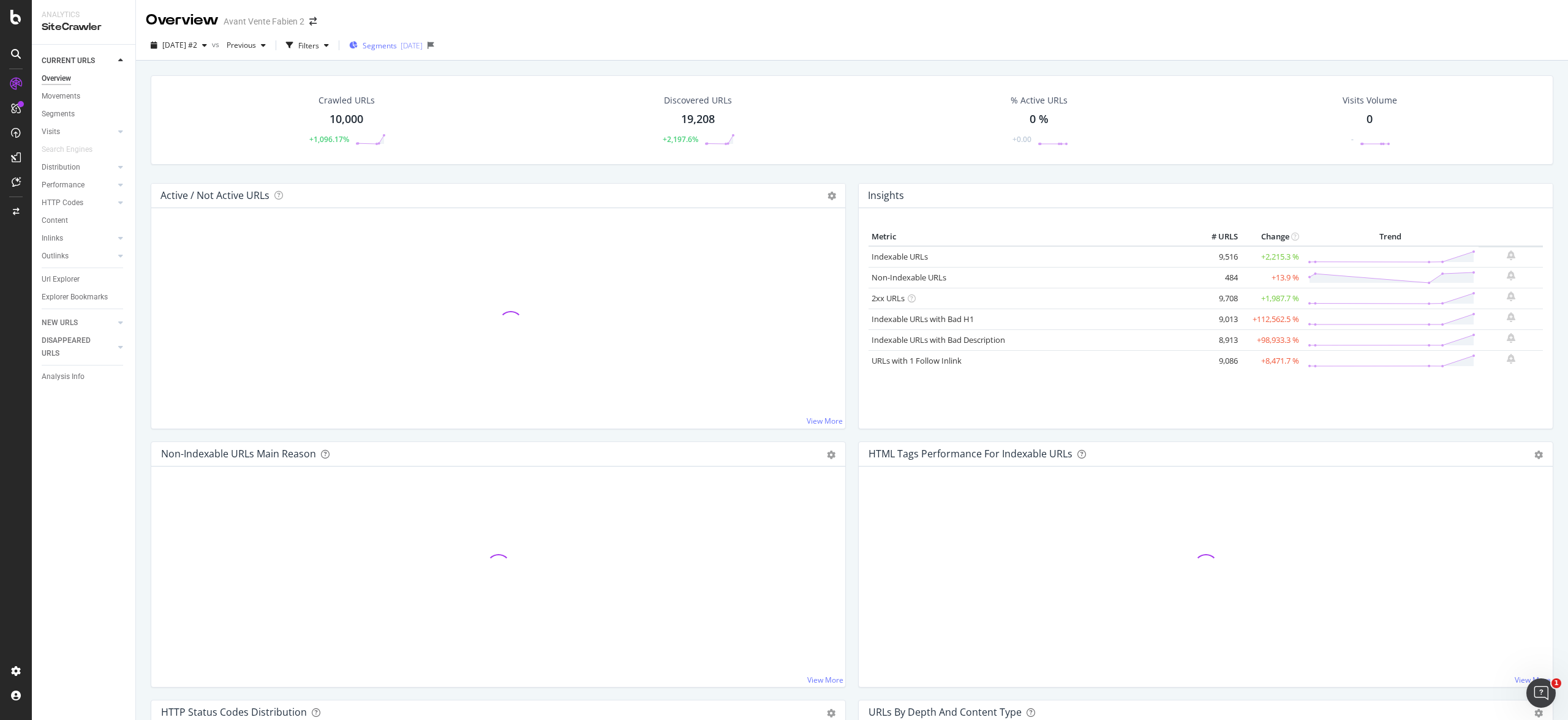
click at [410, 51] on div "Segments [DATE]" at bounding box center [386, 45] width 74 height 18
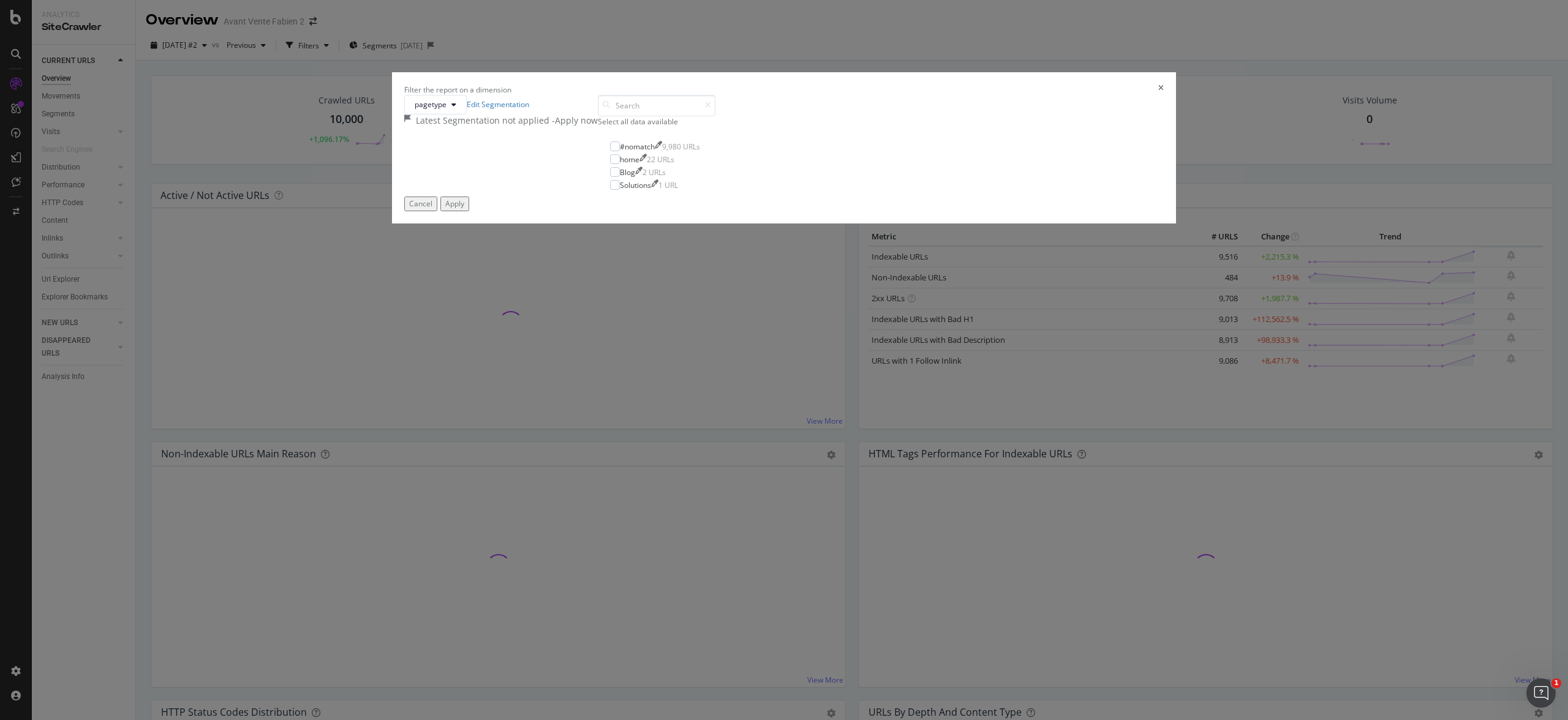
click at [598, 126] on div "- Apply now" at bounding box center [575, 121] width 46 height 13
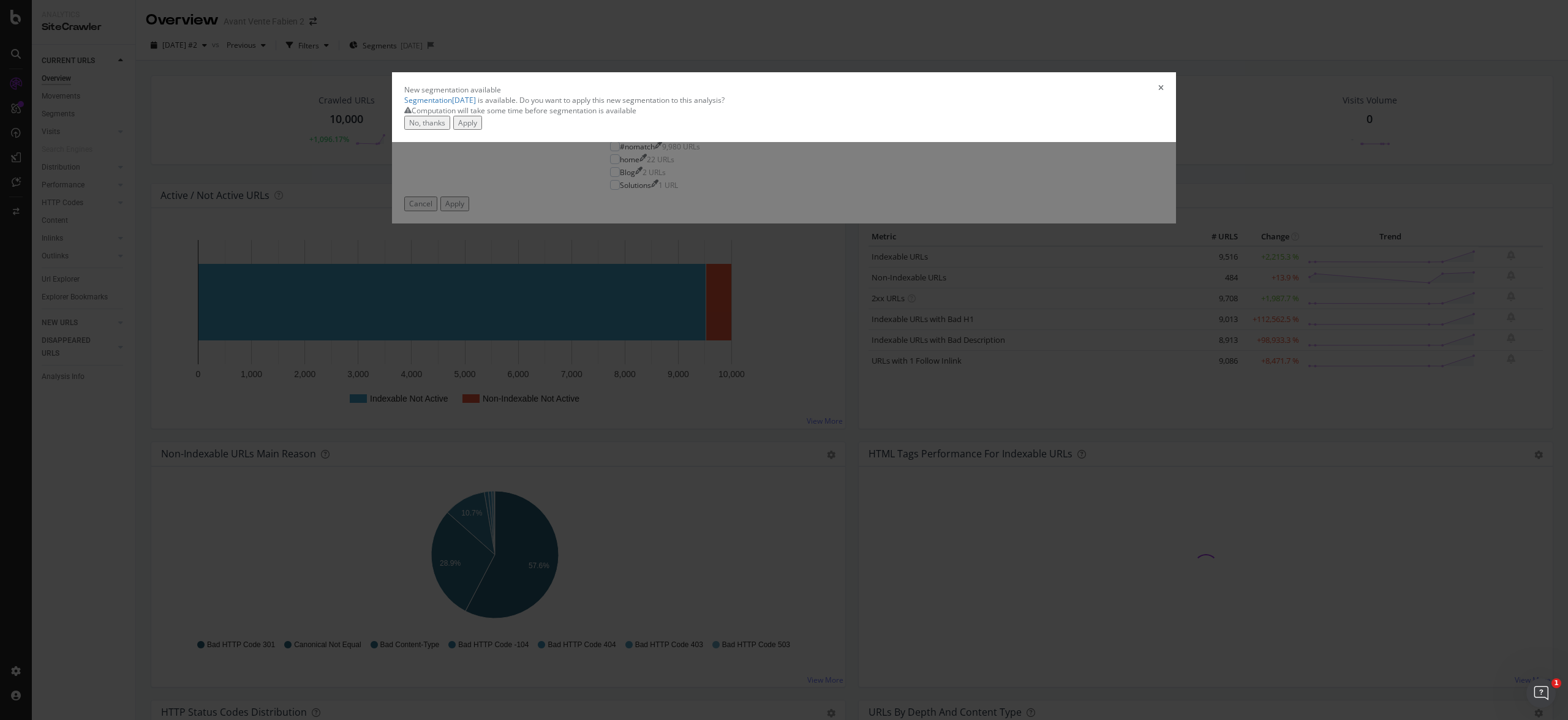
click at [482, 130] on button "Apply" at bounding box center [467, 123] width 28 height 14
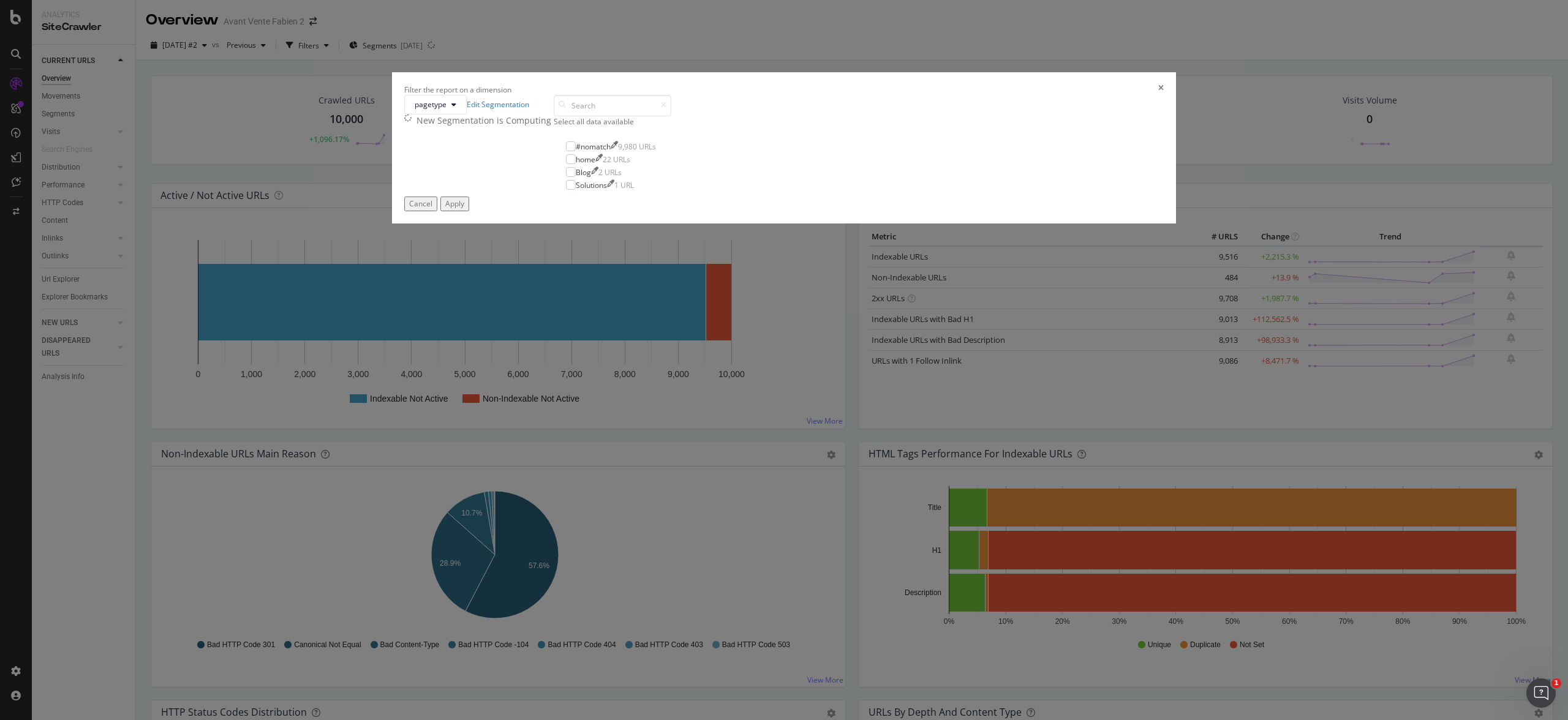
click at [1158, 95] on icon "times" at bounding box center [1161, 90] width 6 height 10
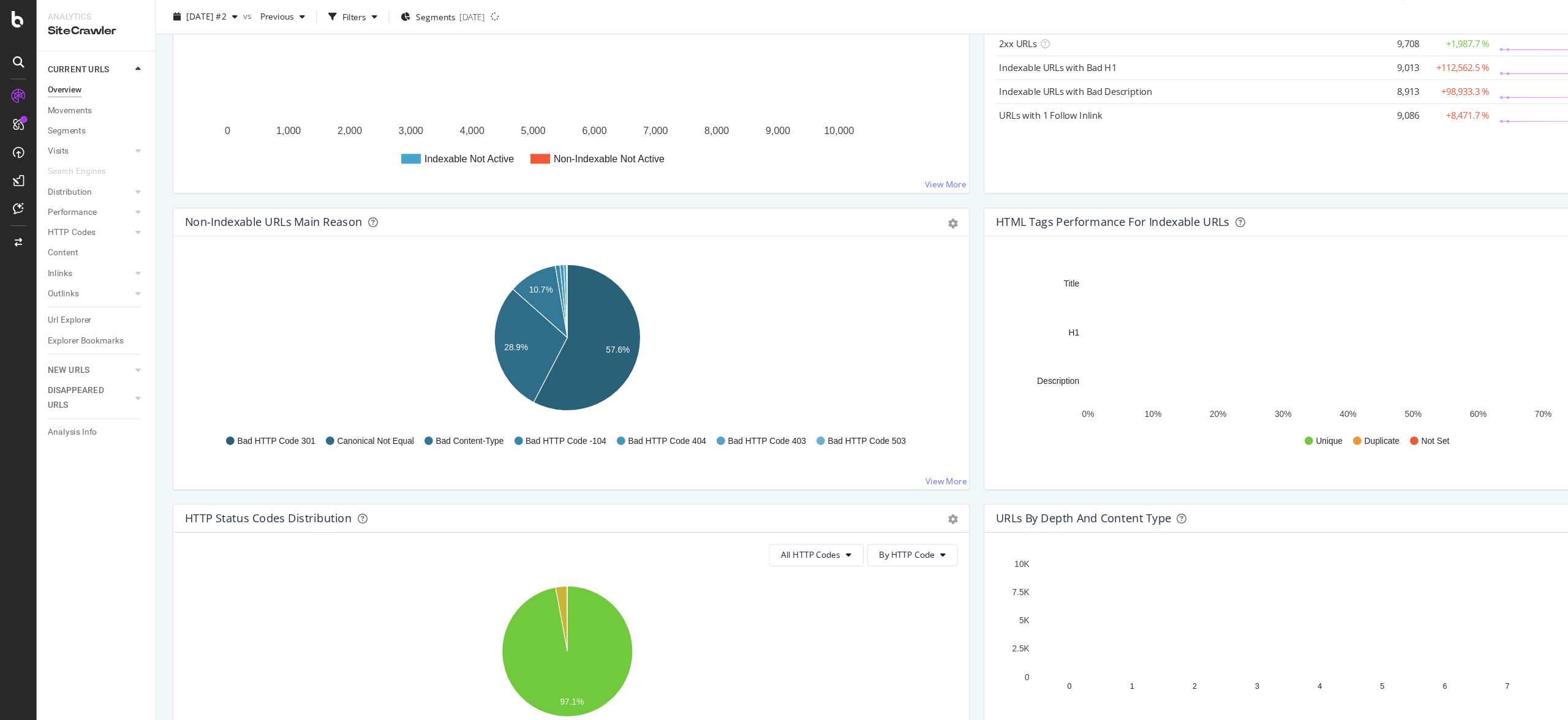
scroll to position [321, 0]
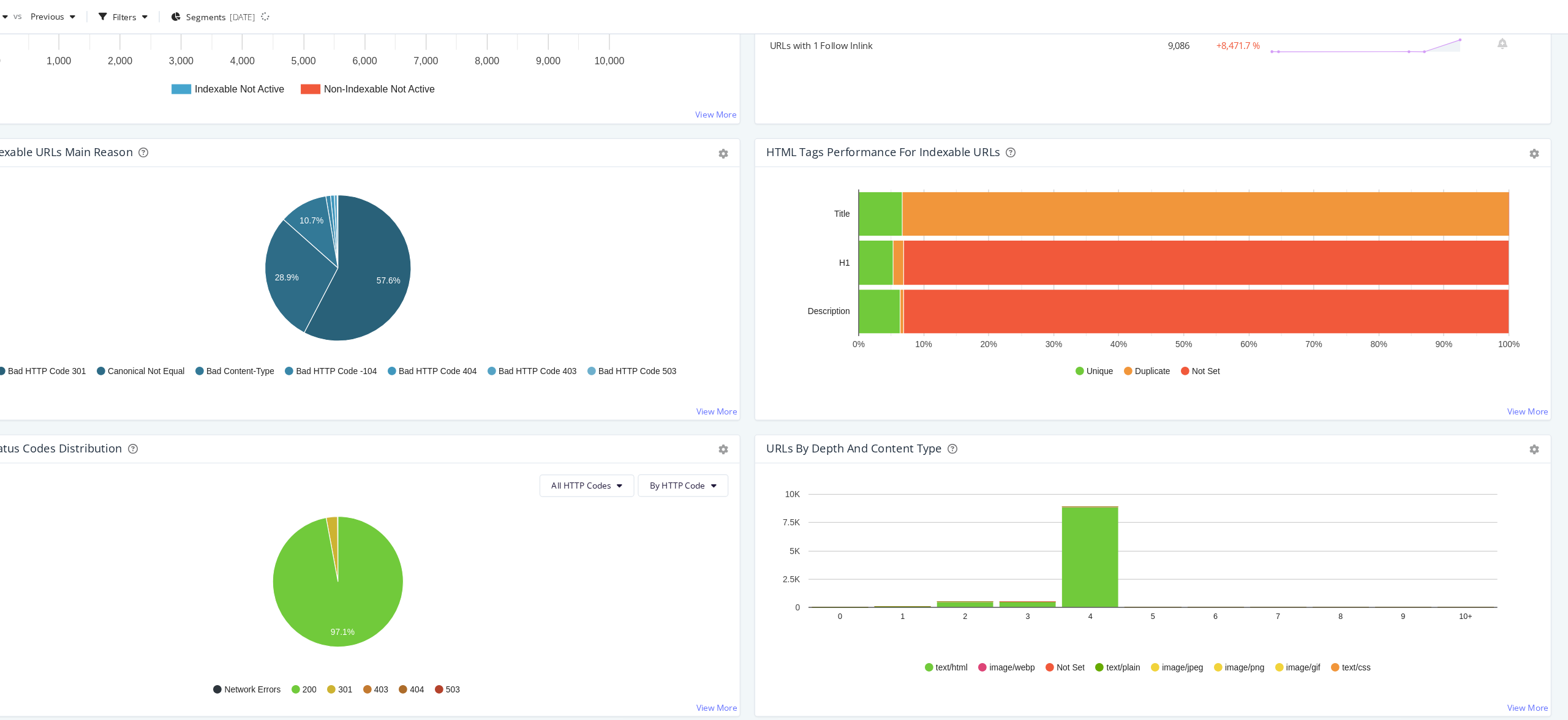
click at [876, 193] on icon "0% 10% 20% 30% 40% 50% 60% 70% 80% 90% 100% Title H1 Description" at bounding box center [1202, 236] width 668 height 142
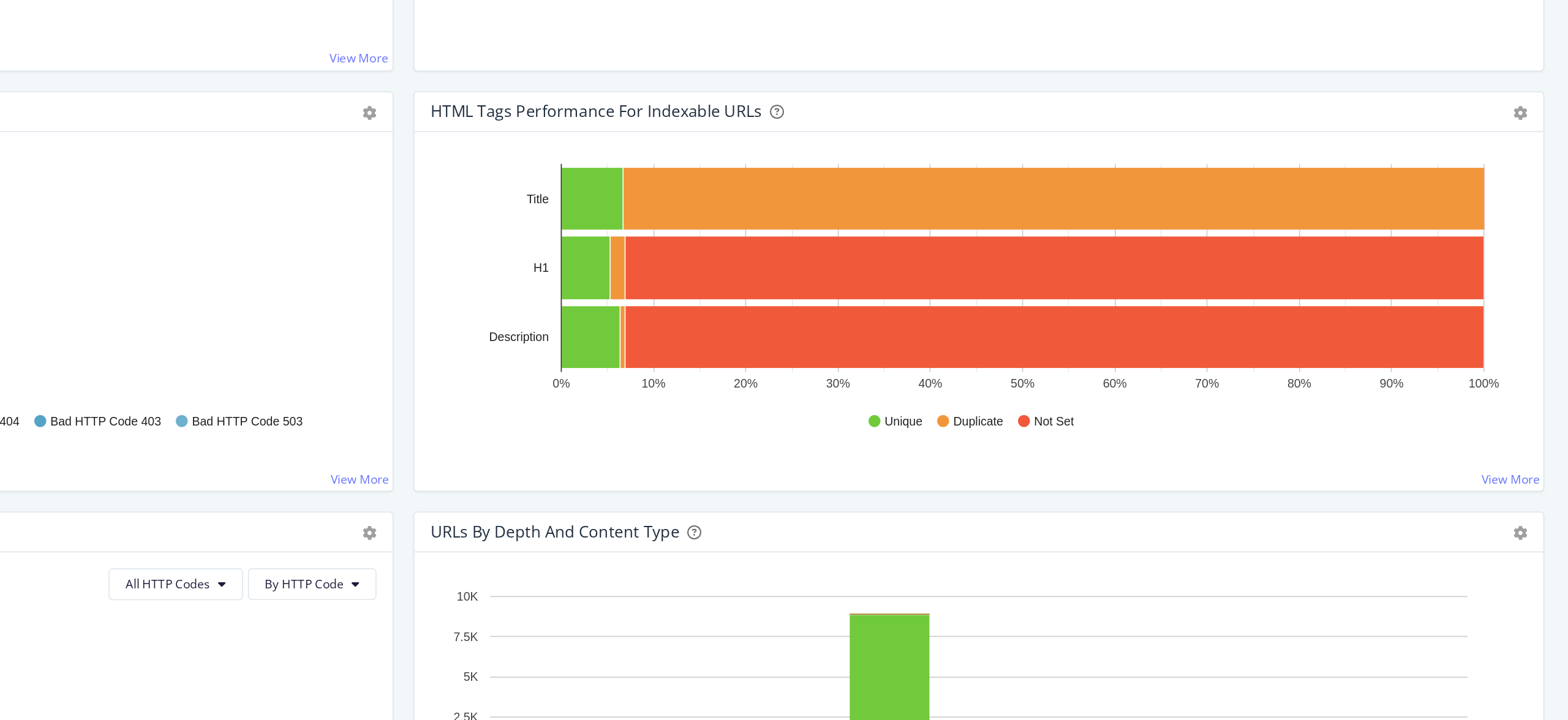
scroll to position [327, 0]
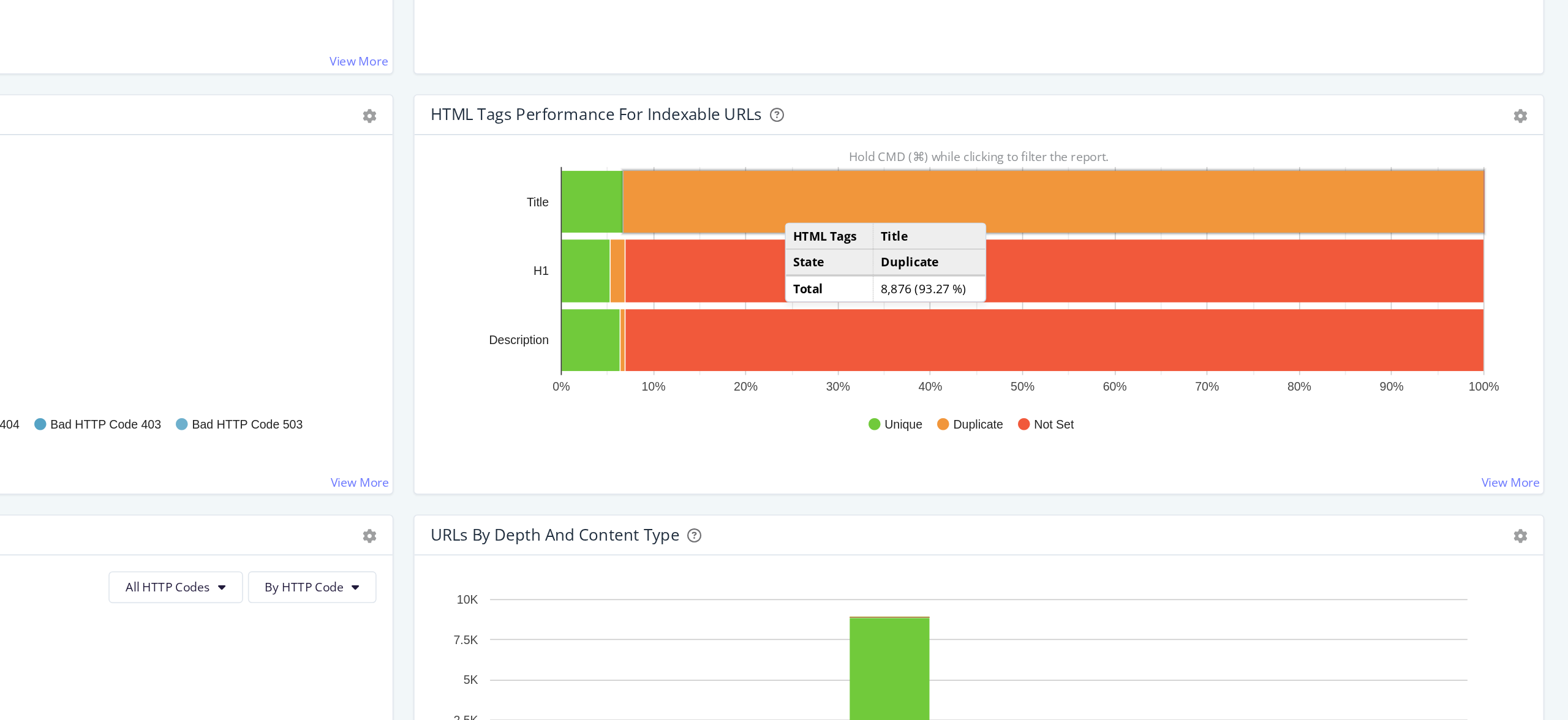
click at [1093, 183] on rect "A chart." at bounding box center [1251, 181] width 528 height 38
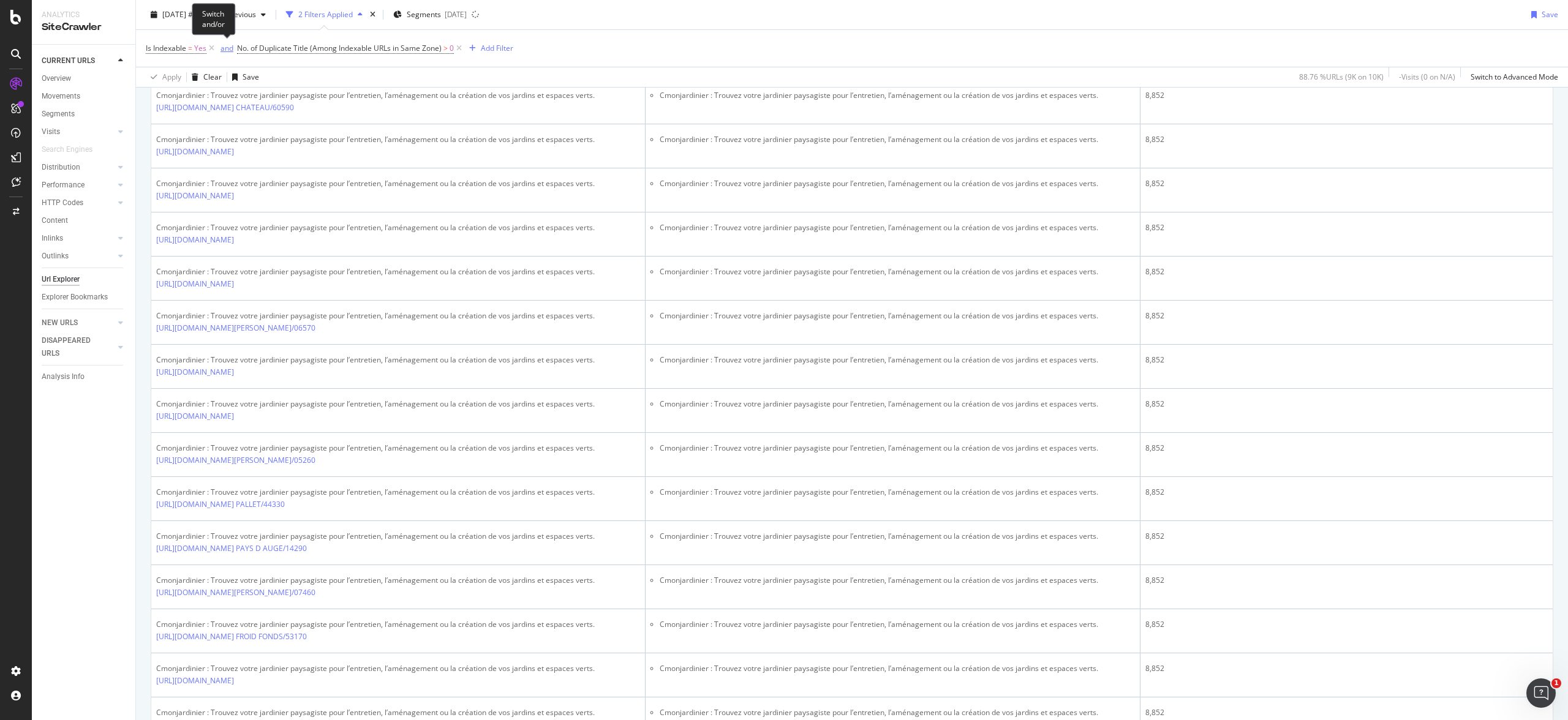
scroll to position [363, 0]
click at [213, 50] on icon at bounding box center [211, 49] width 10 height 13
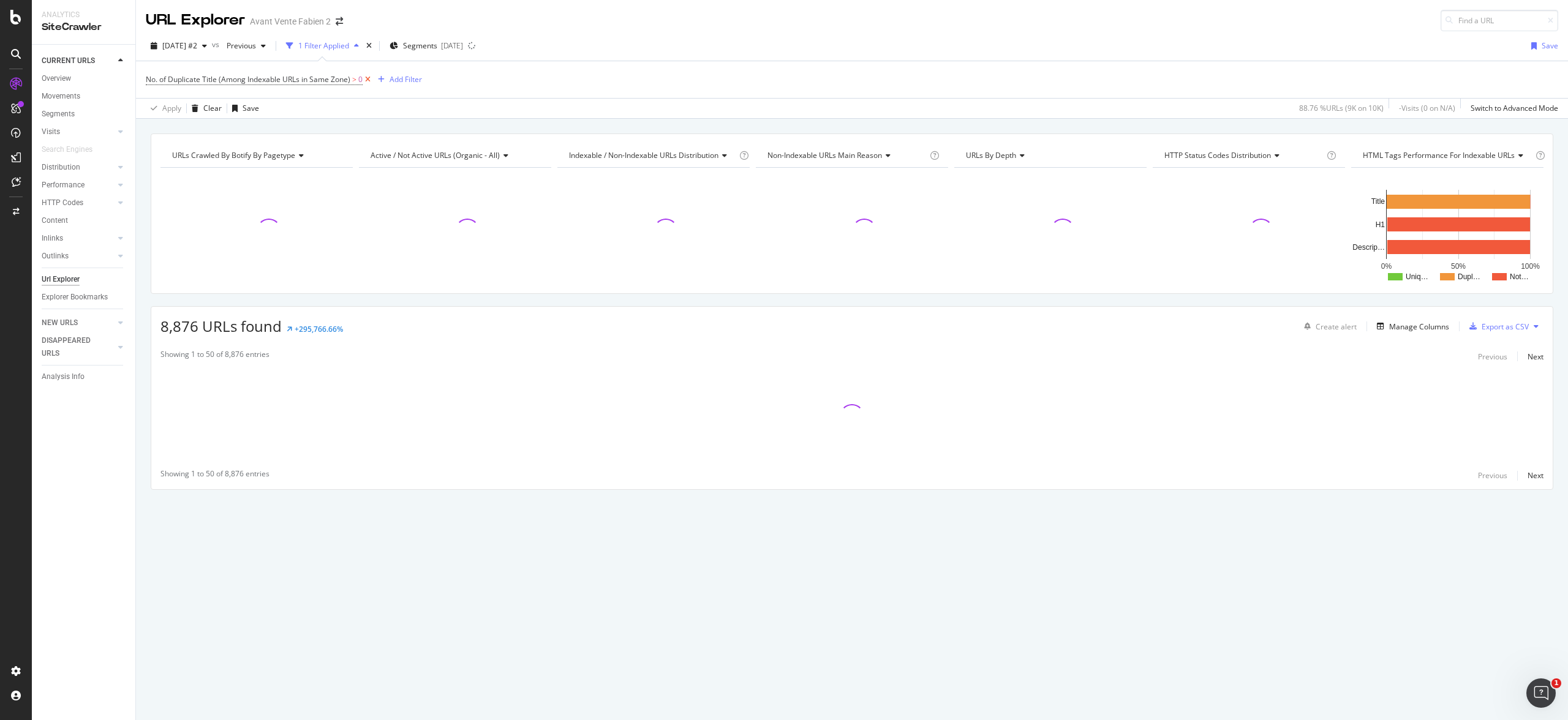
click at [369, 83] on icon at bounding box center [368, 80] width 10 height 13
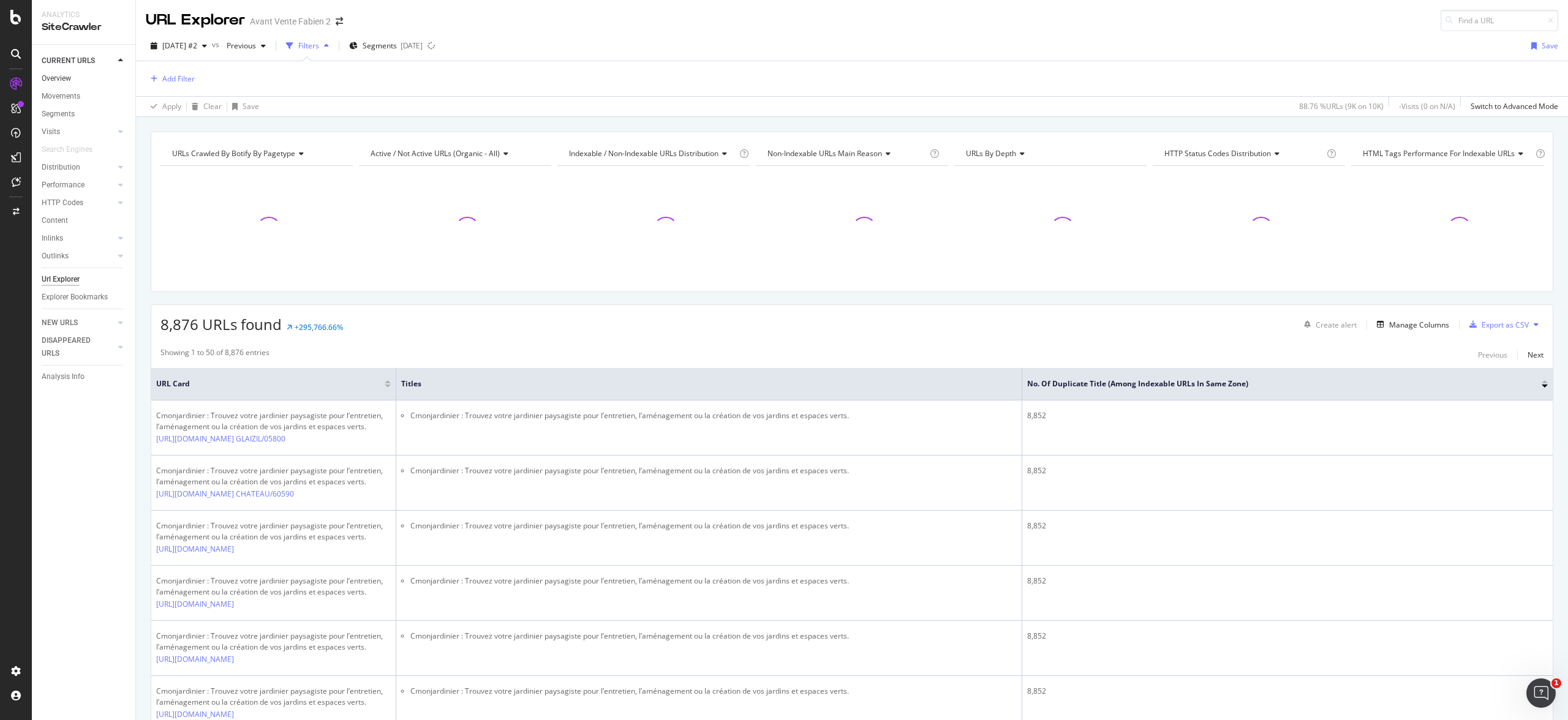
click at [71, 79] on link "Overview" at bounding box center [84, 79] width 85 height 13
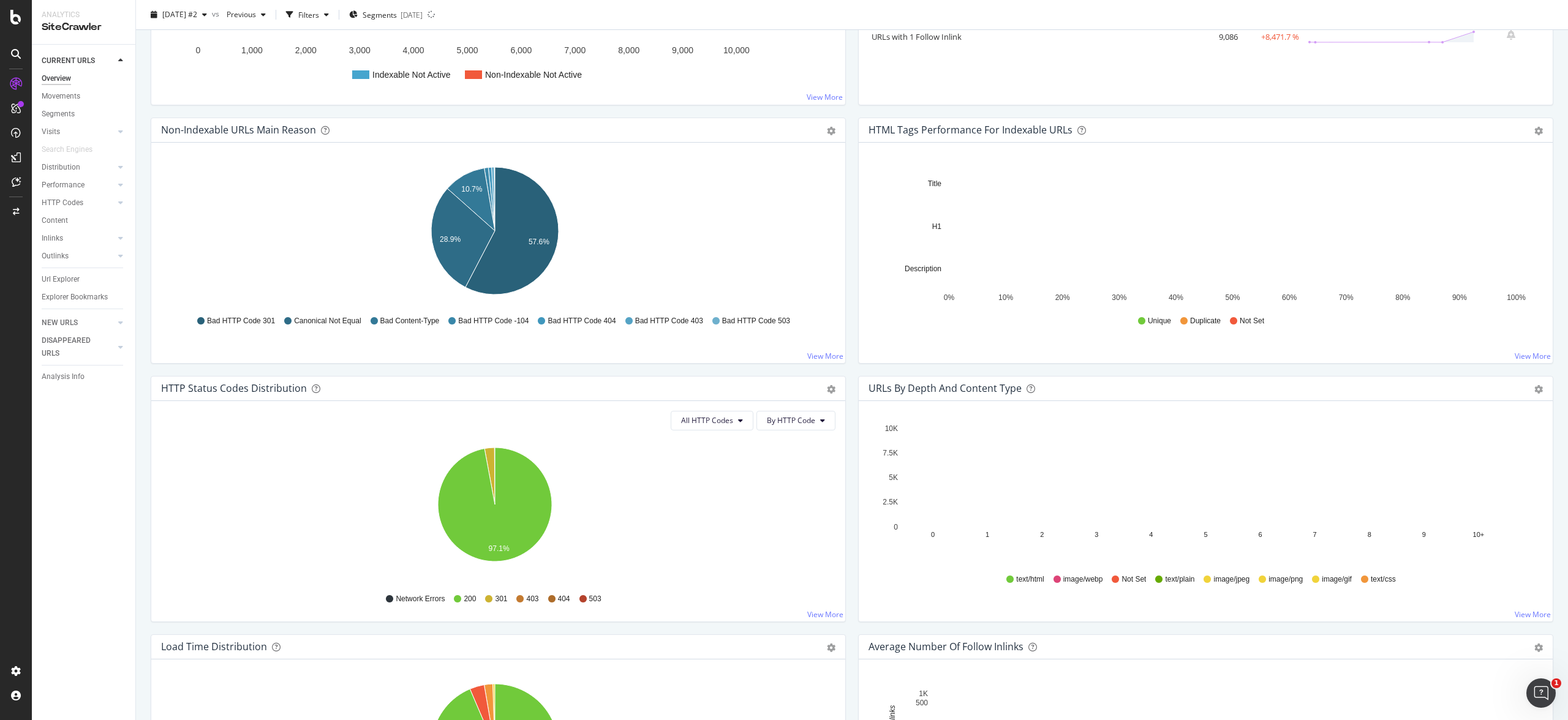
scroll to position [89, 0]
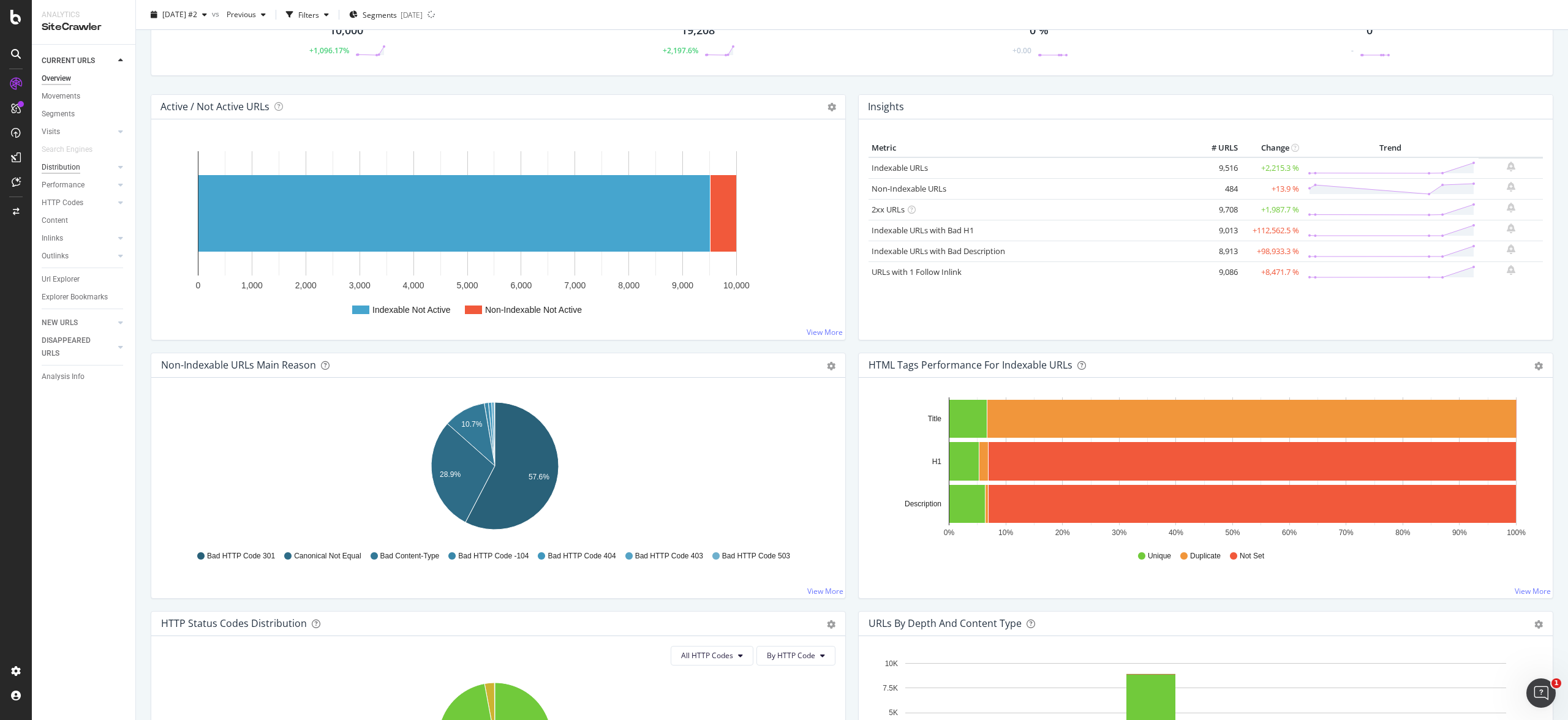
click at [53, 167] on div "Distribution" at bounding box center [61, 167] width 39 height 13
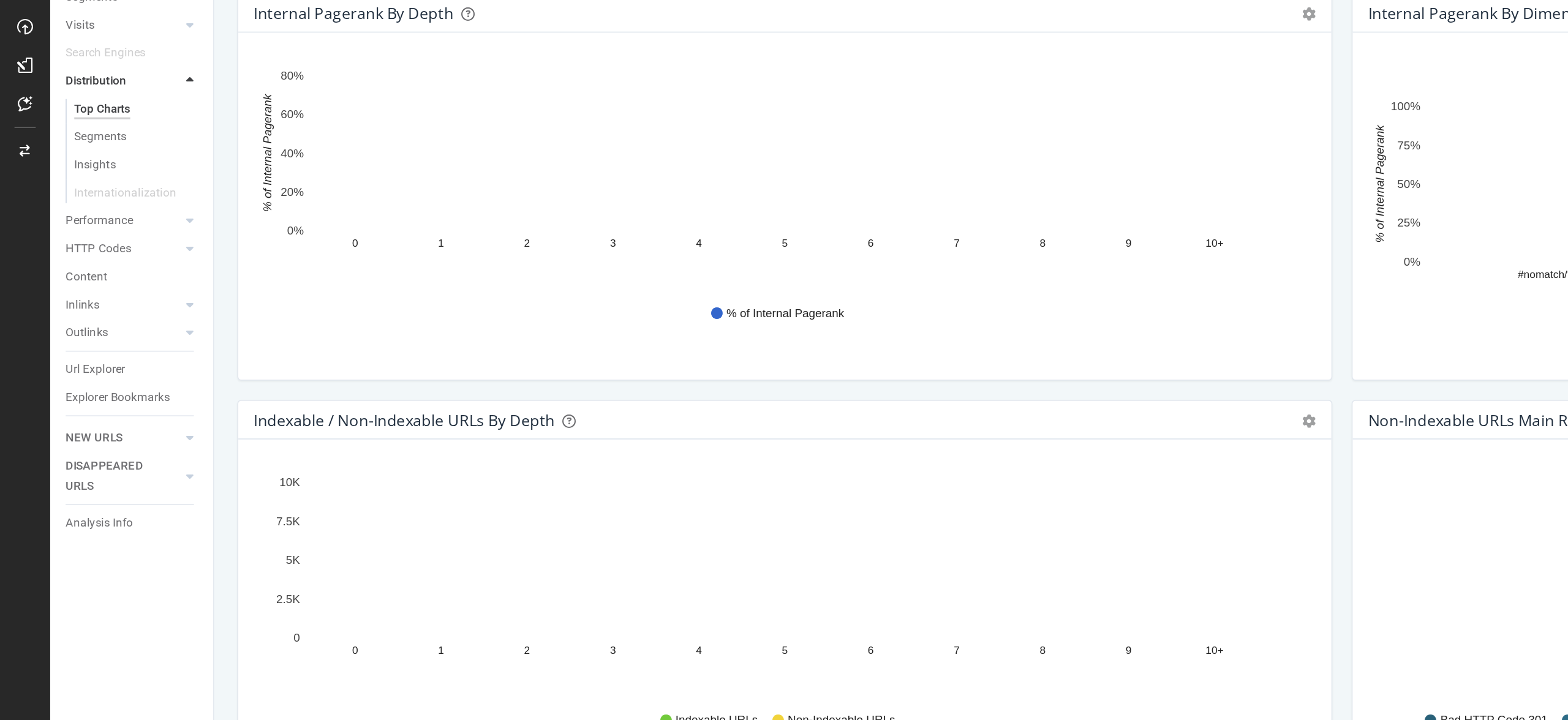
scroll to position [305, 0]
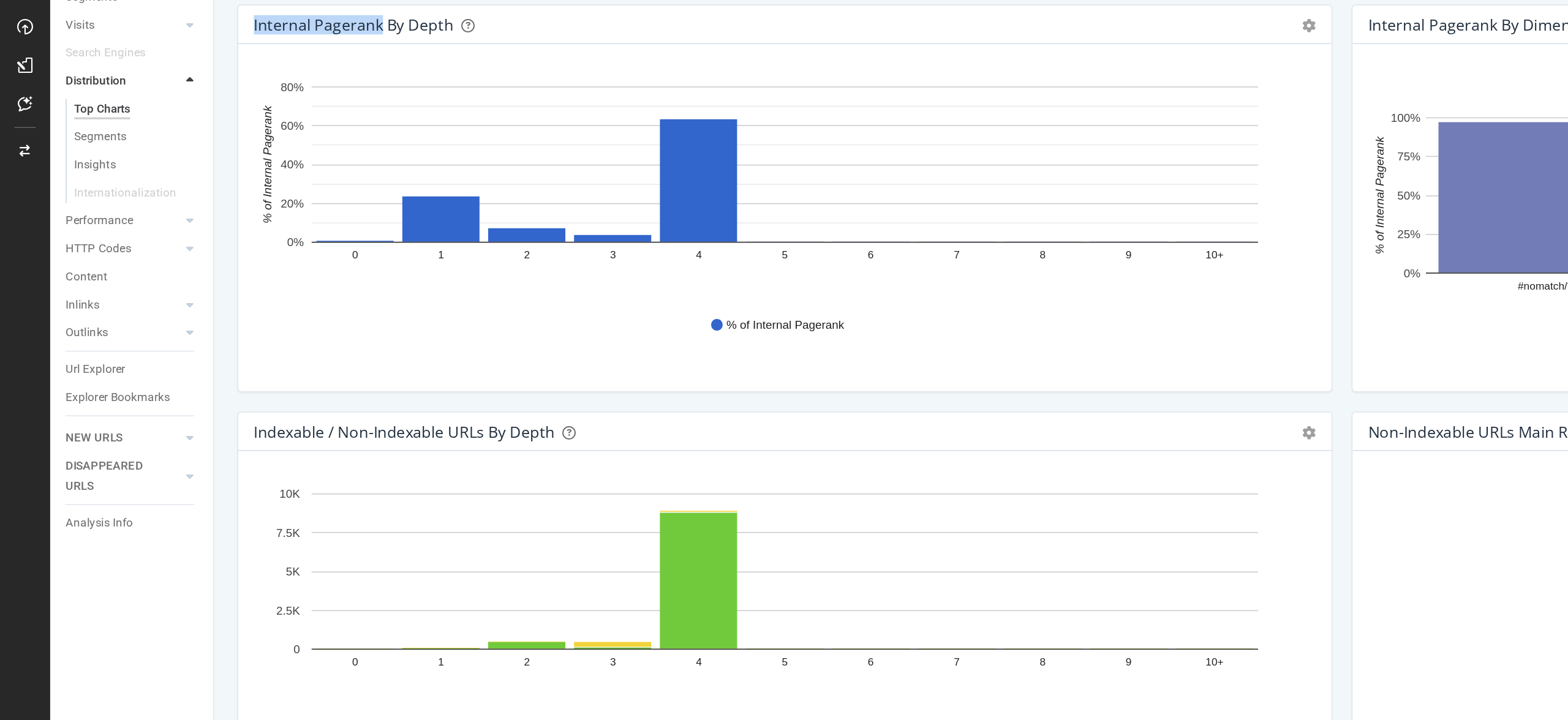
drag, startPoint x: 158, startPoint y: 134, endPoint x: 243, endPoint y: 136, distance: 85.0
click at [243, 136] on div "Internal Pagerank by Depth Bar (by Value) Bar (by Percentage) Table Export as C…" at bounding box center [498, 131] width 694 height 24
click at [152, 156] on div "Hold CMD (⌘) while clicking to filter the report. 0 1 2 3 4 5 6 7 8 9 10+ 0% 20…" at bounding box center [498, 254] width 694 height 220
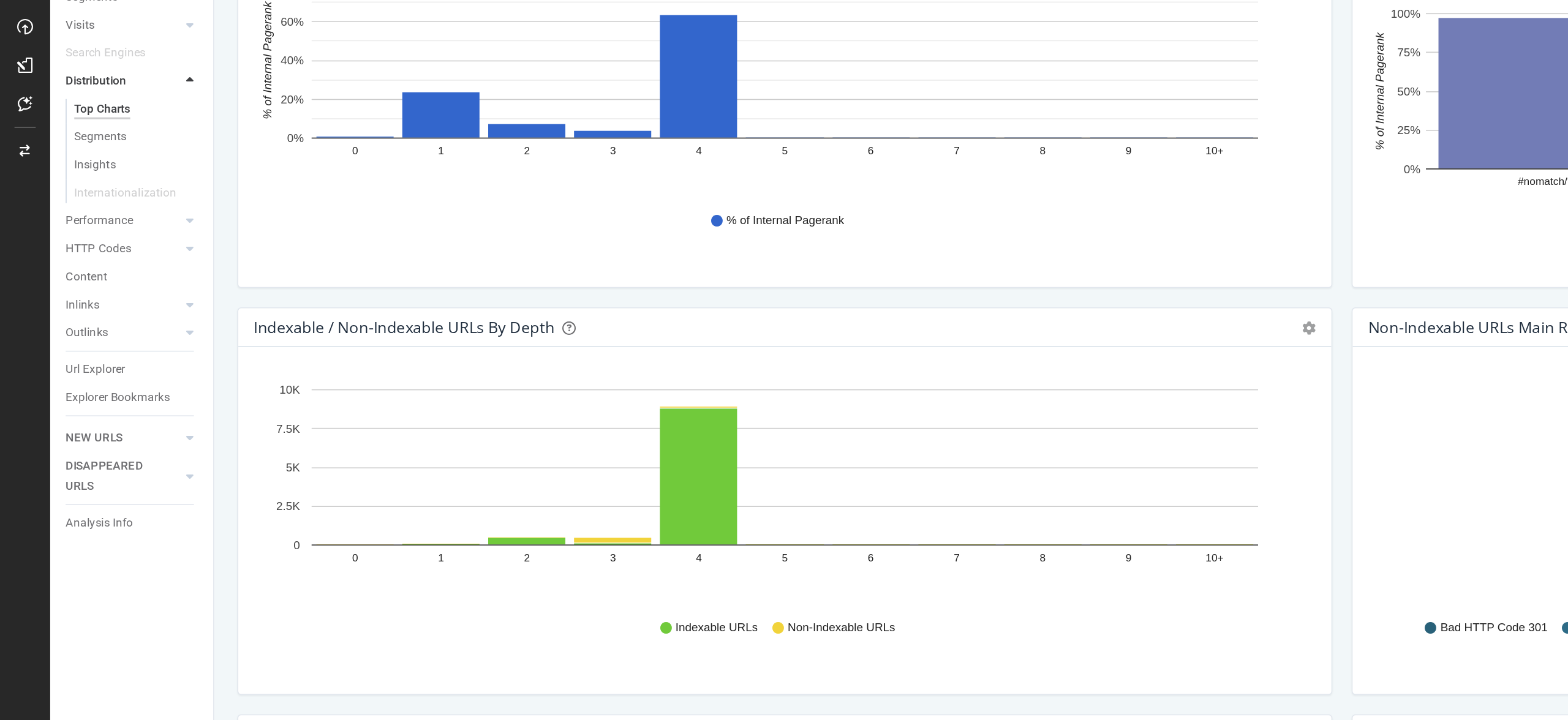
scroll to position [379, 0]
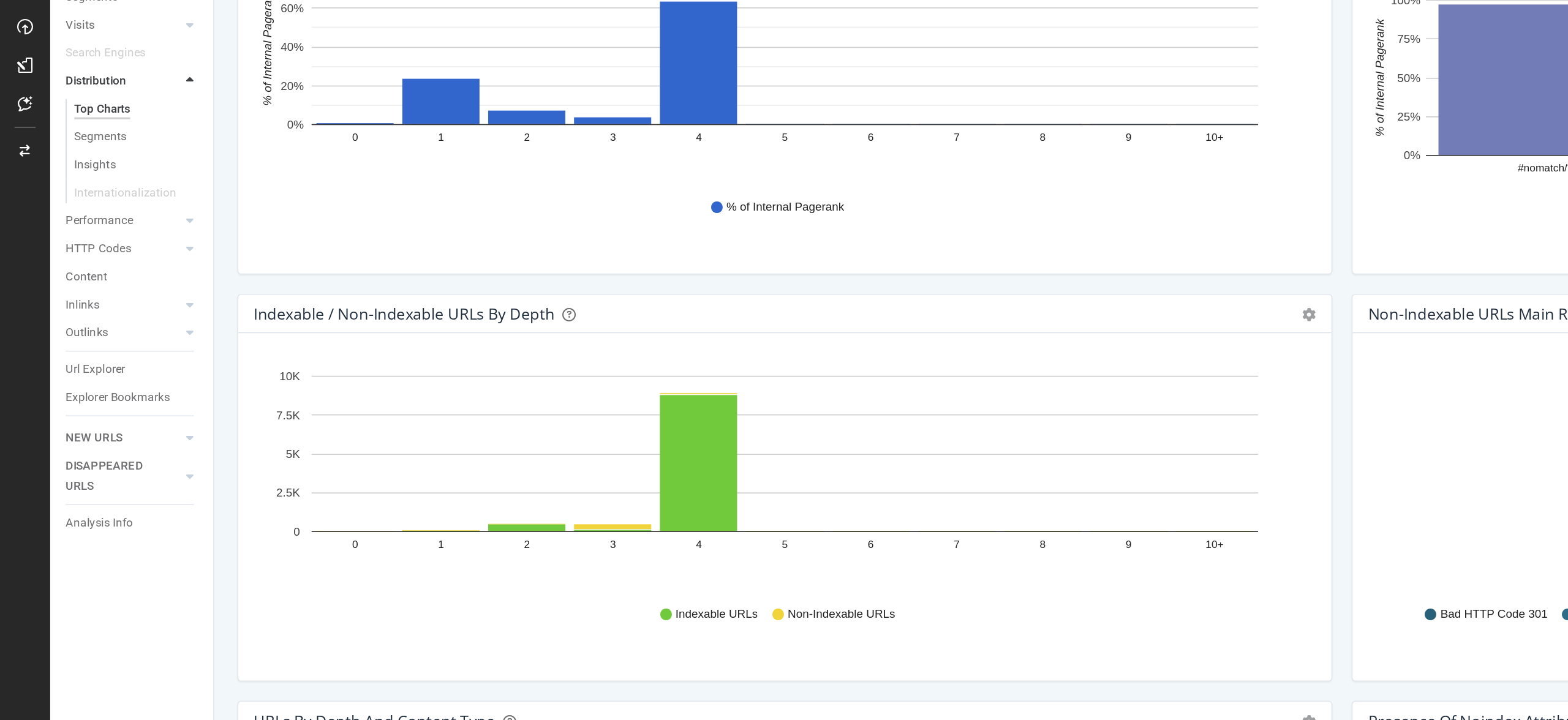
click at [281, 455] on icon "0 1 2 3 4 5 6 7 8 9 10+ 0 2.5K 5K 7.5K 10K" at bounding box center [495, 418] width 668 height 142
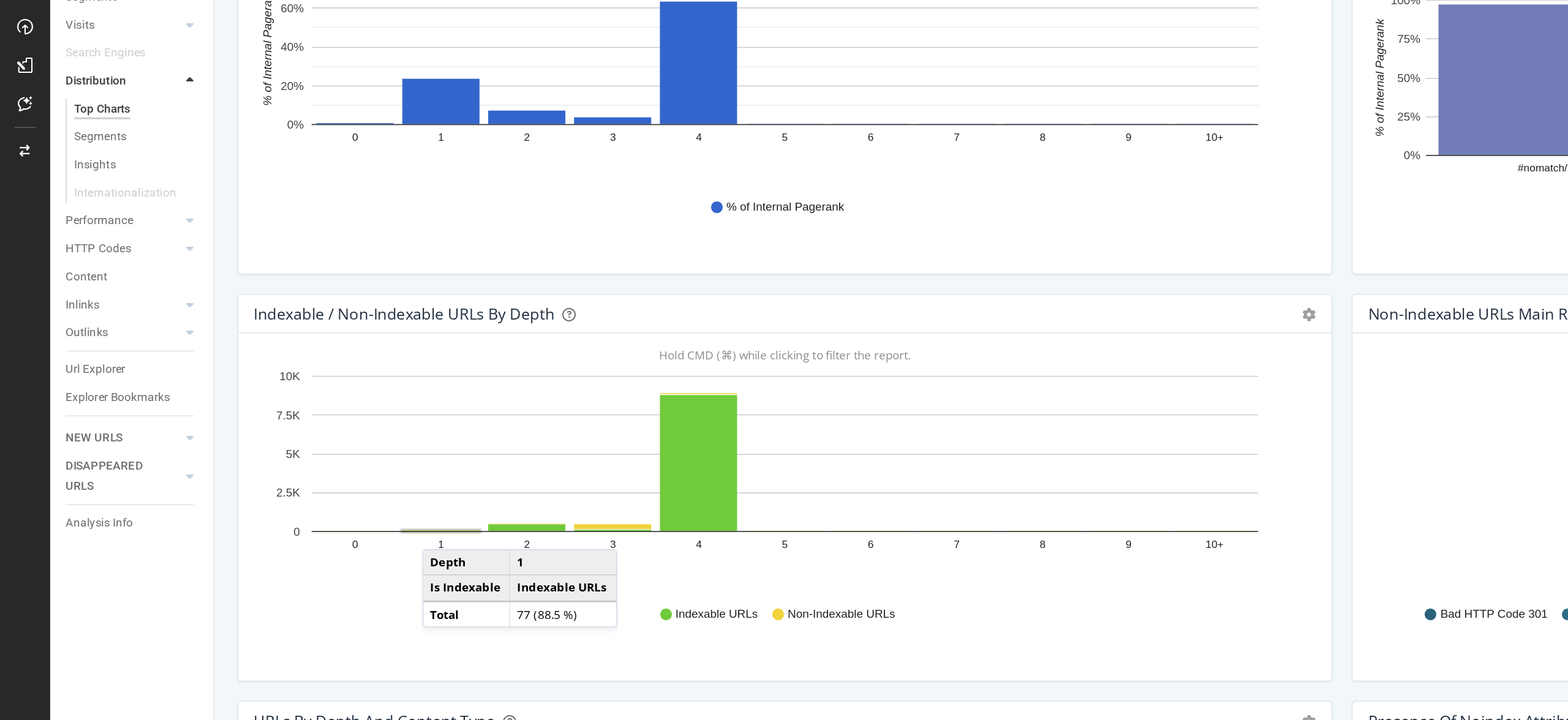
click at [281, 454] on rect "A chart." at bounding box center [279, 453] width 49 height 1
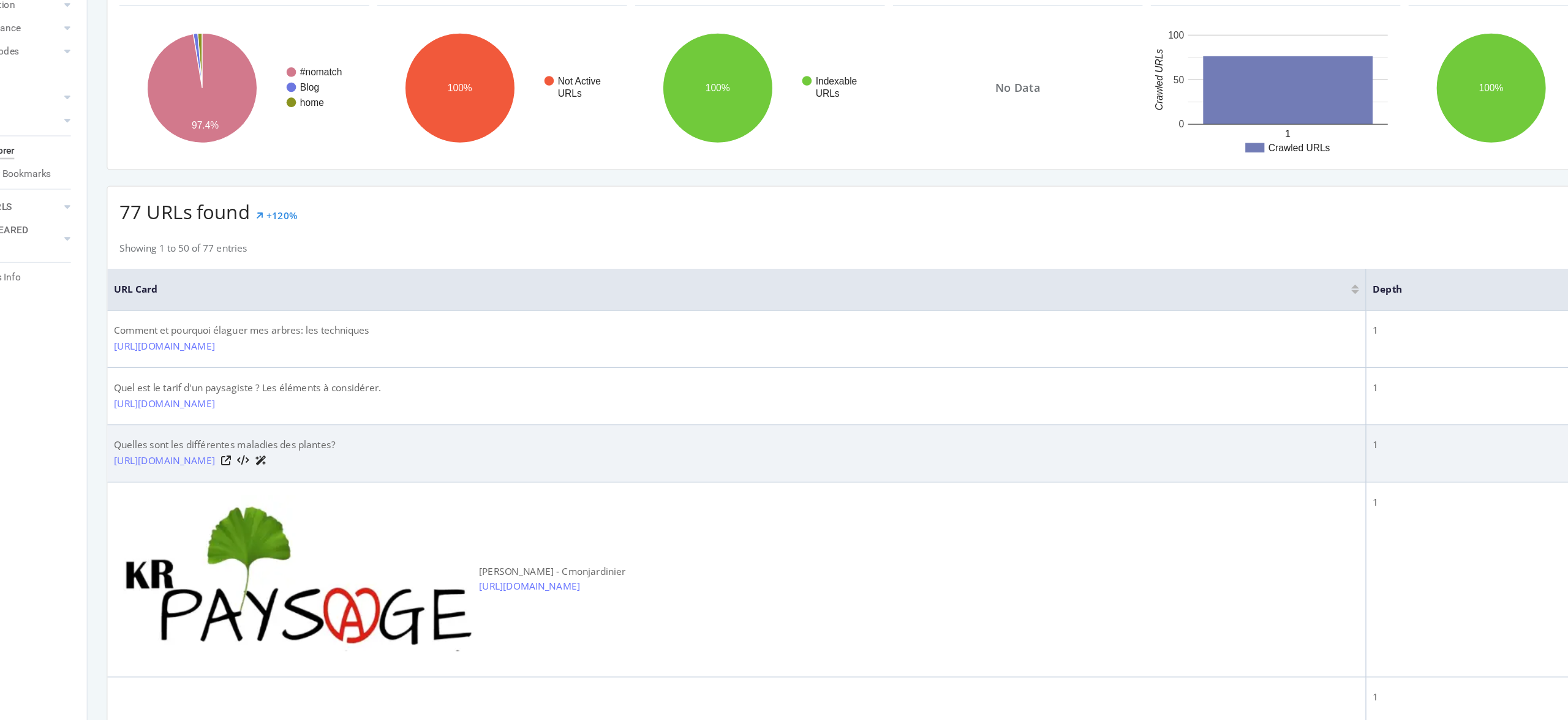
scroll to position [5, 0]
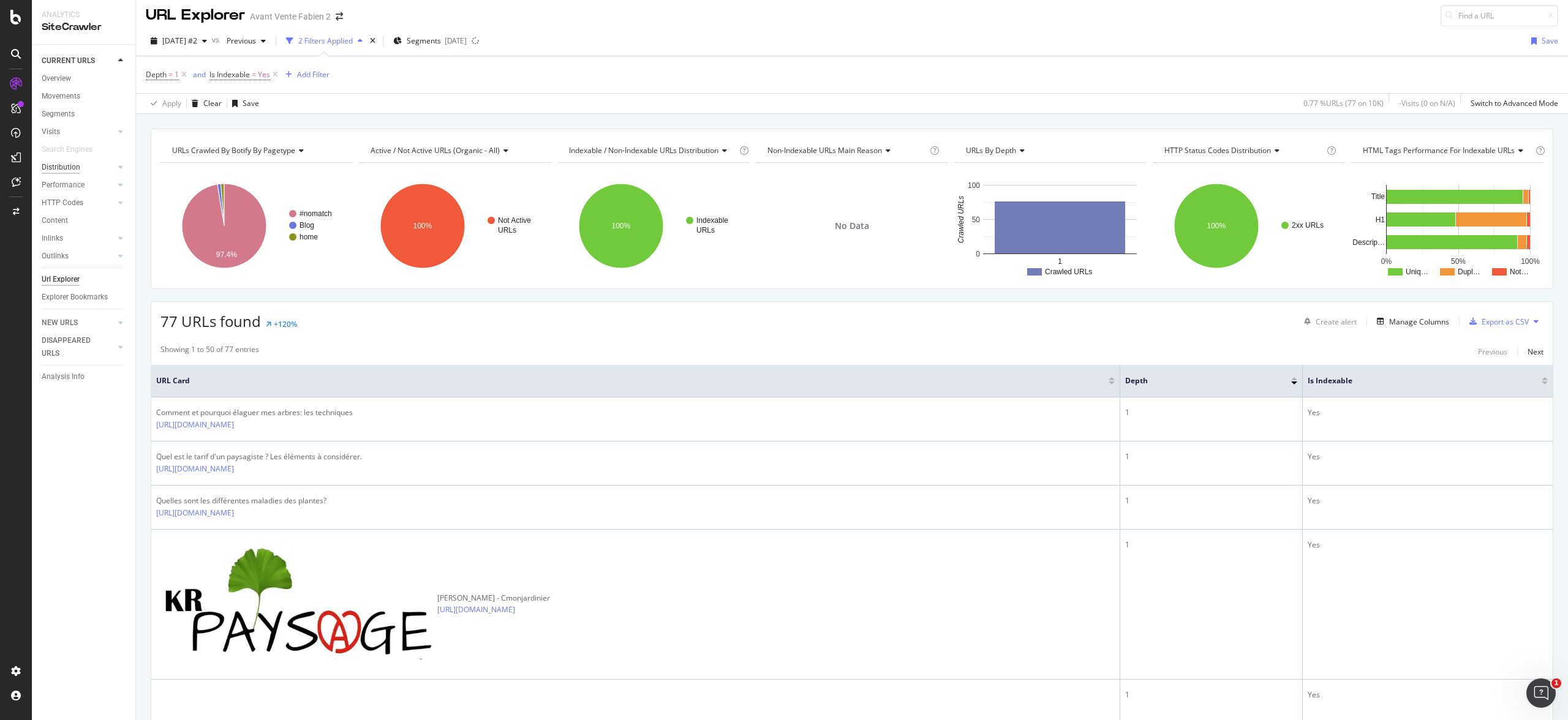
click at [65, 166] on div "Distribution" at bounding box center [61, 167] width 39 height 13
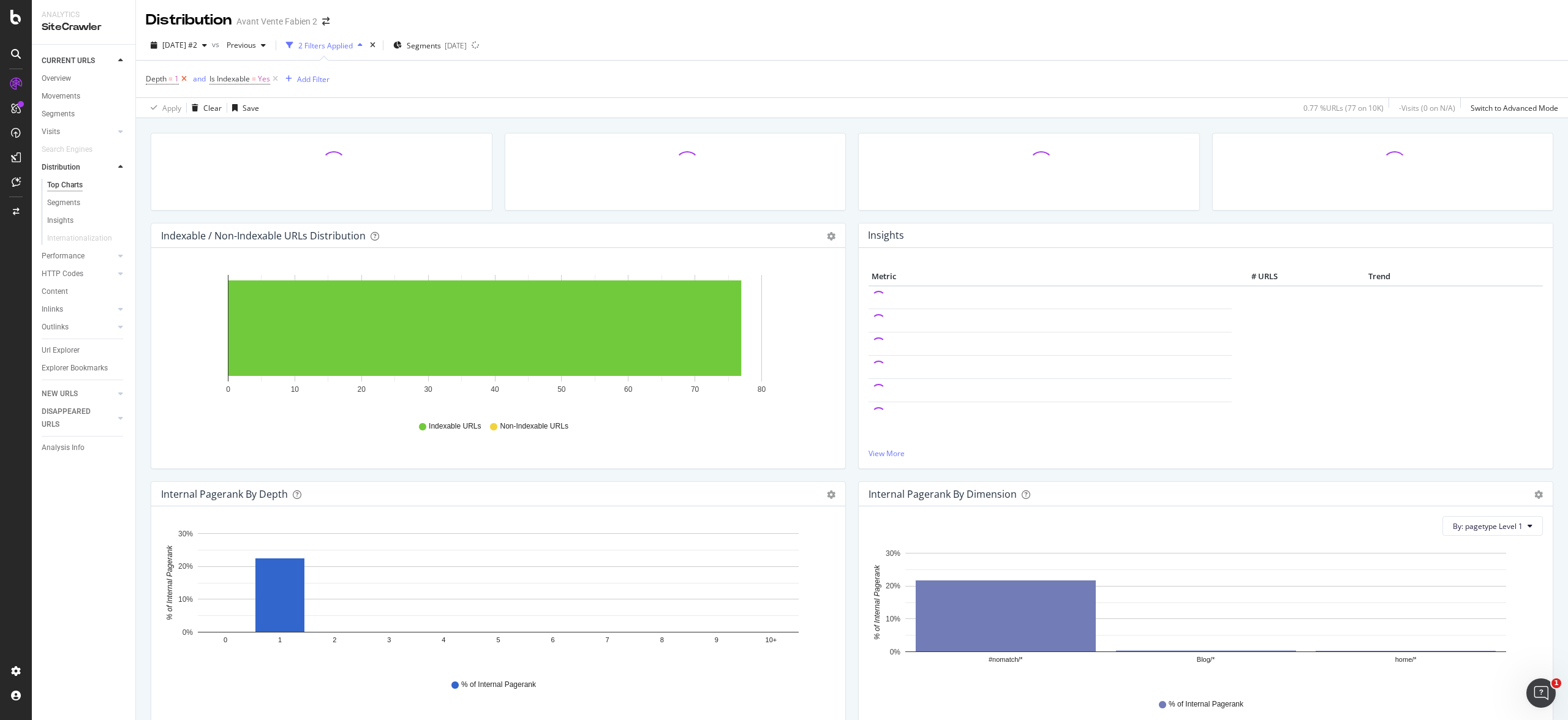
click at [183, 80] on icon at bounding box center [183, 79] width 10 height 13
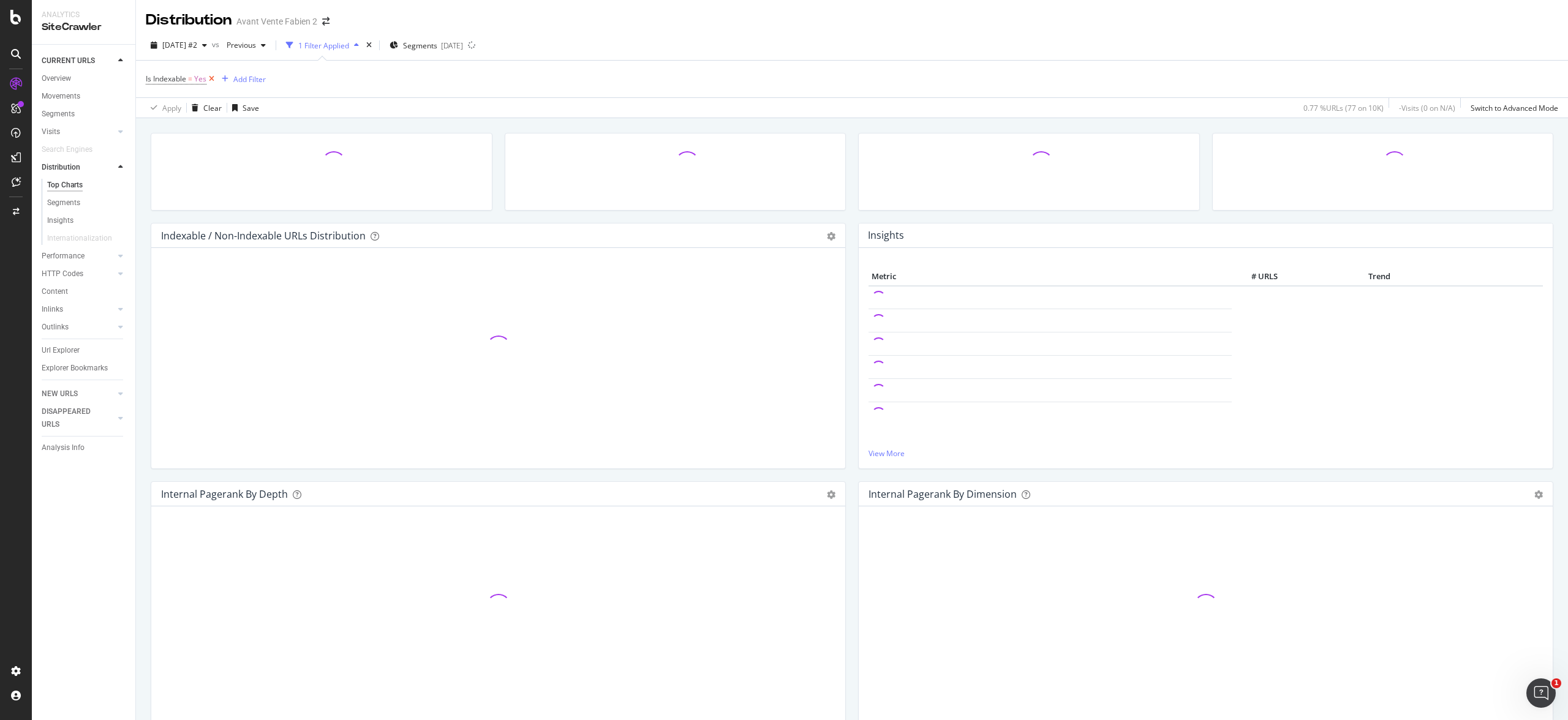
click at [214, 81] on icon at bounding box center [211, 79] width 10 height 13
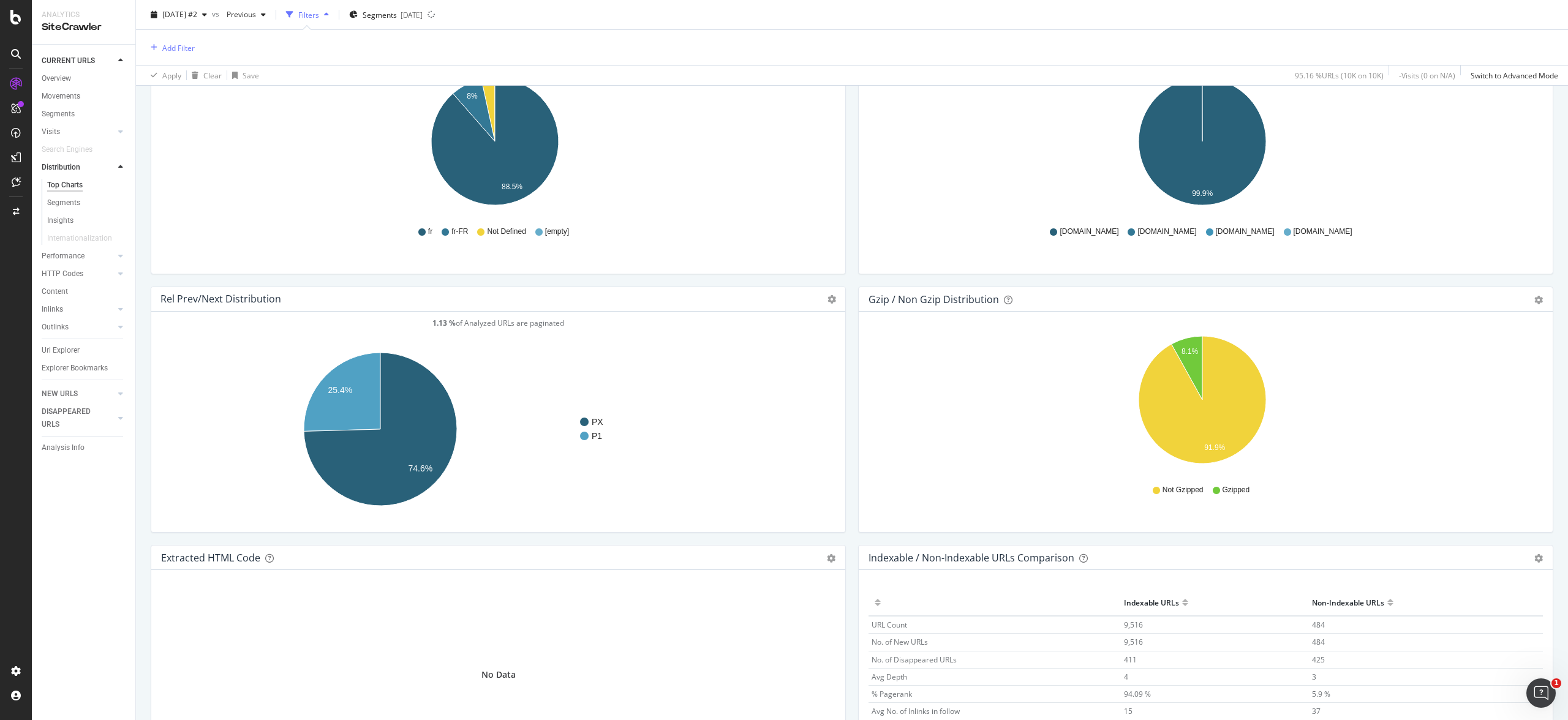
scroll to position [1616, 0]
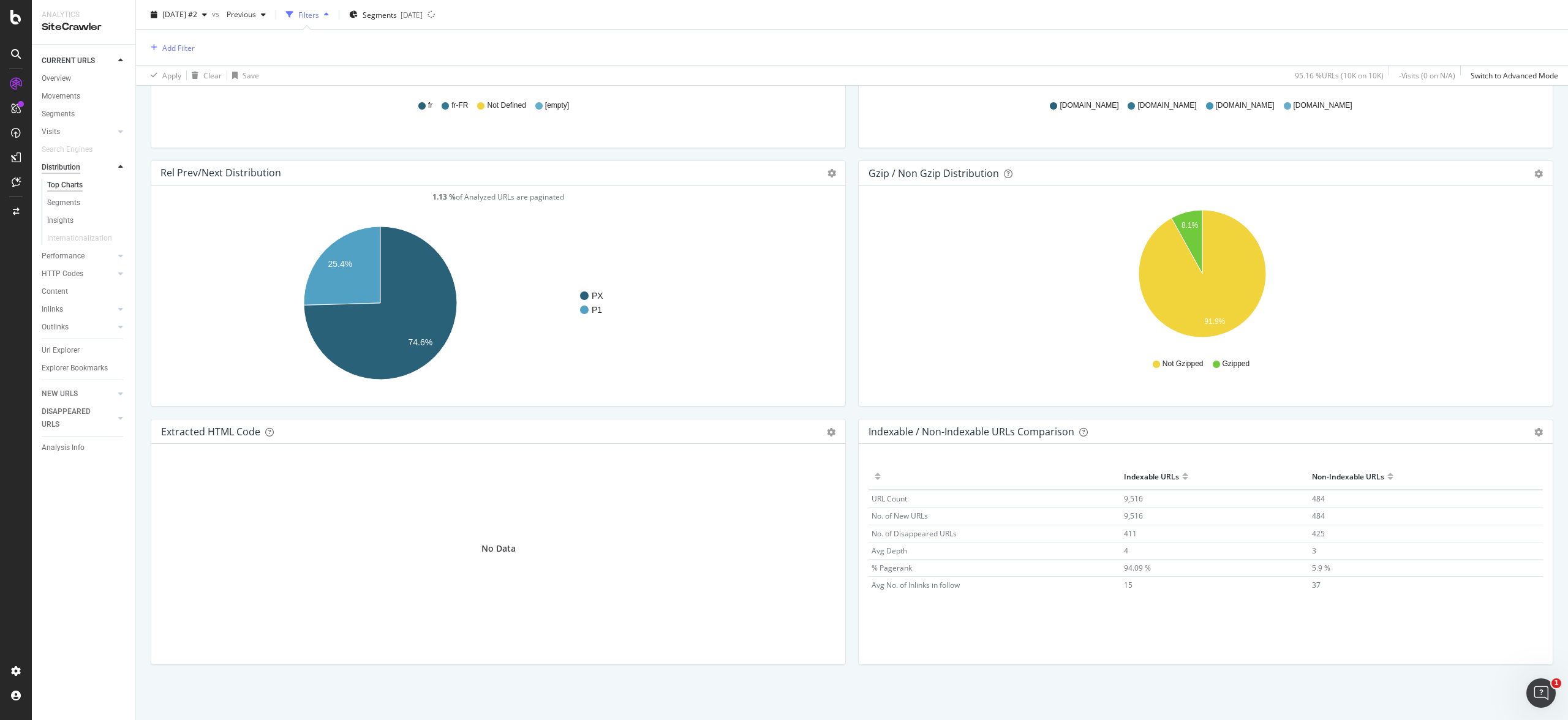
click at [59, 165] on div "Distribution" at bounding box center [61, 167] width 39 height 13
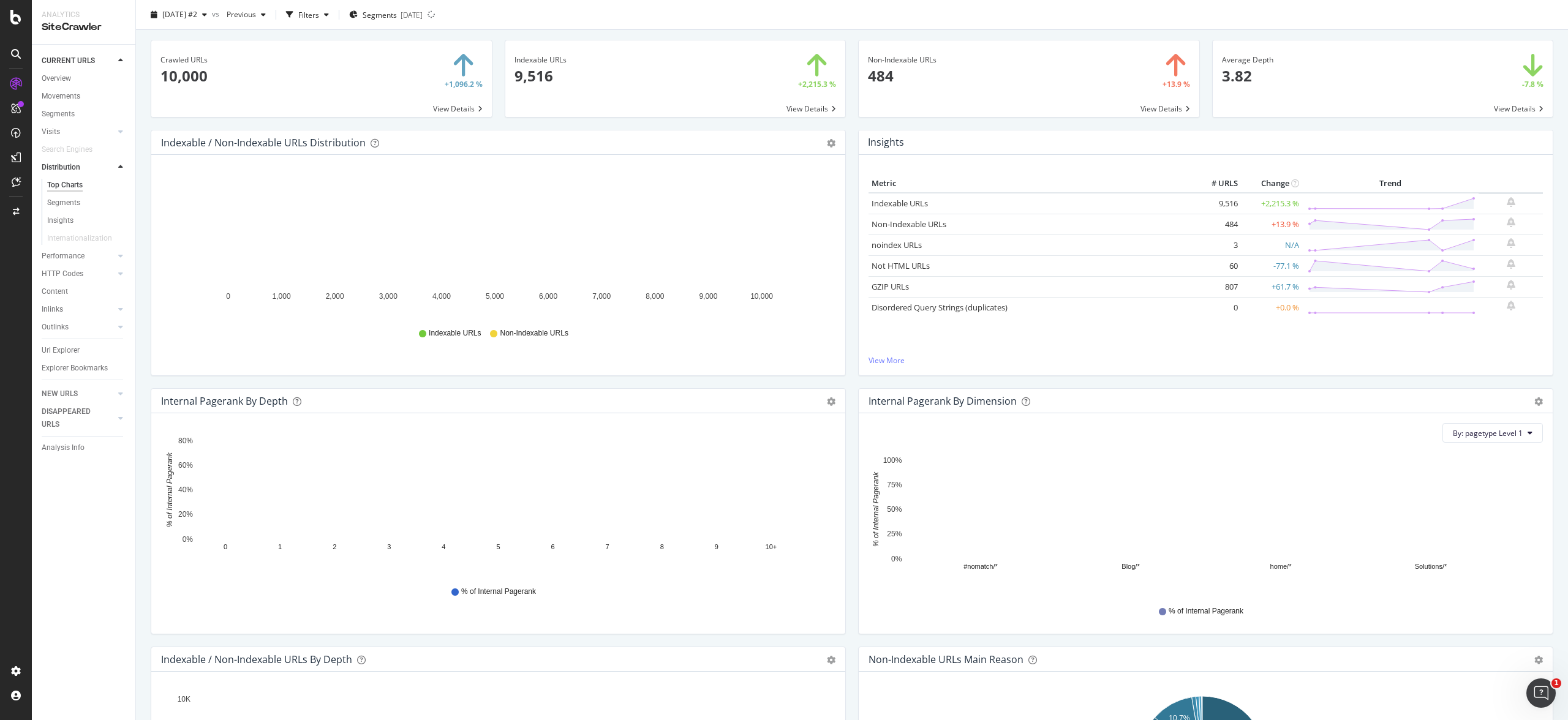
scroll to position [0, 0]
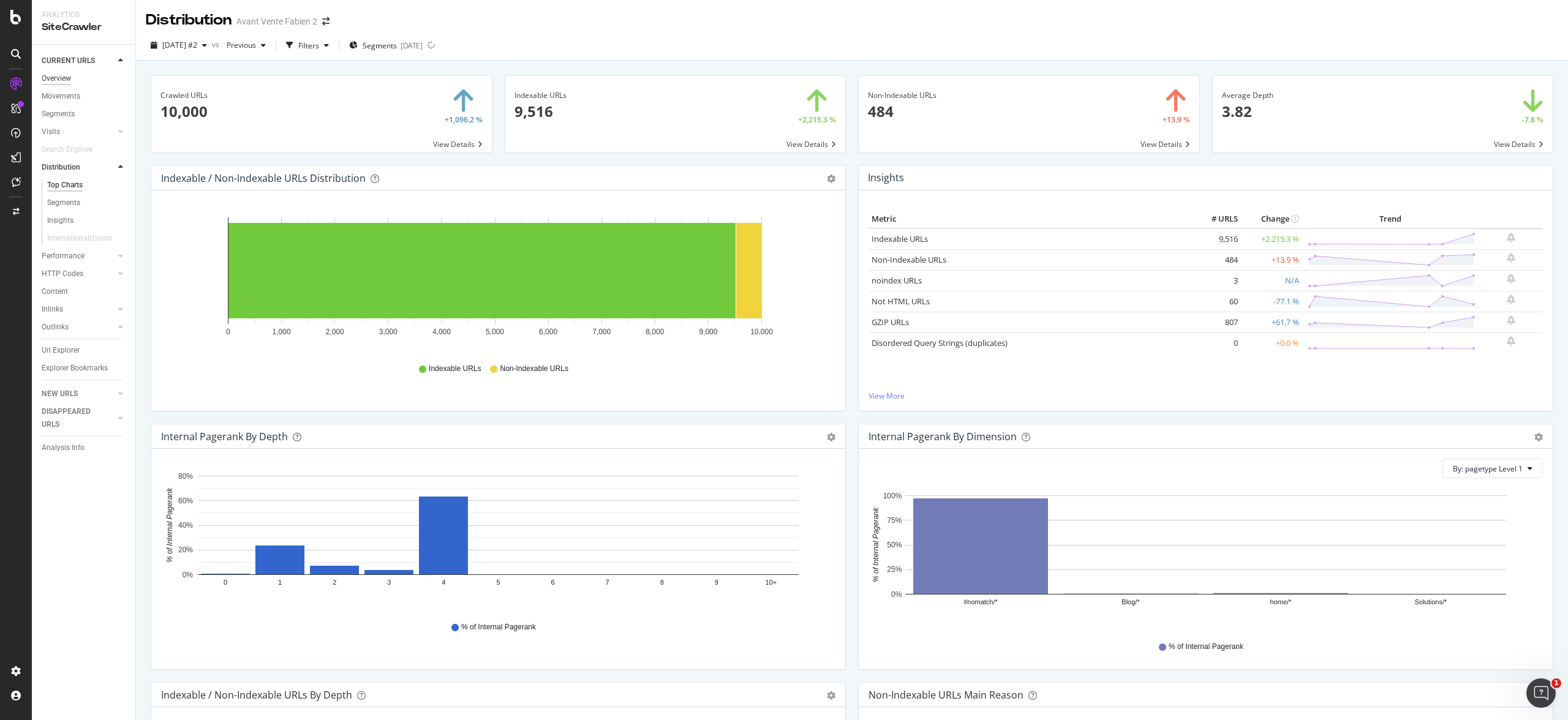
click at [65, 77] on div "Overview" at bounding box center [56, 79] width 29 height 13
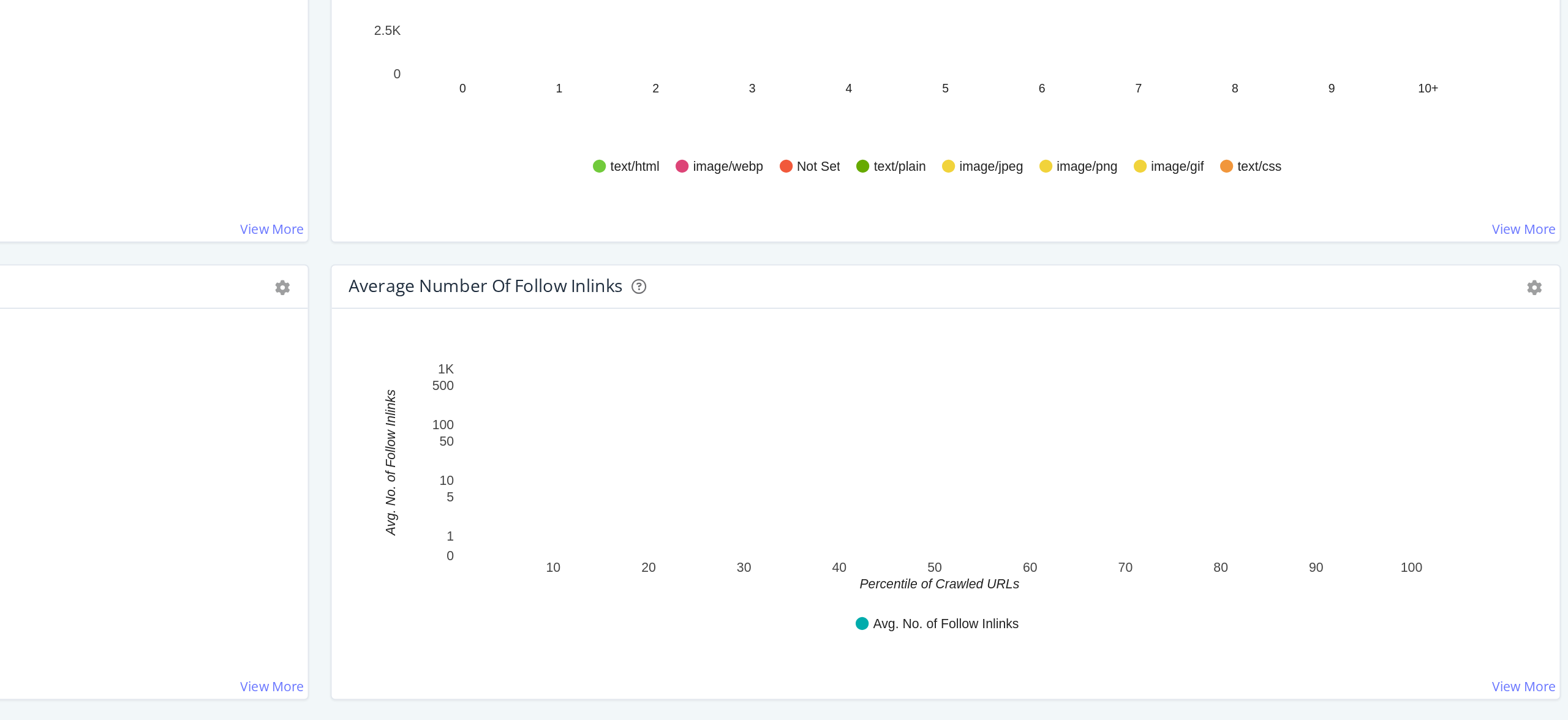
scroll to position [724, 0]
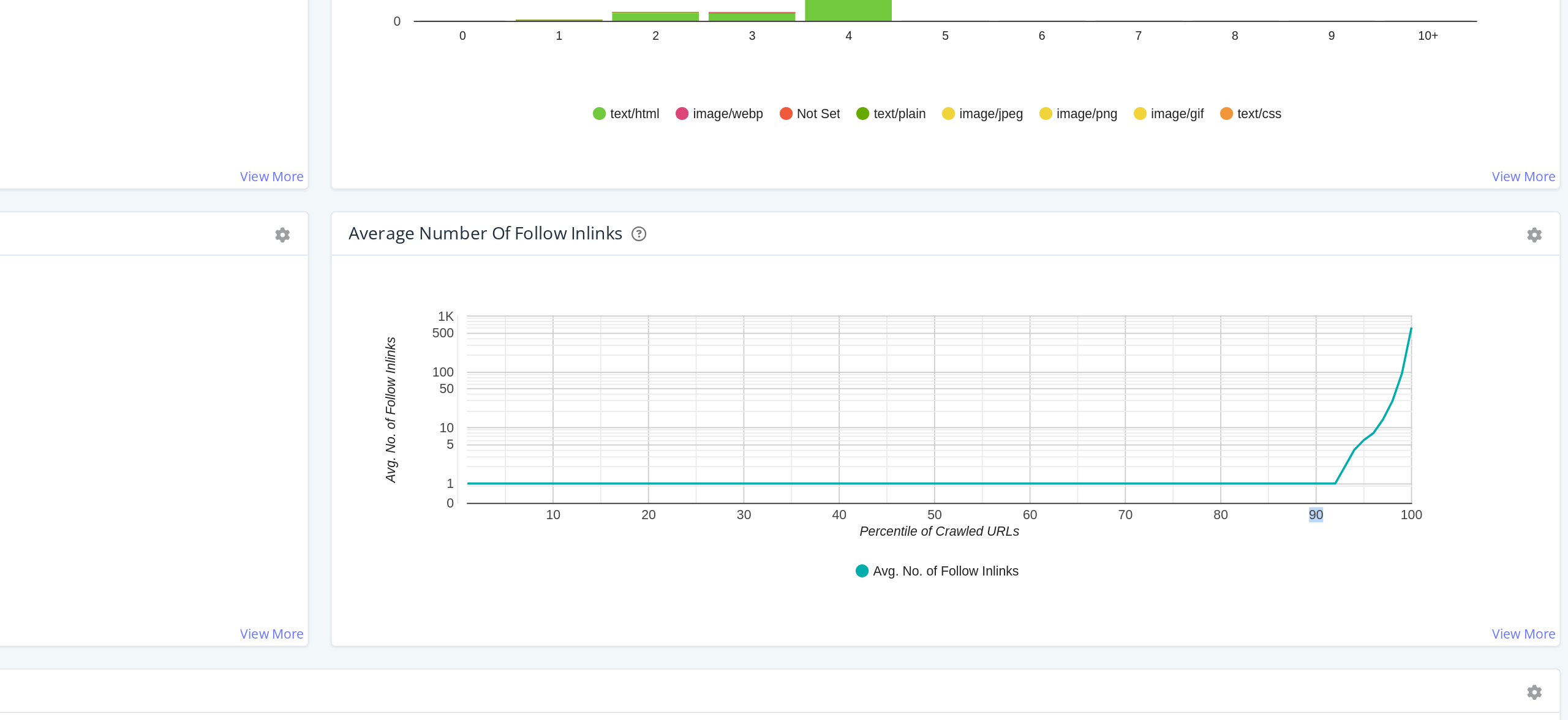
drag, startPoint x: 1405, startPoint y: 407, endPoint x: 1412, endPoint y: 406, distance: 7.1
click at [1412, 406] on text "90" at bounding box center [1415, 406] width 8 height 8
click at [923, 391] on icon "10 20 30 40 50 60 70 80 90 100 0 1 5 10 50 100 500 1K Percentile of Crawled URL…" at bounding box center [1202, 350] width 668 height 142
click at [903, 427] on div "Avg. No. of Follow Inlinks" at bounding box center [1205, 439] width 662 height 28
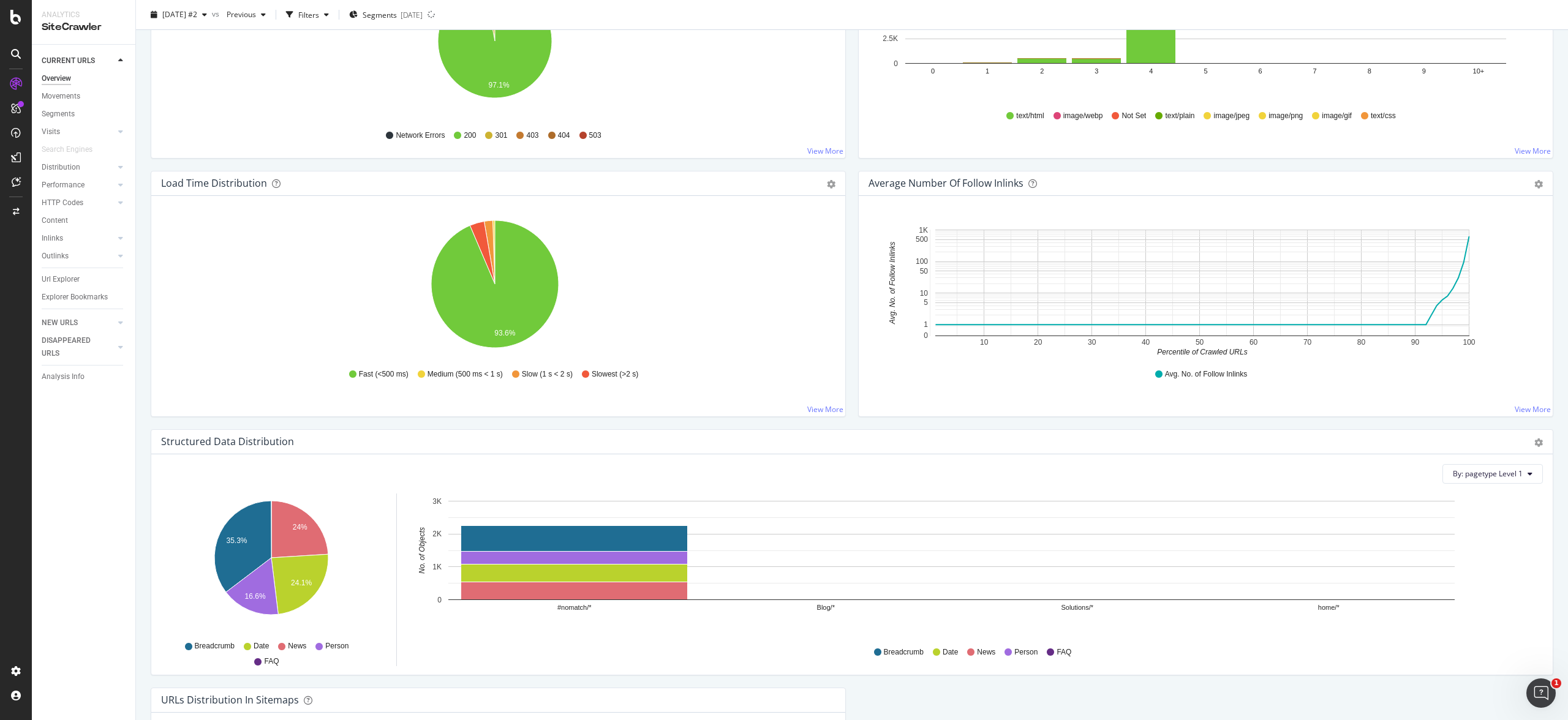
scroll to position [607, 0]
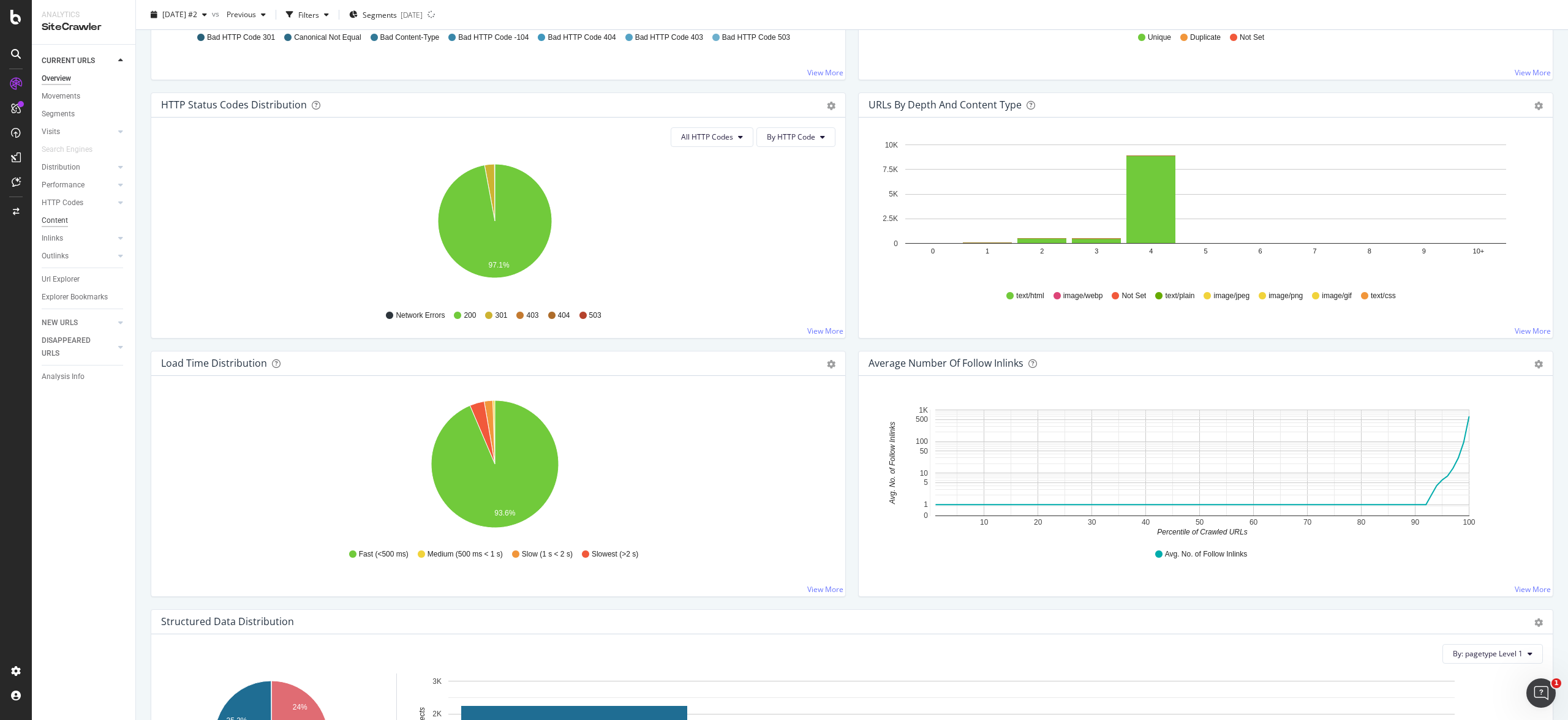
click at [59, 217] on div "Content" at bounding box center [55, 220] width 26 height 13
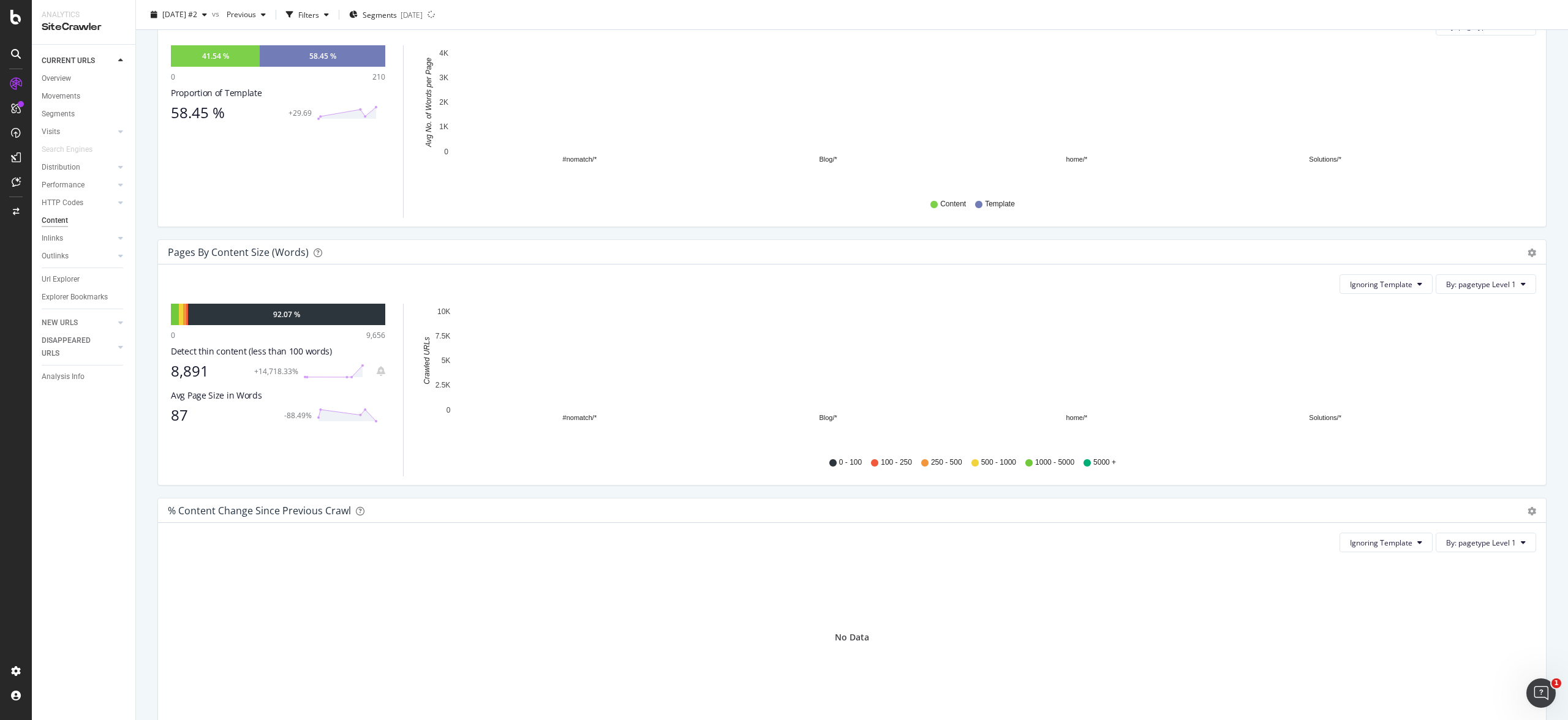
scroll to position [179, 0]
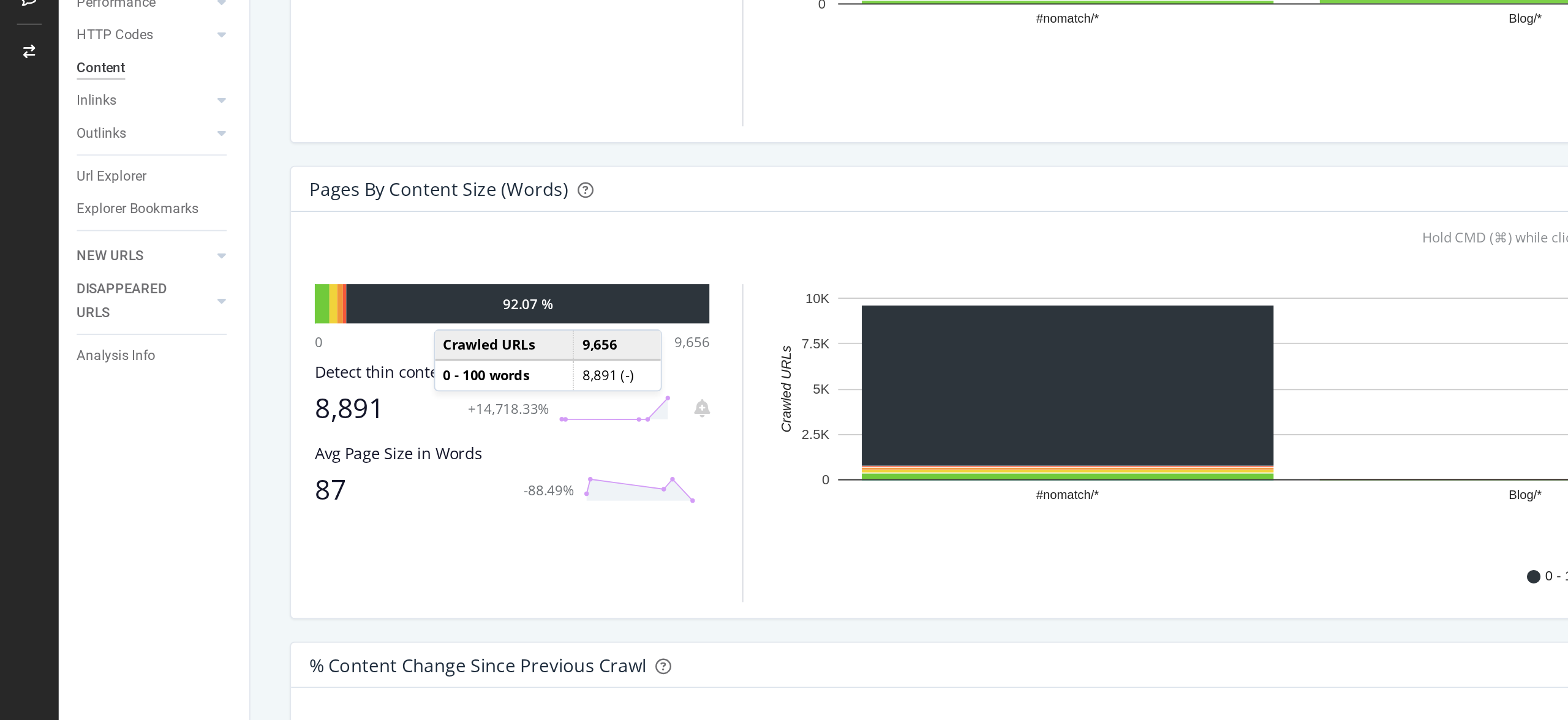
click at [248, 359] on div "92.07 %" at bounding box center [287, 348] width 197 height 22
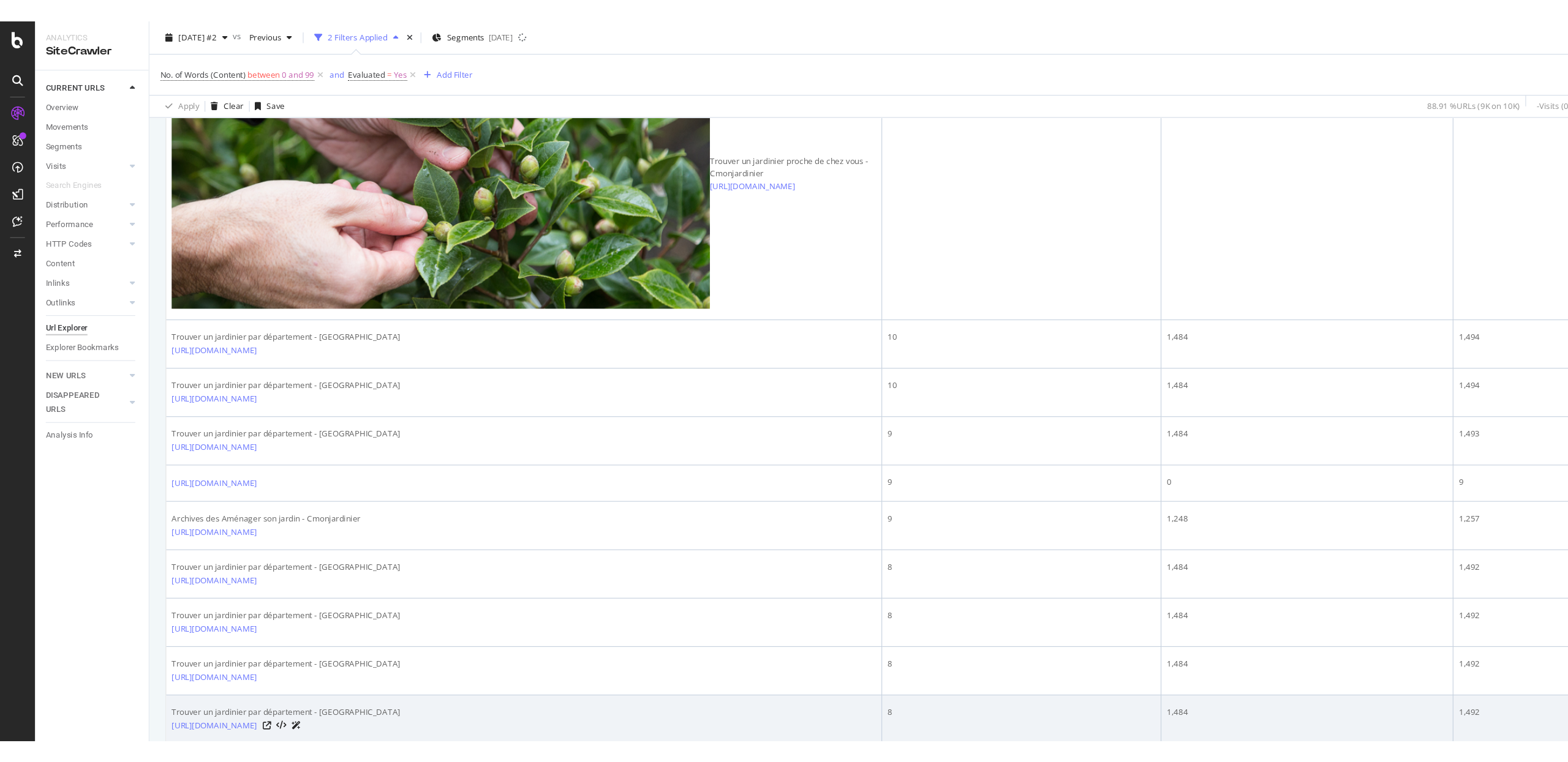
scroll to position [1234, 0]
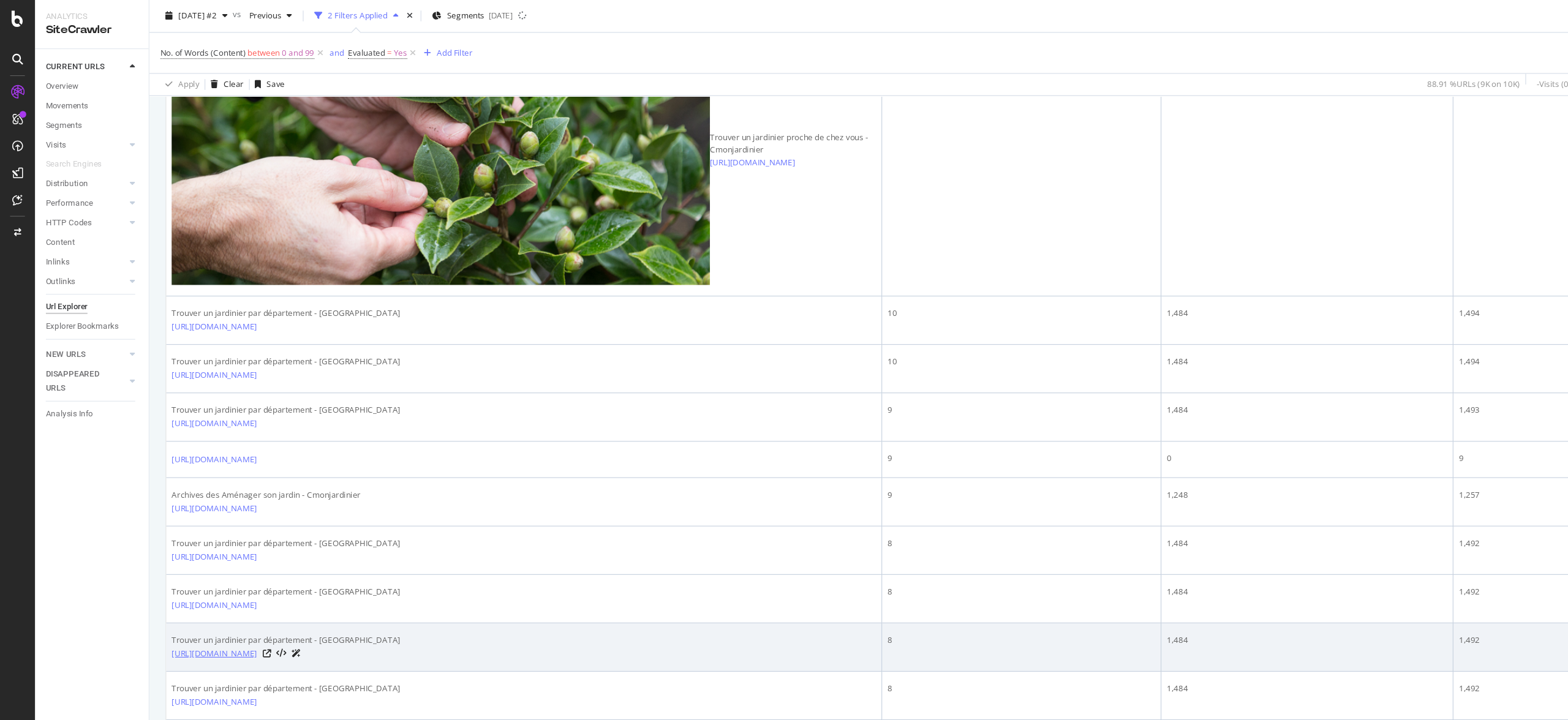
click at [234, 589] on link "[URL][DOMAIN_NAME]" at bounding box center [195, 596] width 78 height 13
click at [246, 591] on icon at bounding box center [243, 595] width 8 height 8
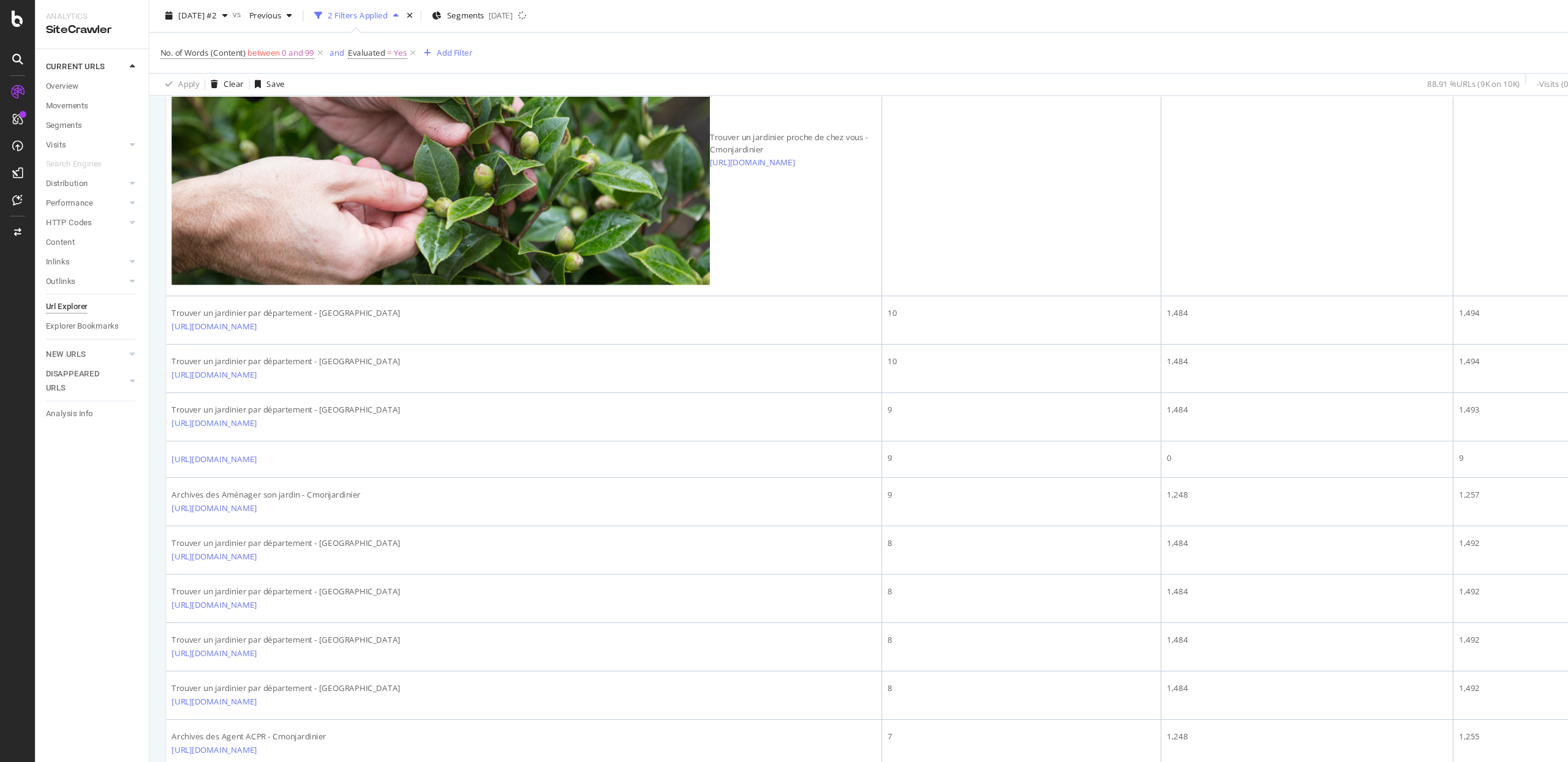
scroll to position [928, 0]
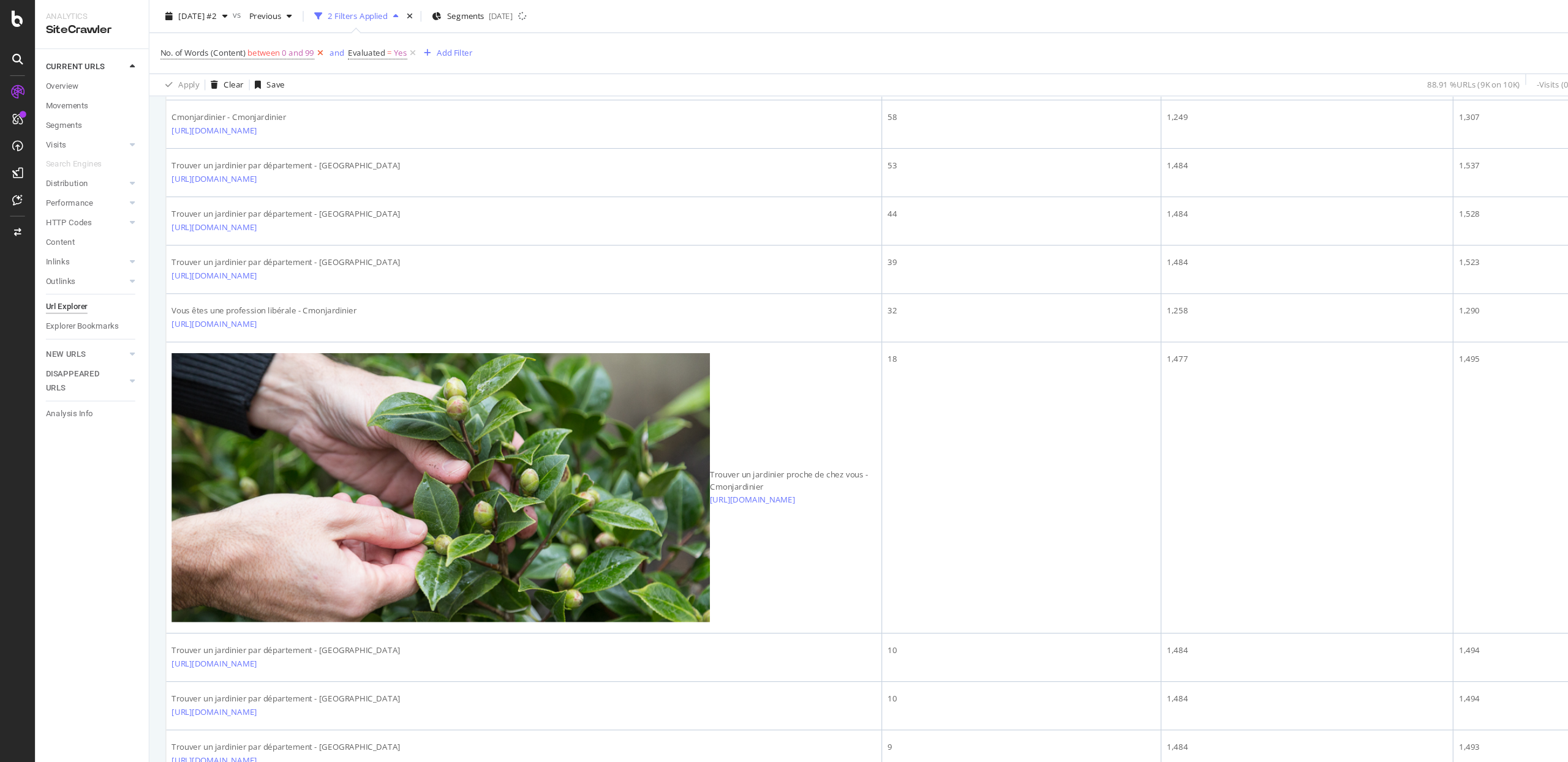
click at [291, 49] on icon at bounding box center [291, 49] width 10 height 13
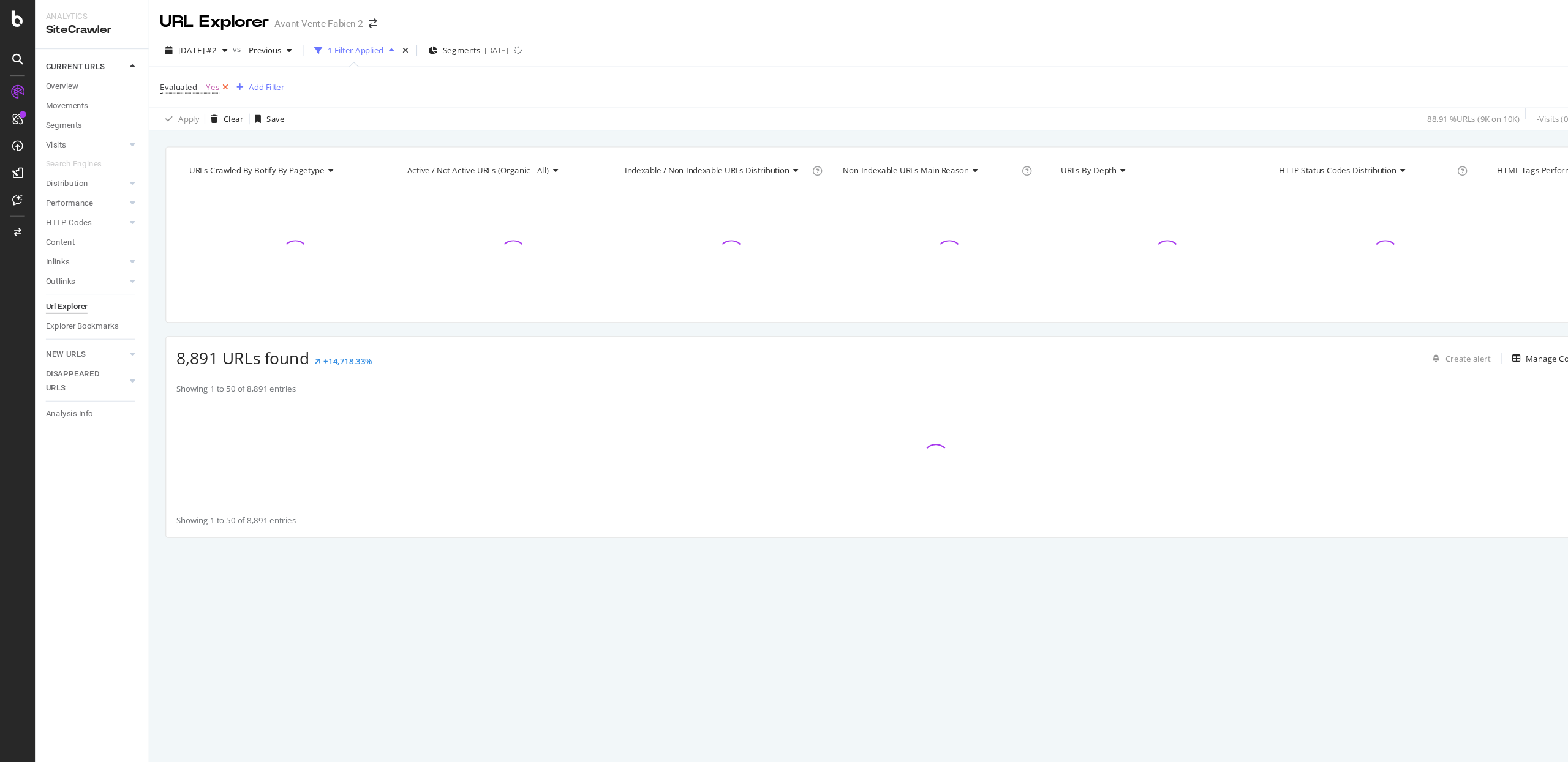
click at [205, 82] on icon at bounding box center [204, 80] width 10 height 13
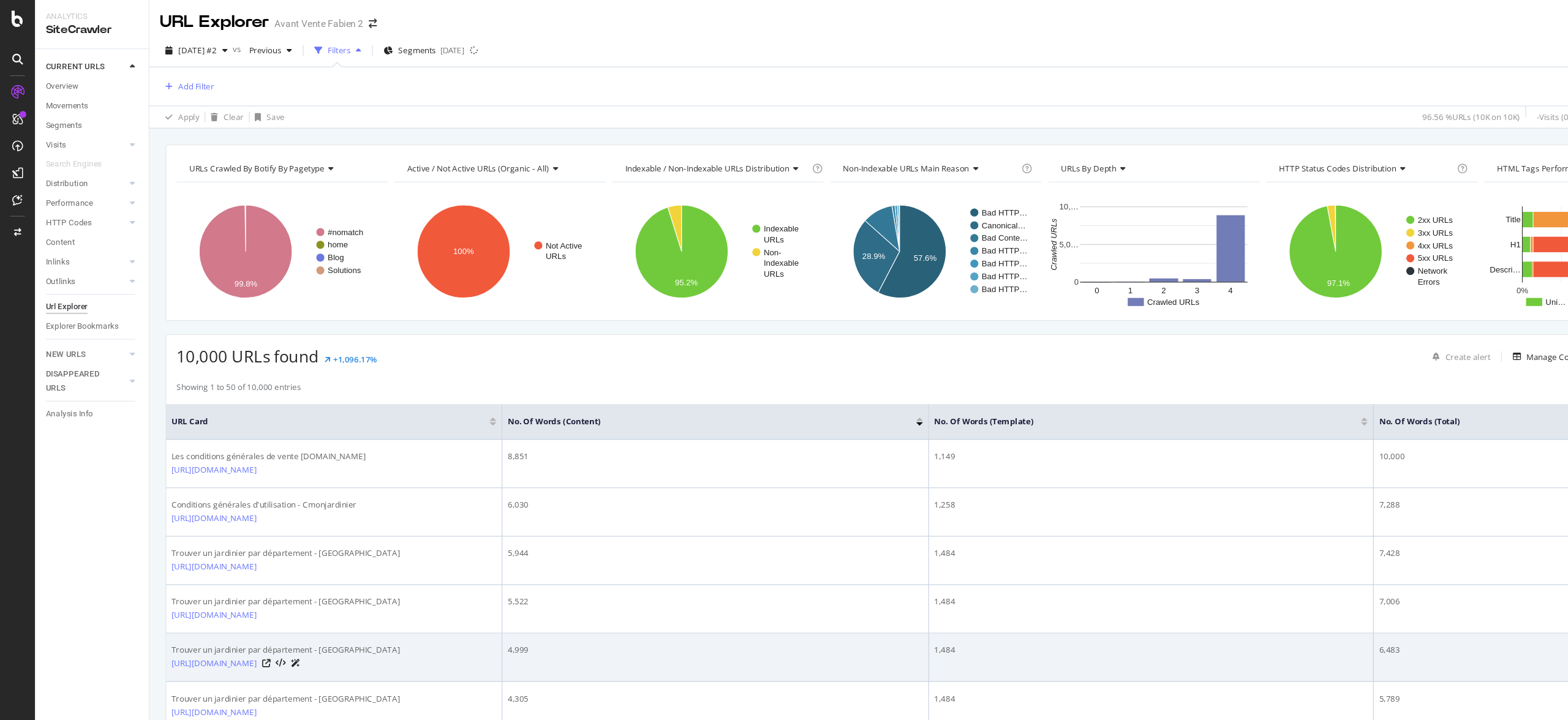
scroll to position [21, 0]
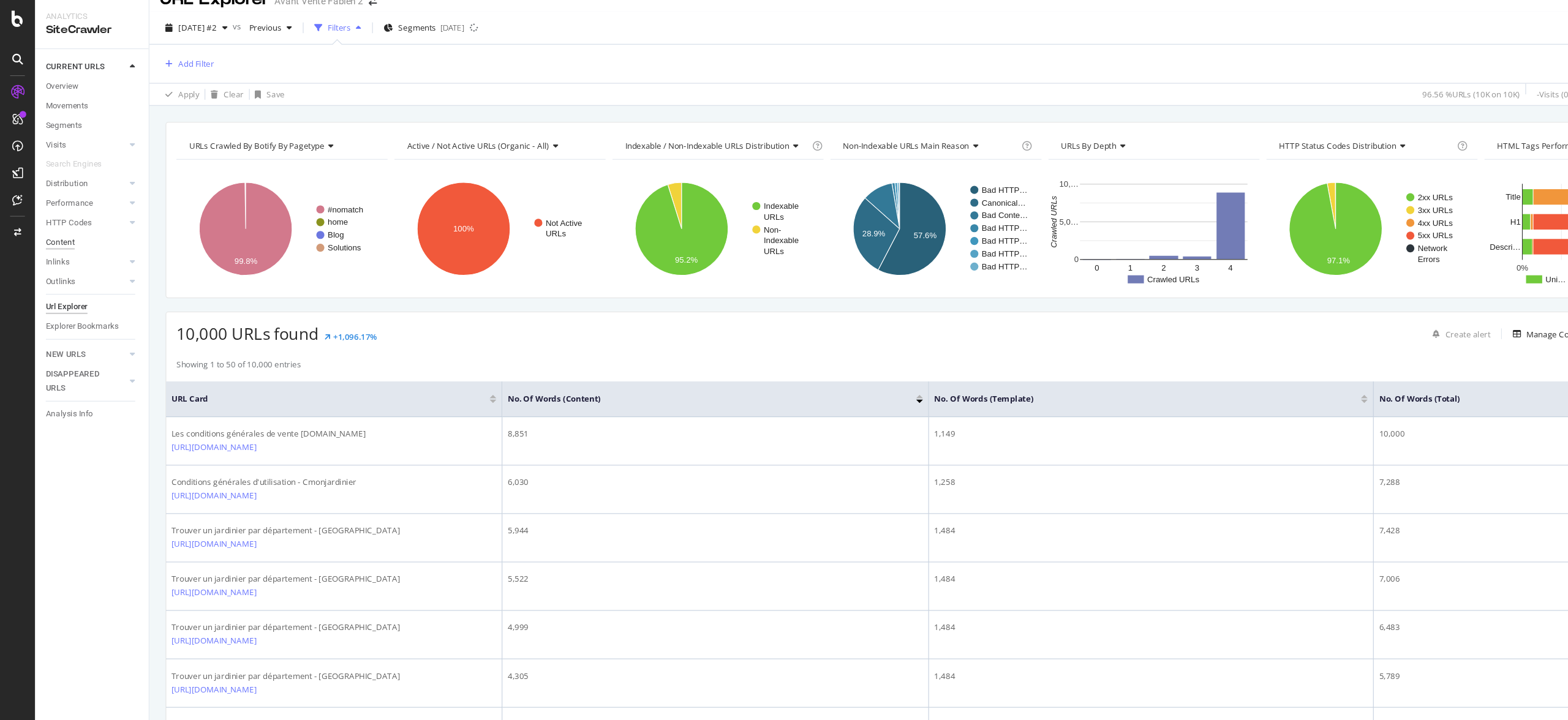
click at [58, 218] on div "Content" at bounding box center [55, 220] width 26 height 13
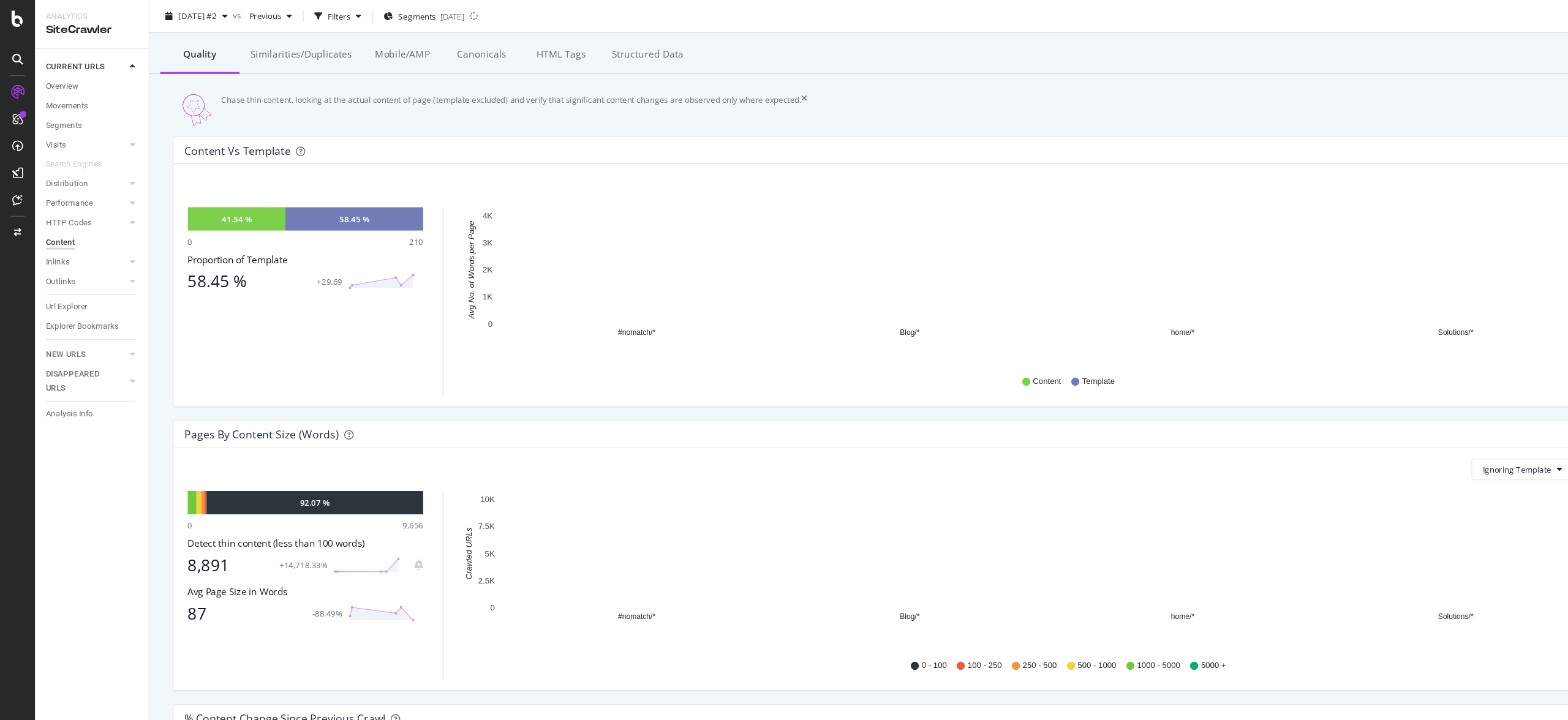
scroll to position [253, 0]
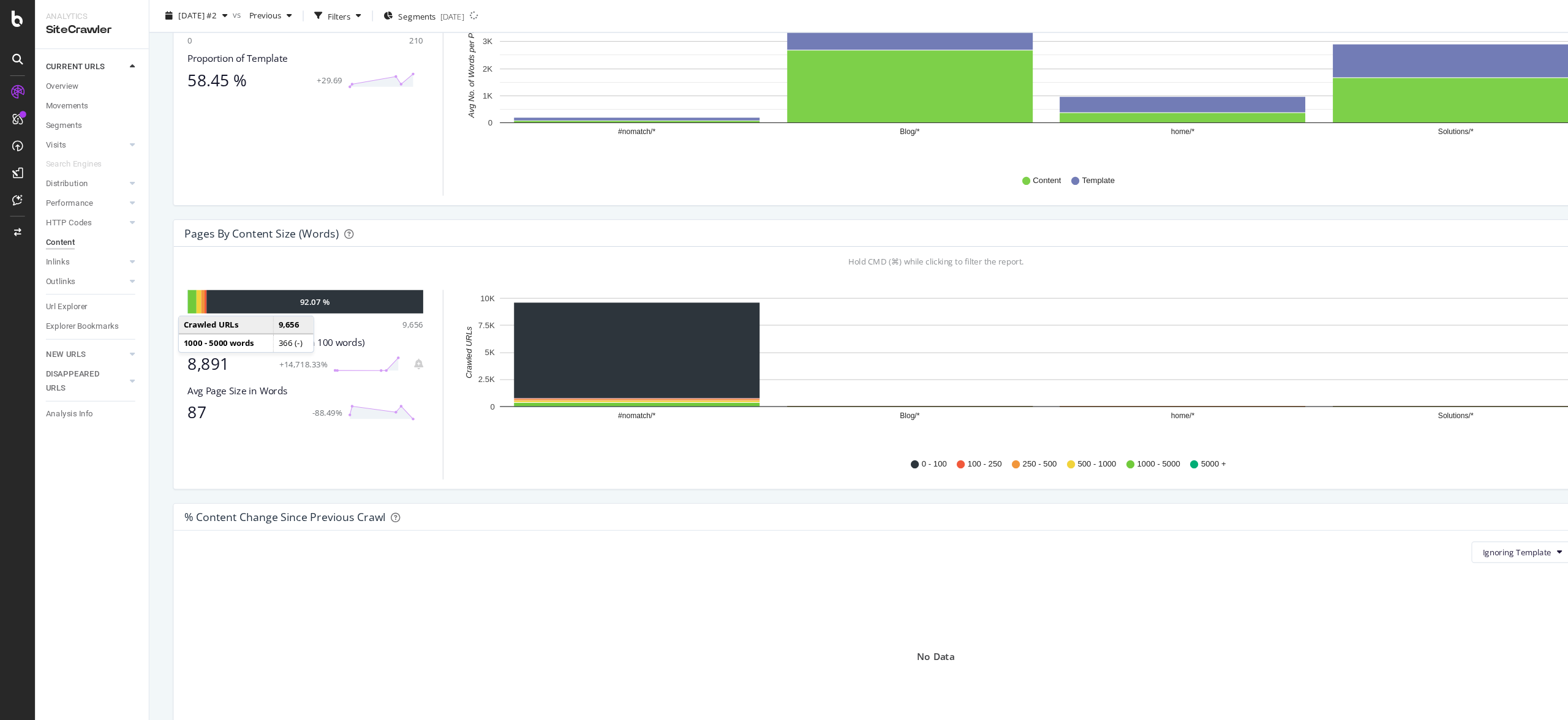
click at [174, 286] on div at bounding box center [174, 275] width 8 height 22
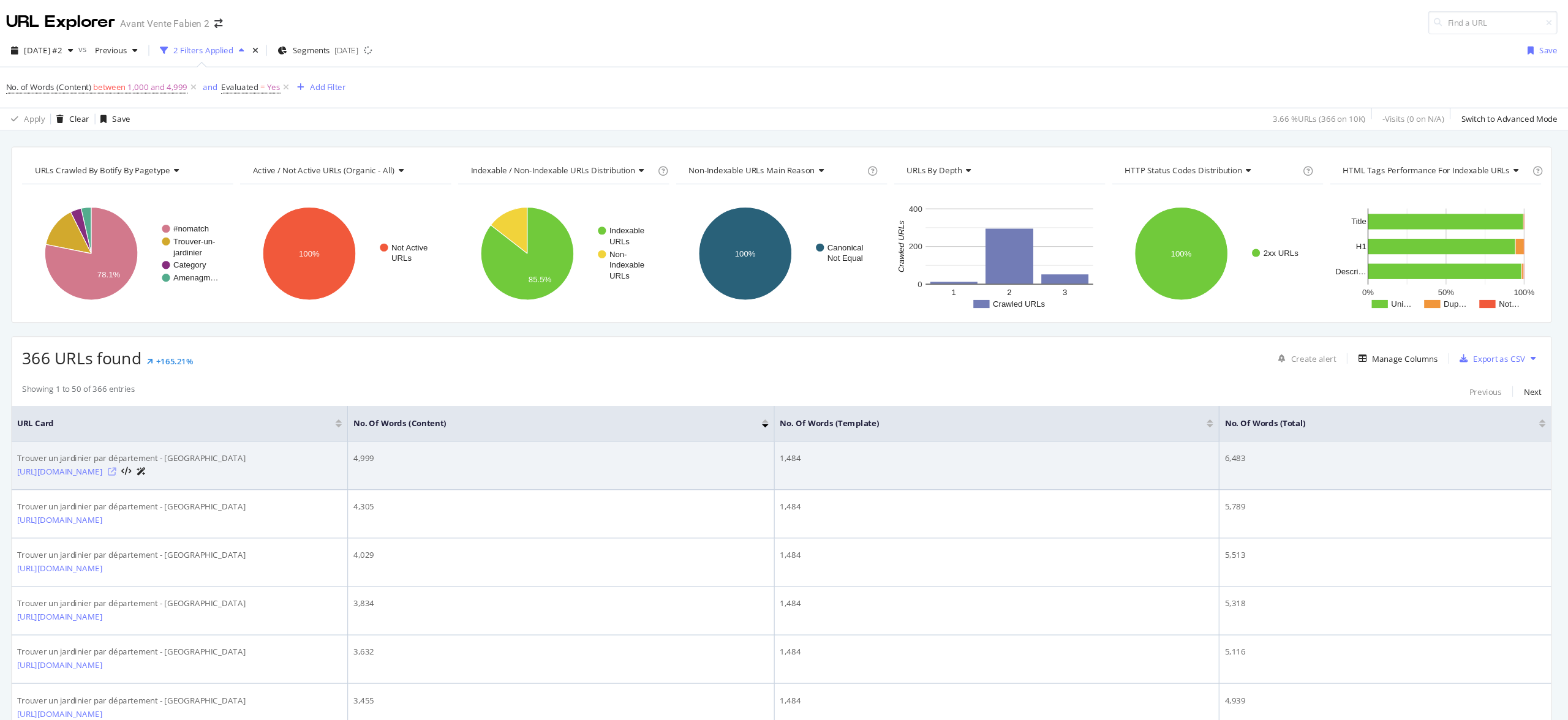
click at [246, 434] on icon at bounding box center [243, 429] width 8 height 8
